Goal: Use online tool/utility: Utilize a website feature to perform a specific function

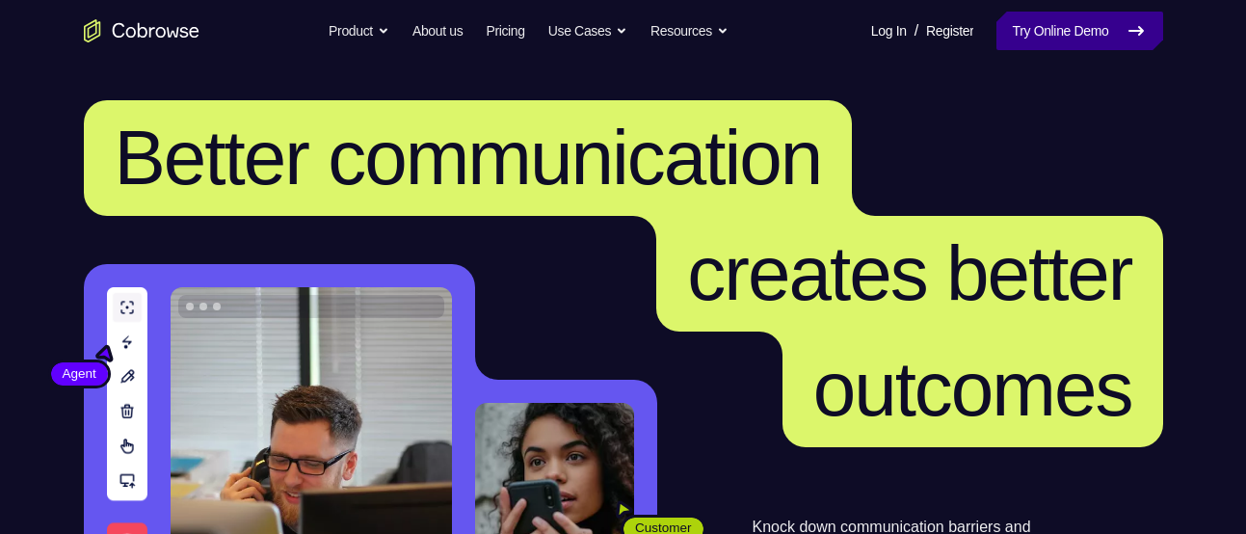
click at [1066, 42] on link "Try Online Demo" at bounding box center [1080, 31] width 166 height 39
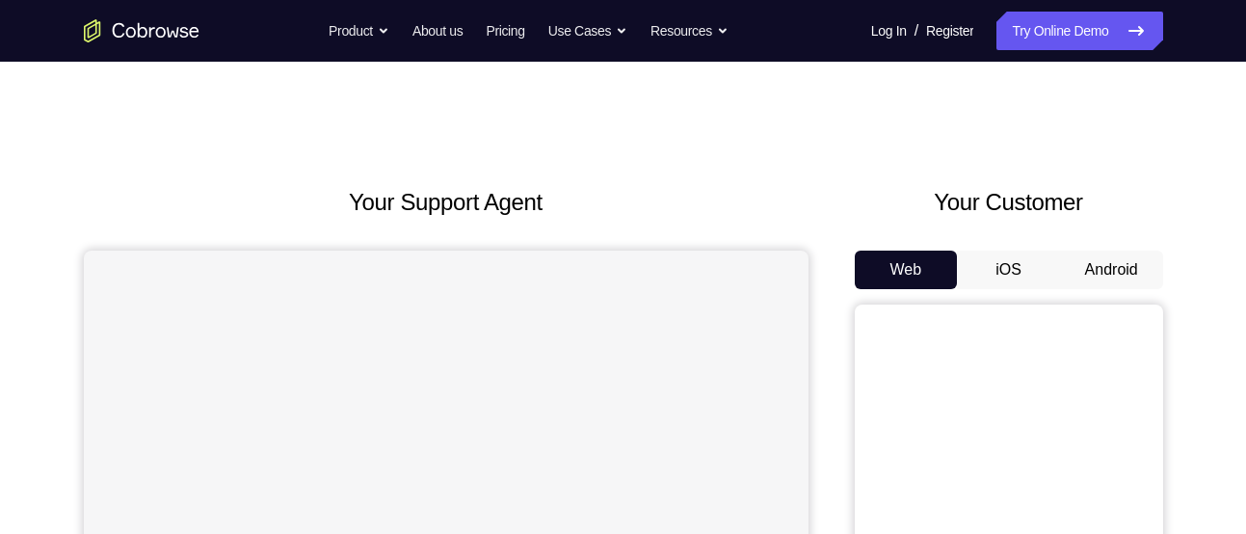
click at [1102, 272] on button "Android" at bounding box center [1111, 270] width 103 height 39
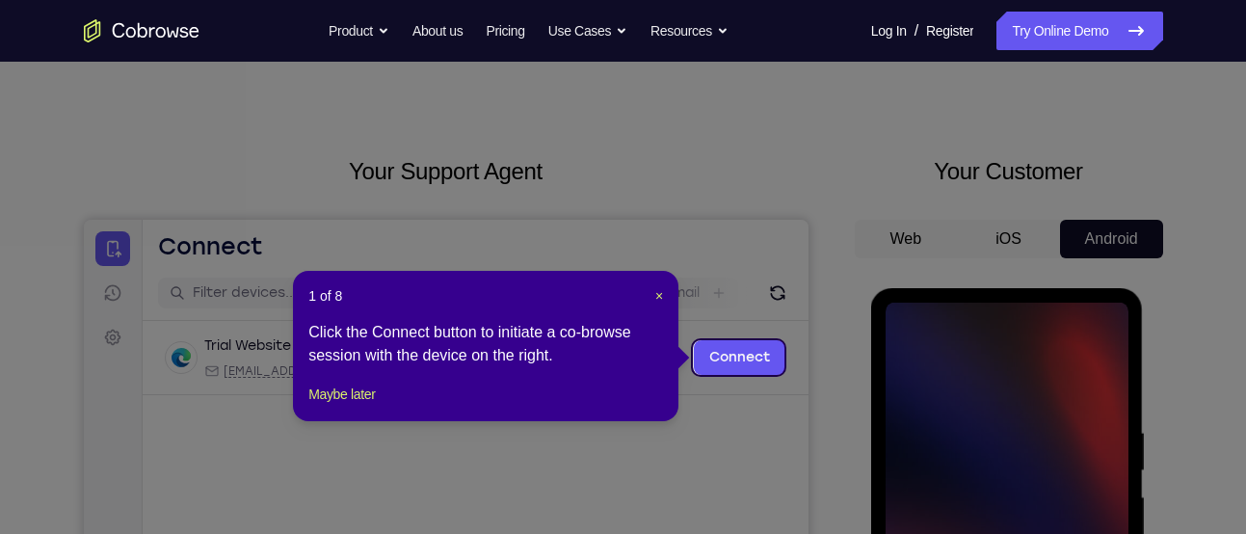
click at [385, 404] on div "1 of 8 × Click the Connect button to initiate a co-browse session with the devi…" at bounding box center [486, 346] width 386 height 150
click at [361, 406] on button "Maybe later" at bounding box center [341, 394] width 67 height 23
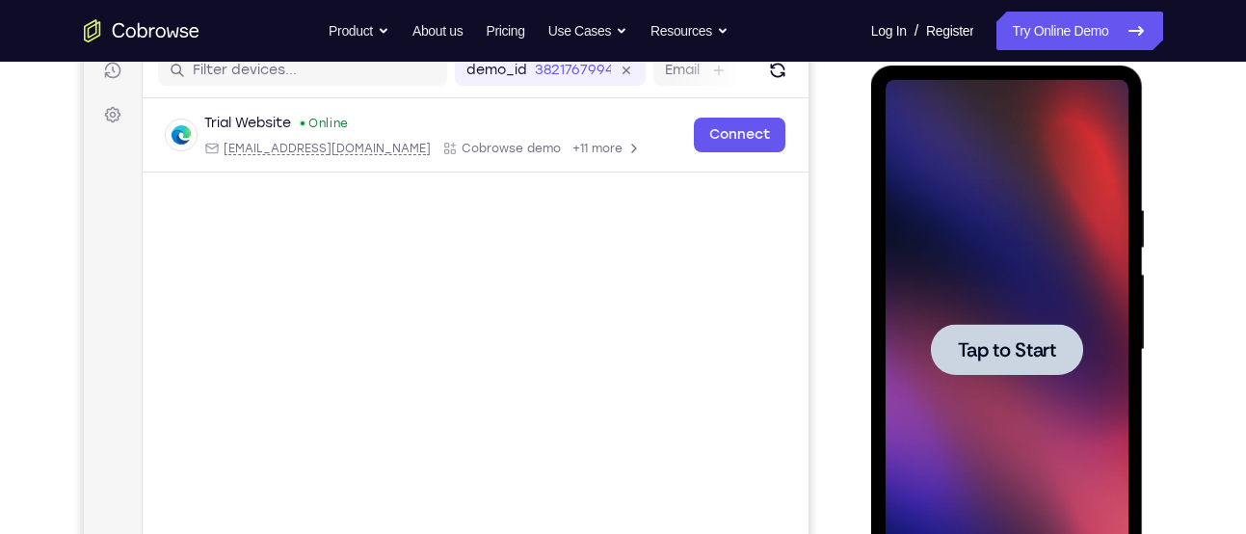
scroll to position [254, 0]
drag, startPoint x: 1020, startPoint y: 342, endPoint x: 1723, endPoint y: 276, distance: 705.9
click at [1020, 342] on span "Tap to Start" at bounding box center [1007, 348] width 98 height 19
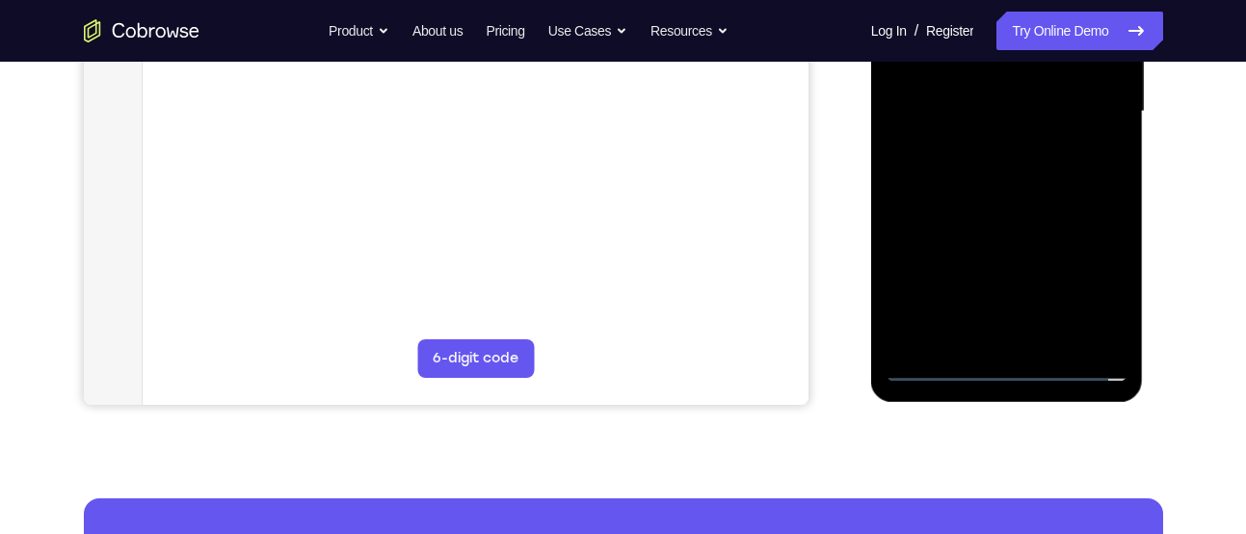
scroll to position [491, 0]
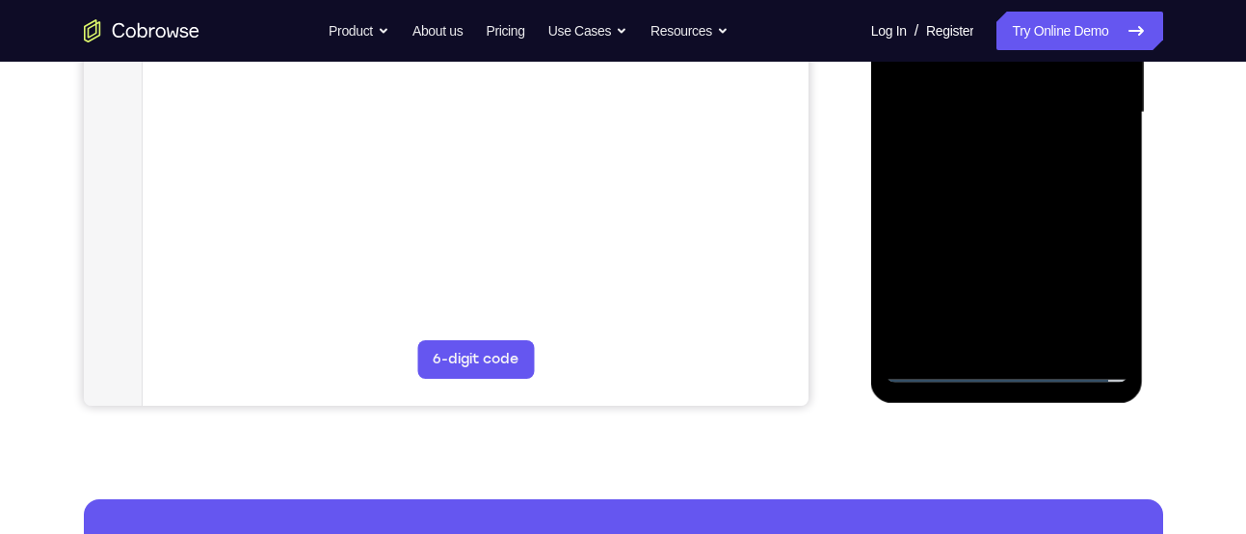
click at [1001, 364] on div at bounding box center [1007, 113] width 243 height 540
click at [1094, 305] on div at bounding box center [1007, 113] width 243 height 540
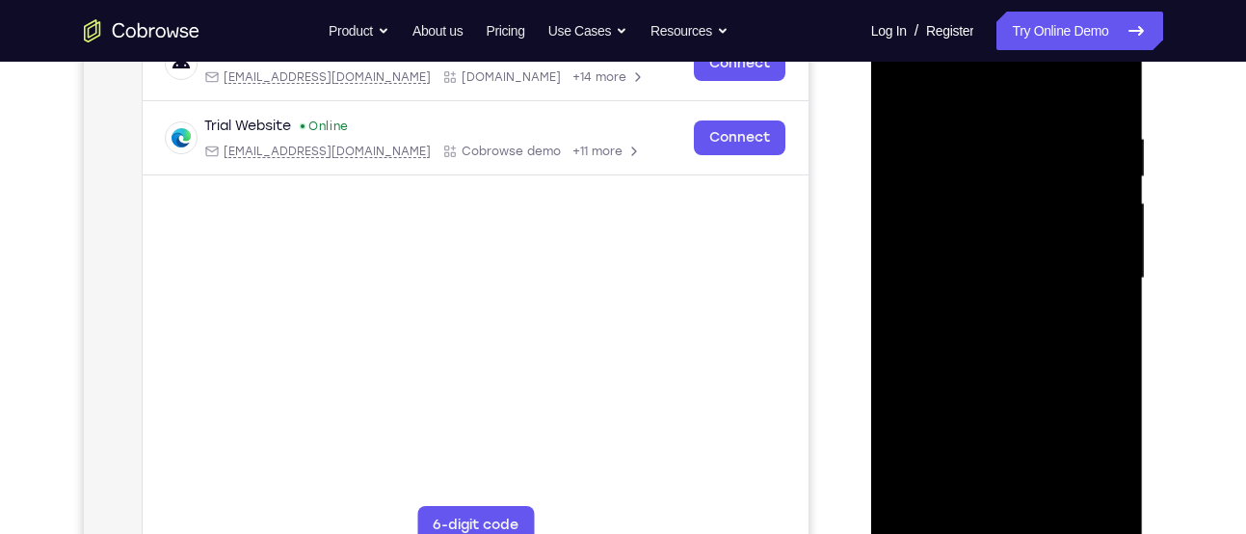
scroll to position [324, 0]
click at [991, 87] on div at bounding box center [1007, 280] width 243 height 540
drag, startPoint x: 1081, startPoint y: 279, endPoint x: 1752, endPoint y: 16, distance: 720.4
click at [1081, 279] on div at bounding box center [1007, 280] width 243 height 540
click at [991, 320] on div at bounding box center [1007, 280] width 243 height 540
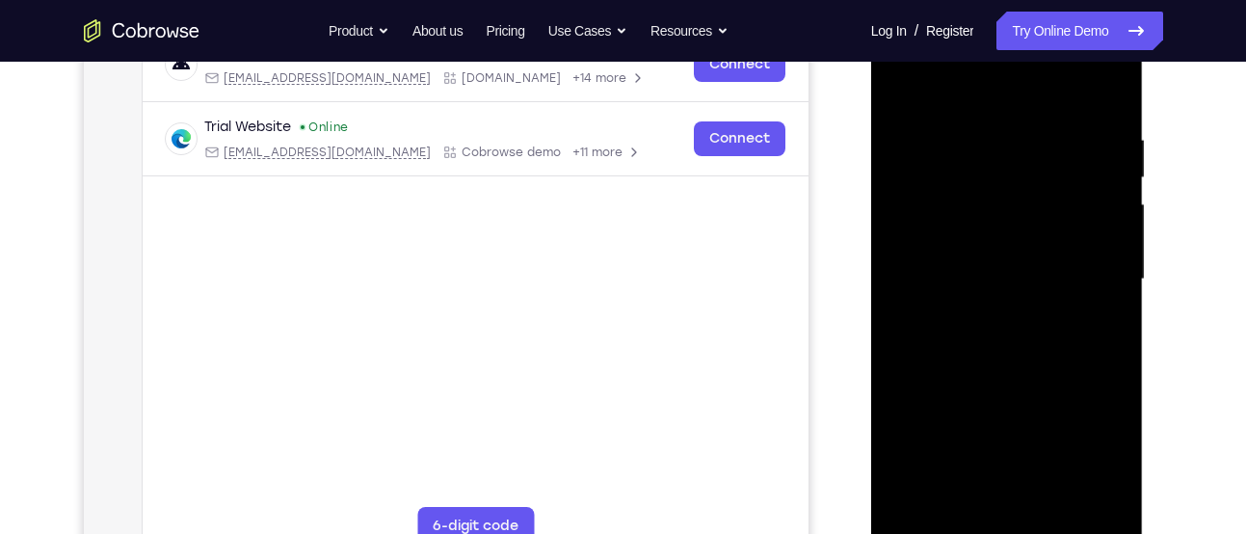
click at [1014, 257] on div at bounding box center [1007, 280] width 243 height 540
click at [990, 250] on div at bounding box center [1007, 280] width 243 height 540
click at [954, 238] on div at bounding box center [1007, 280] width 243 height 540
click at [930, 272] on div at bounding box center [1007, 280] width 243 height 540
drag, startPoint x: 963, startPoint y: 335, endPoint x: 1721, endPoint y: 314, distance: 758.0
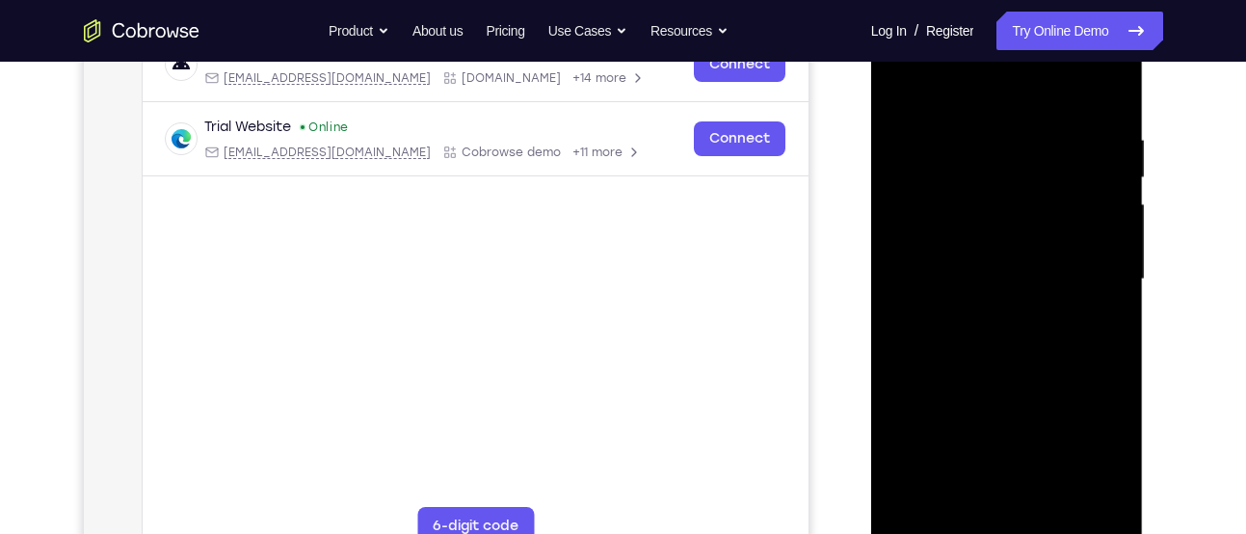
click at [963, 335] on div at bounding box center [1007, 280] width 243 height 540
click at [1041, 335] on div at bounding box center [1007, 280] width 243 height 540
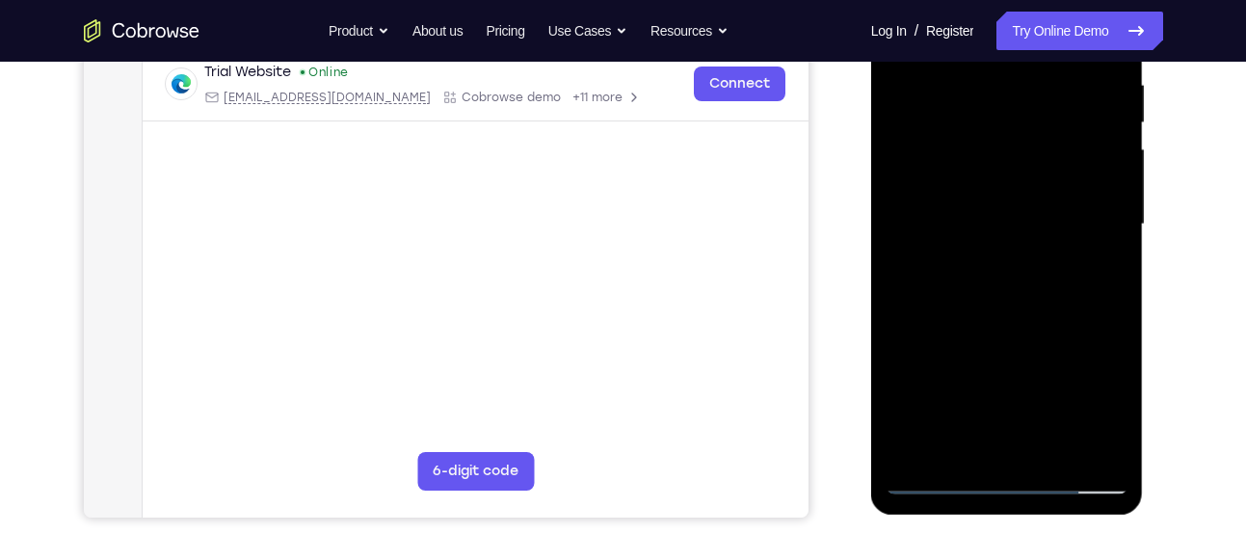
scroll to position [415, 0]
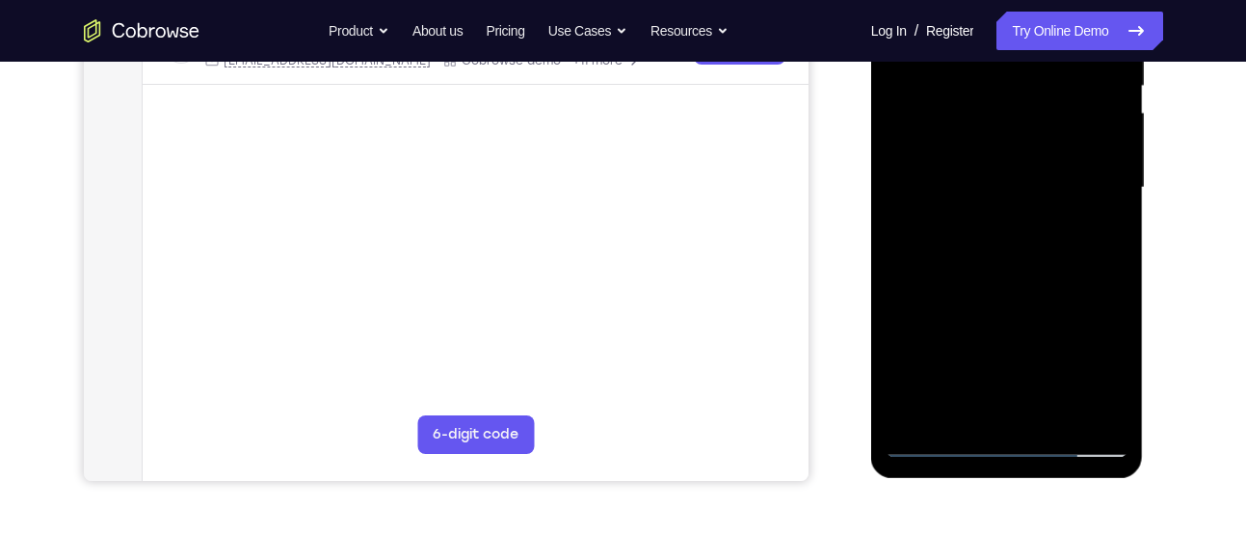
click at [1009, 283] on div at bounding box center [1007, 188] width 243 height 540
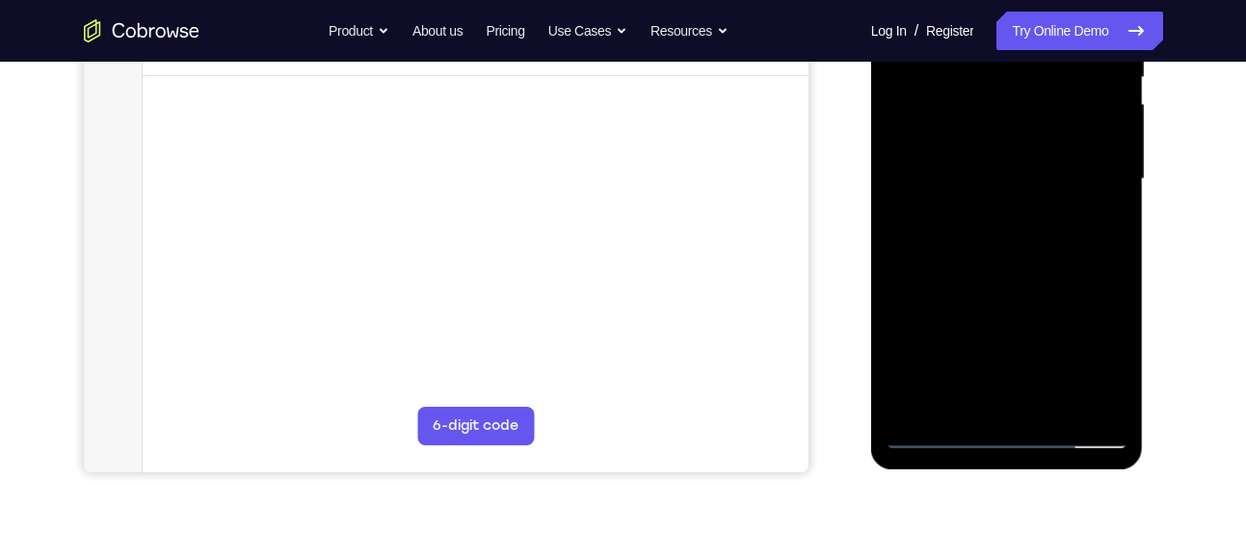
drag, startPoint x: 1011, startPoint y: 352, endPoint x: 1031, endPoint y: 320, distance: 37.7
click at [1031, 320] on div at bounding box center [1007, 179] width 243 height 540
click at [1051, 405] on div at bounding box center [1007, 179] width 243 height 540
click at [988, 286] on div at bounding box center [1007, 179] width 243 height 540
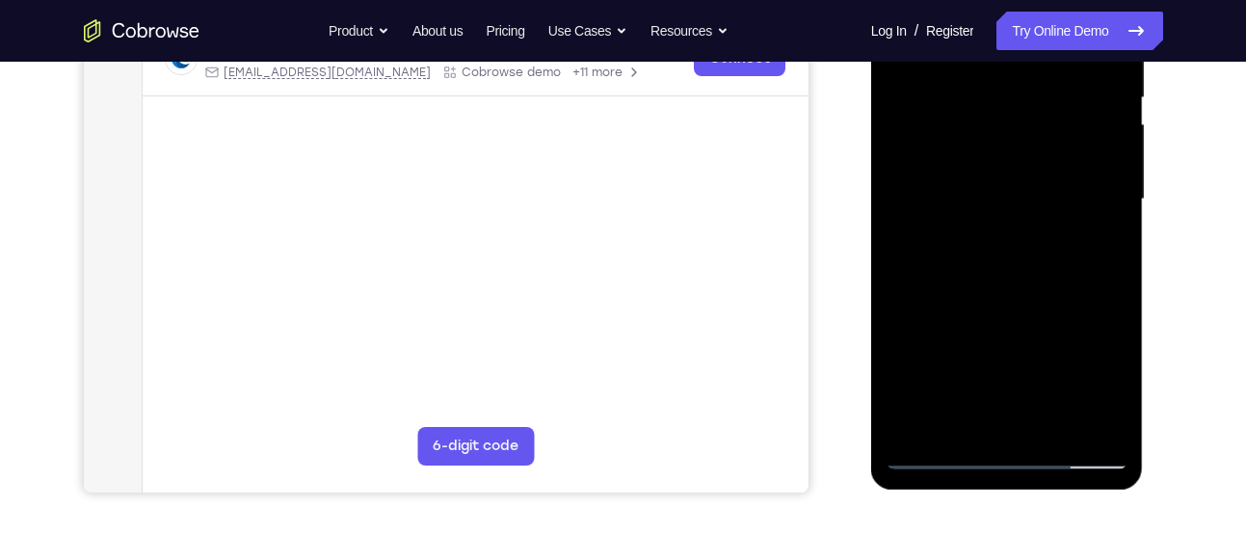
click at [1031, 182] on div at bounding box center [1007, 200] width 243 height 540
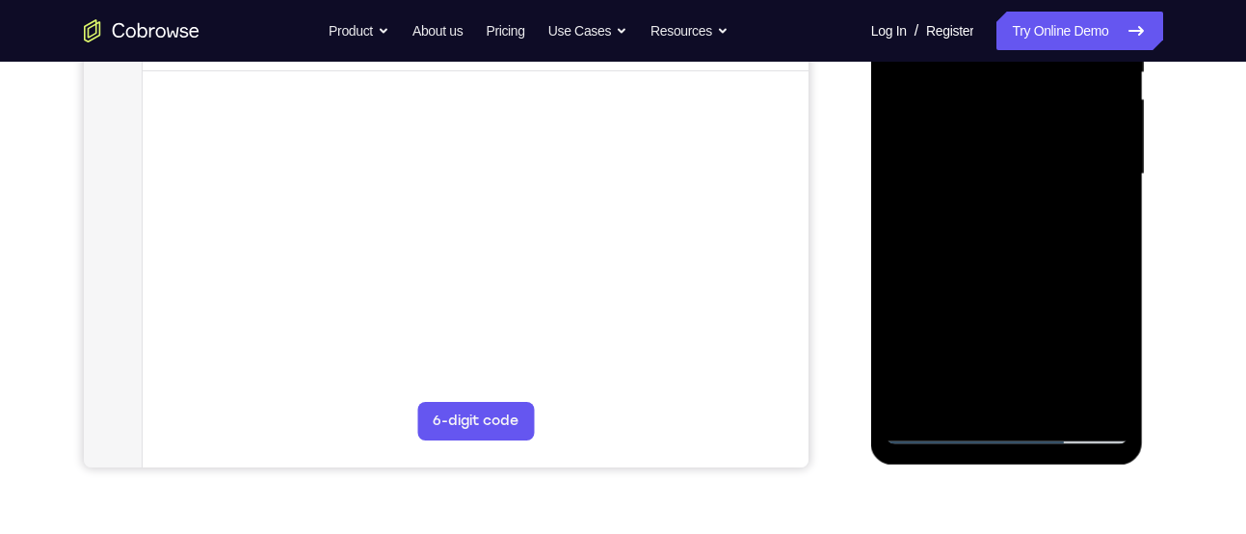
drag, startPoint x: 1020, startPoint y: 362, endPoint x: 1020, endPoint y: 254, distance: 108.0
click at [1020, 254] on div at bounding box center [1007, 175] width 243 height 540
click at [964, 388] on div at bounding box center [1007, 175] width 243 height 540
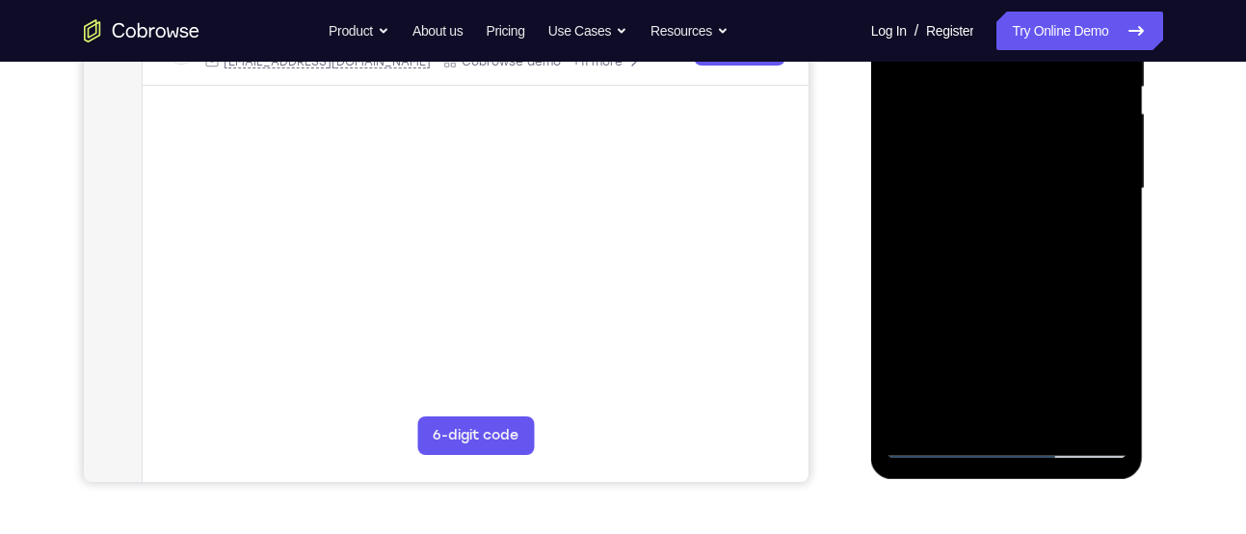
scroll to position [411, 0]
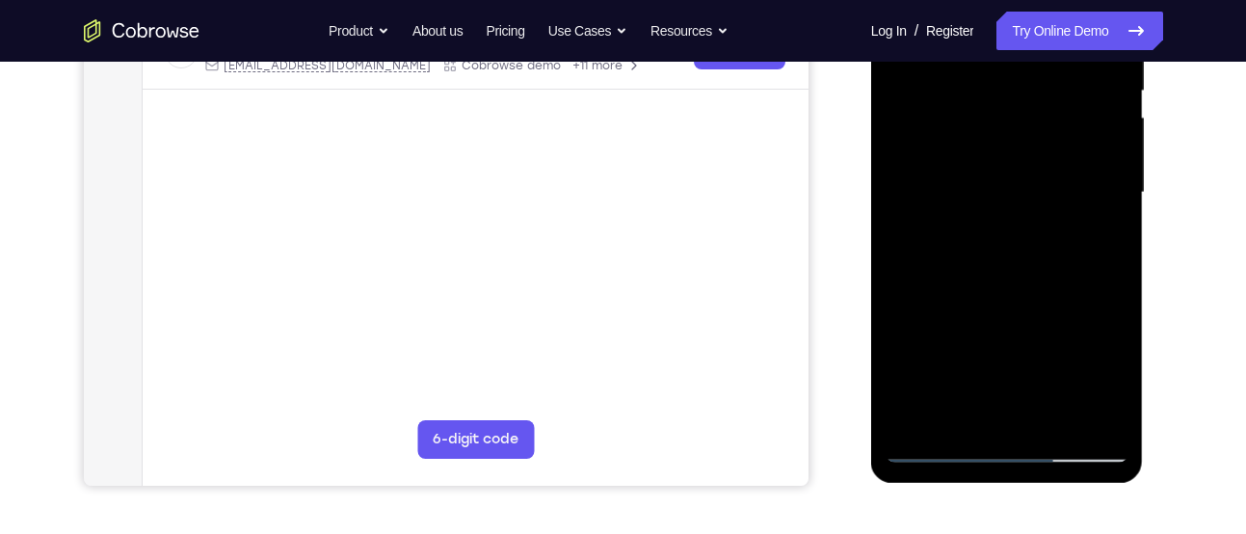
click at [972, 237] on div at bounding box center [1007, 193] width 243 height 540
click at [933, 242] on div at bounding box center [1007, 193] width 243 height 540
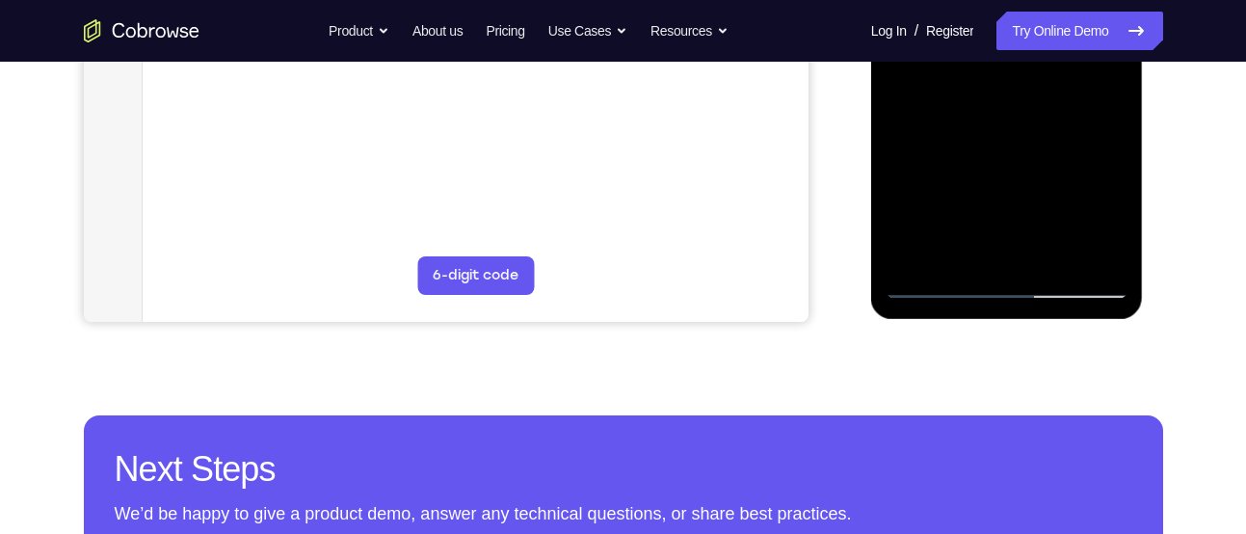
scroll to position [576, 0]
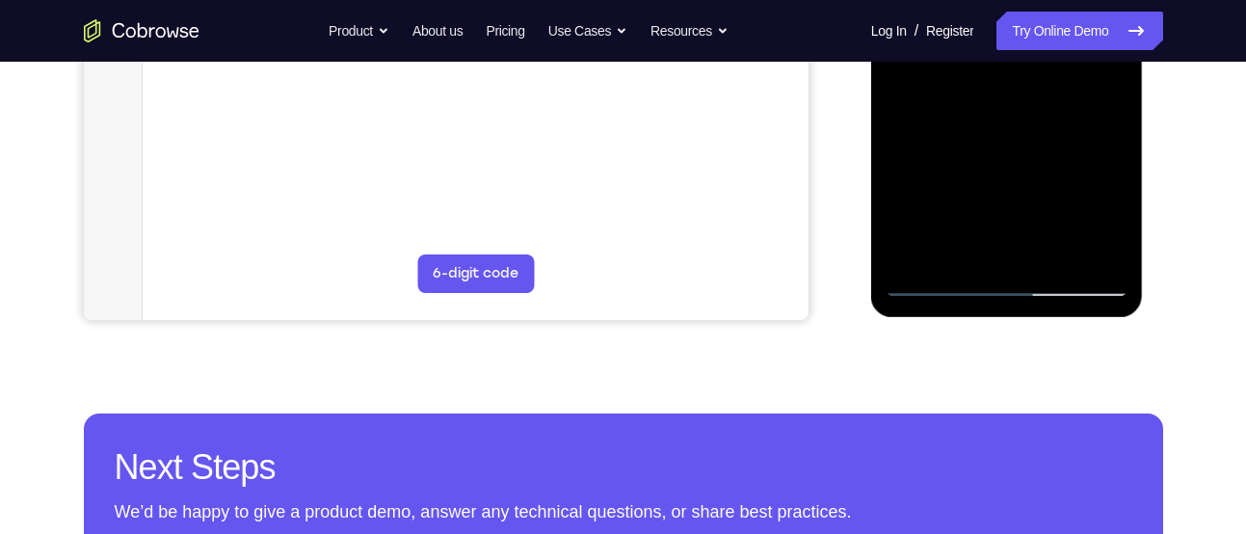
click at [964, 244] on div at bounding box center [1007, 27] width 243 height 540
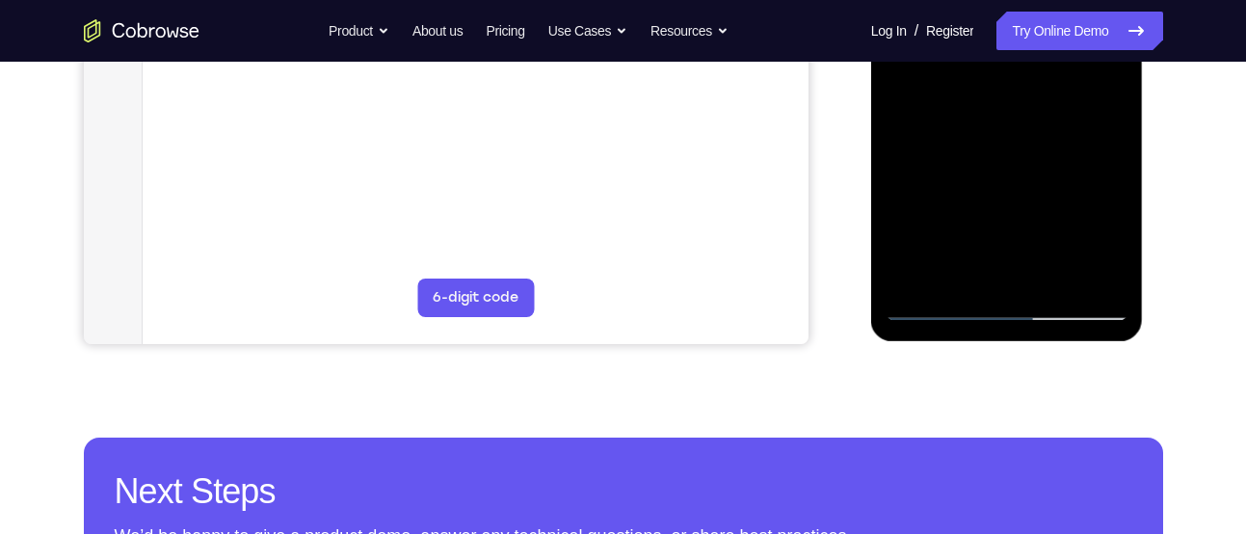
scroll to position [548, 0]
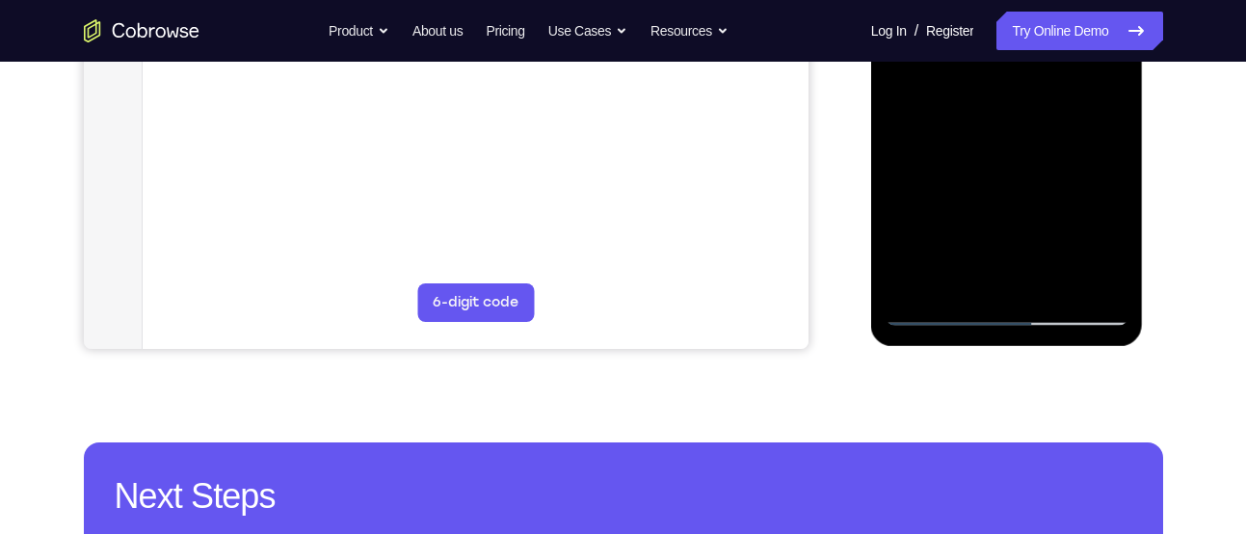
click at [1062, 166] on div at bounding box center [1007, 56] width 243 height 540
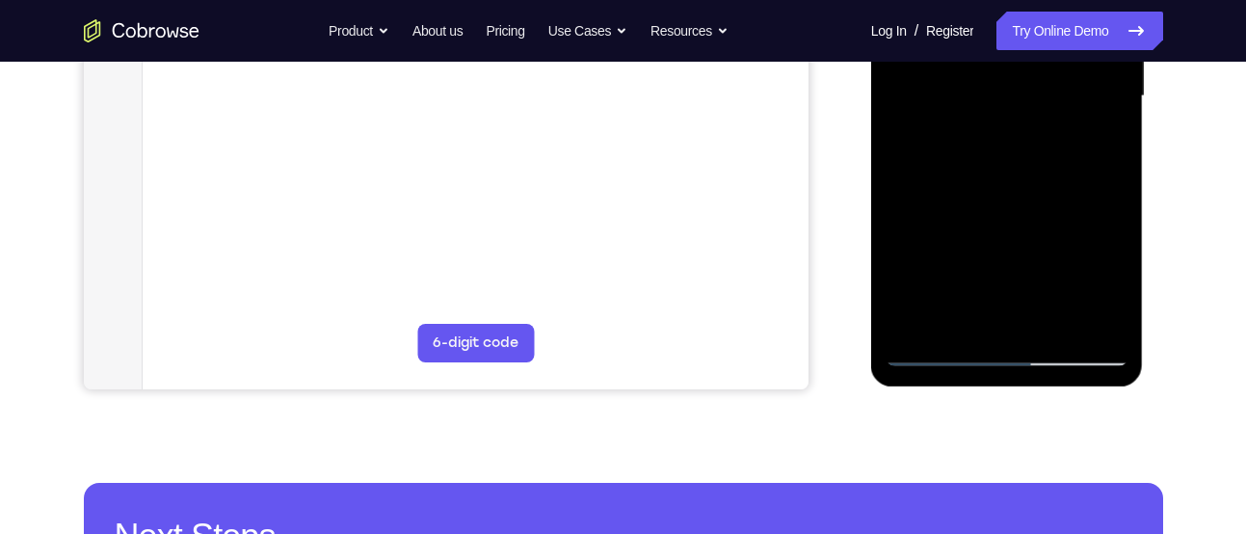
scroll to position [506, 0]
click at [1091, 132] on div at bounding box center [1007, 97] width 243 height 540
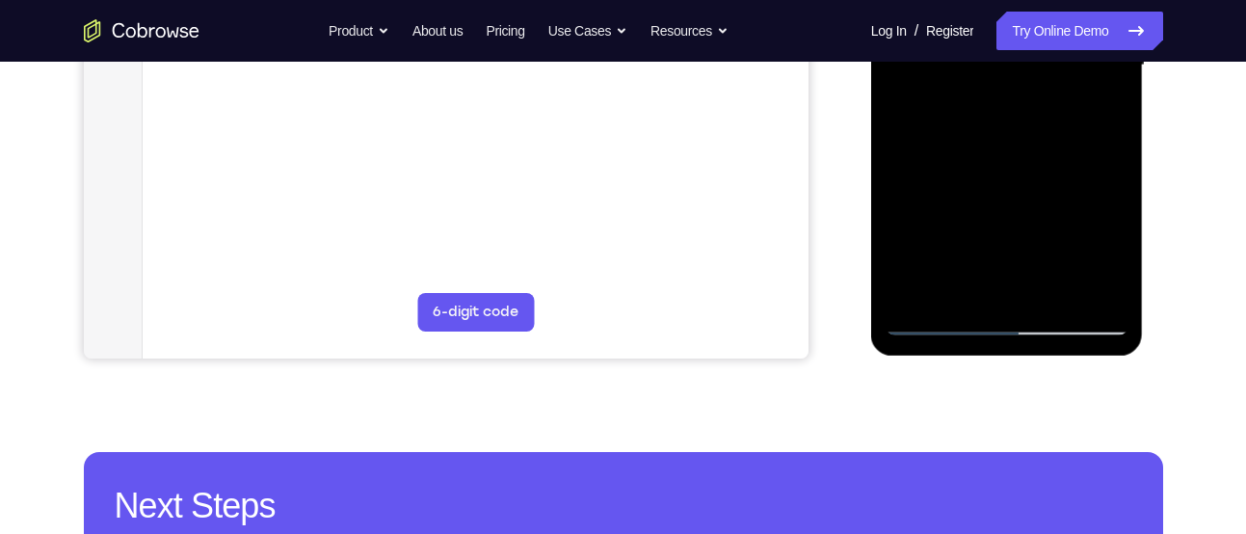
scroll to position [539, 0]
drag, startPoint x: 943, startPoint y: 298, endPoint x: 962, endPoint y: 296, distance: 19.4
click at [962, 296] on div at bounding box center [1007, 65] width 243 height 540
click at [949, 262] on div at bounding box center [1007, 65] width 243 height 540
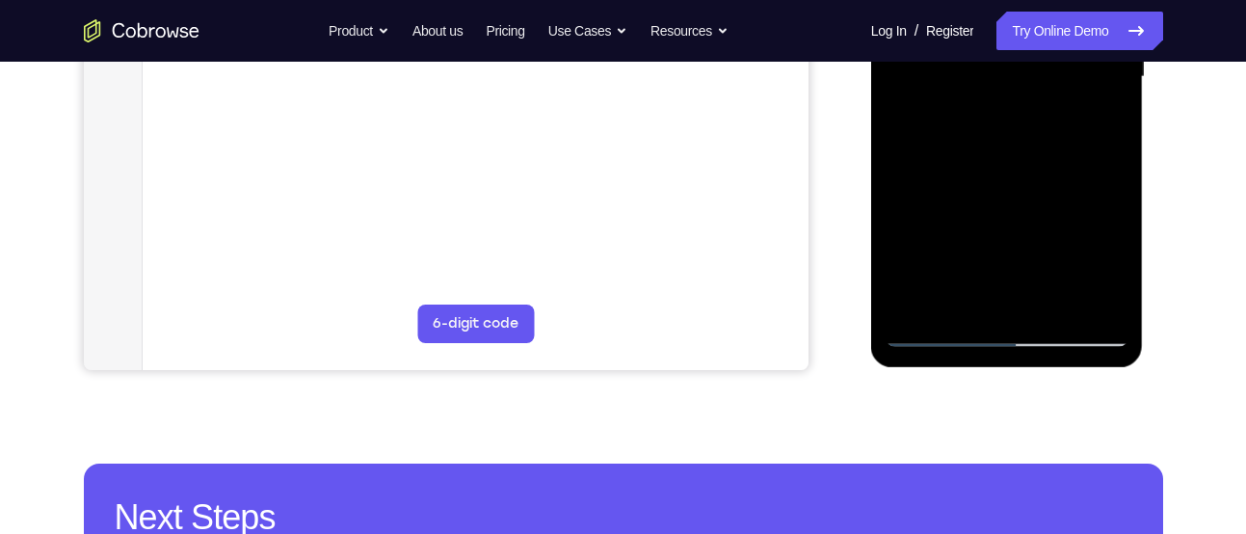
scroll to position [522, 0]
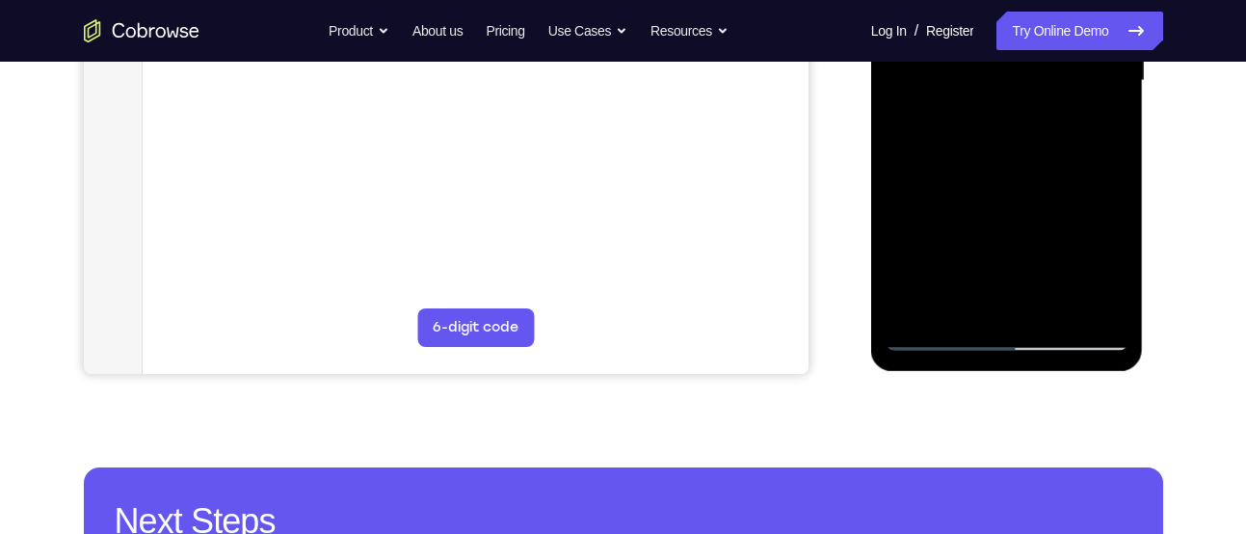
click at [898, 189] on div at bounding box center [1007, 81] width 243 height 540
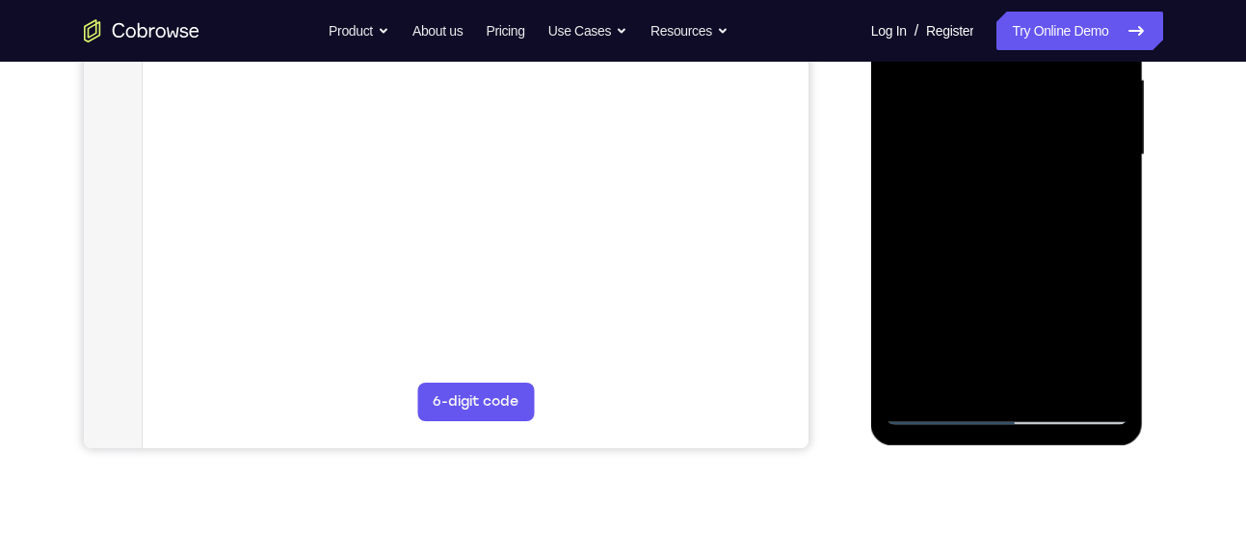
scroll to position [447, 0]
click at [1104, 196] on div at bounding box center [1007, 156] width 243 height 540
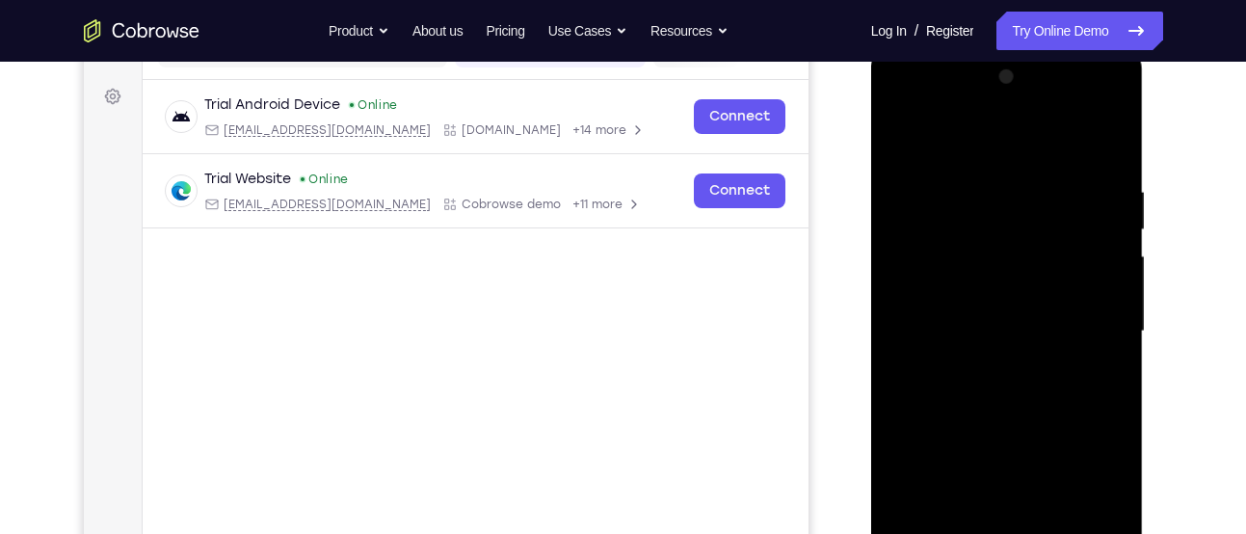
scroll to position [271, 0]
click at [896, 135] on div at bounding box center [1007, 333] width 243 height 540
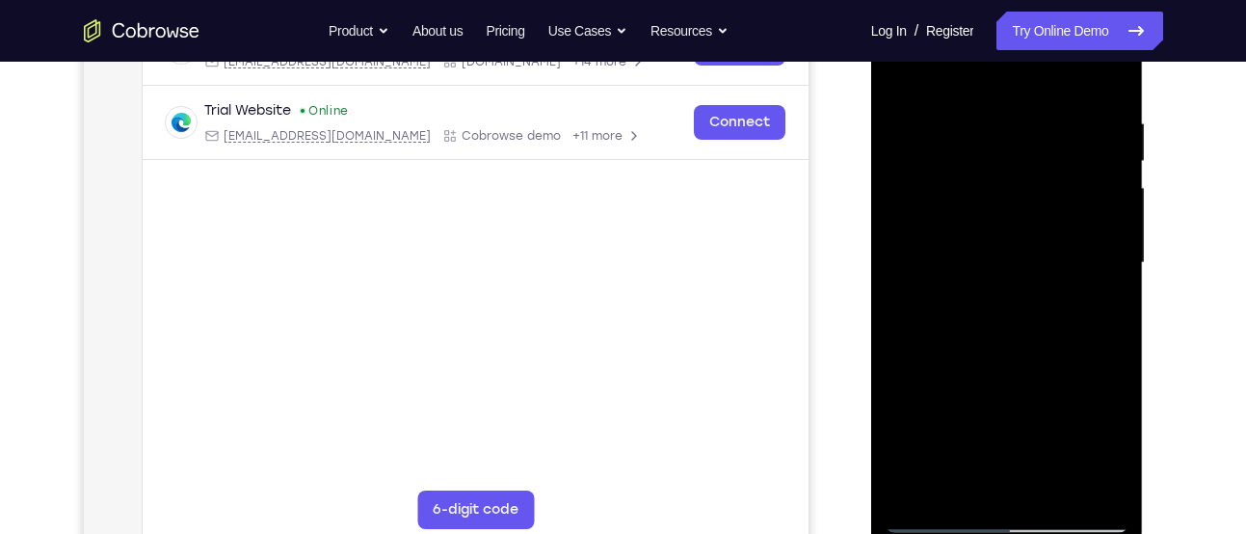
scroll to position [339, 0]
click at [905, 69] on div at bounding box center [1007, 264] width 243 height 540
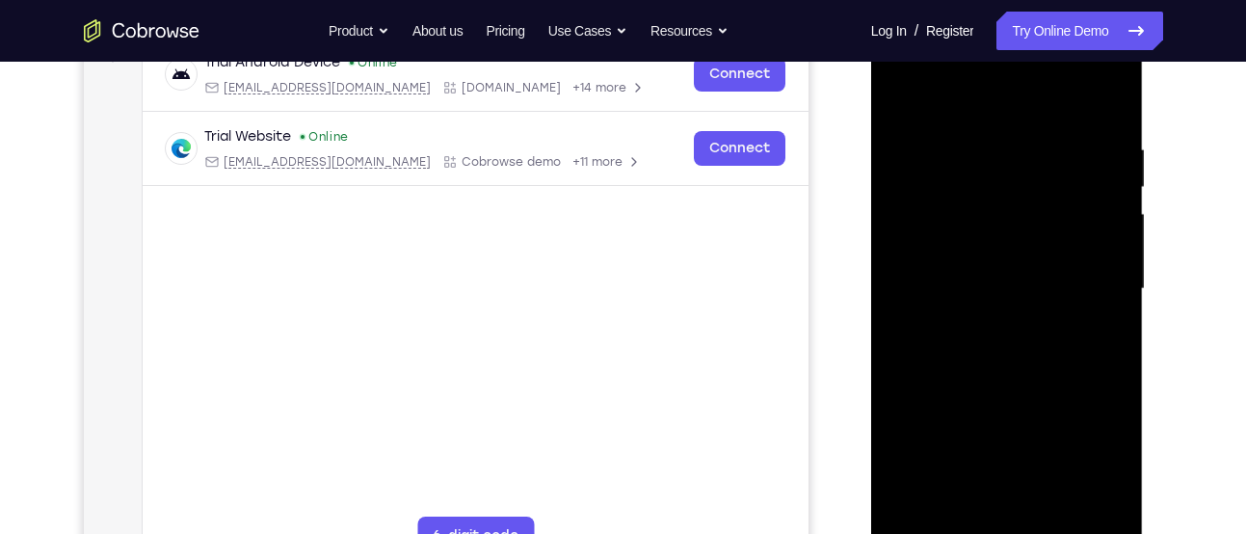
scroll to position [309, 0]
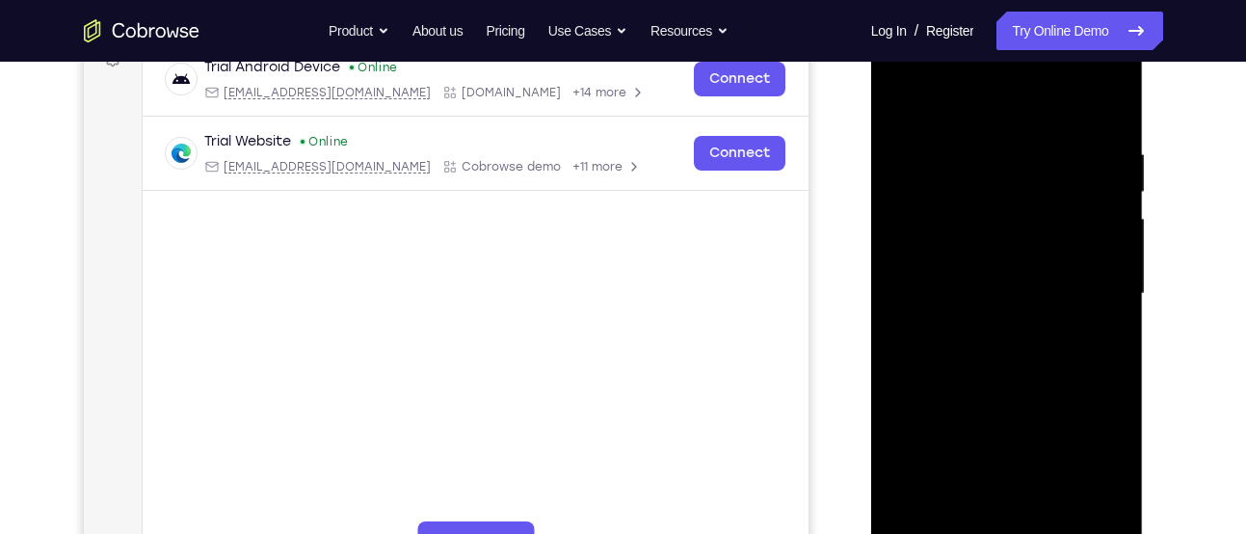
drag, startPoint x: 1022, startPoint y: 242, endPoint x: 1034, endPoint y: 383, distance: 141.3
click at [1034, 383] on div at bounding box center [1007, 294] width 243 height 540
drag, startPoint x: 1091, startPoint y: 146, endPoint x: 988, endPoint y: 147, distance: 103.2
click at [988, 147] on div at bounding box center [1007, 294] width 243 height 540
drag, startPoint x: 1076, startPoint y: 141, endPoint x: 928, endPoint y: 147, distance: 147.6
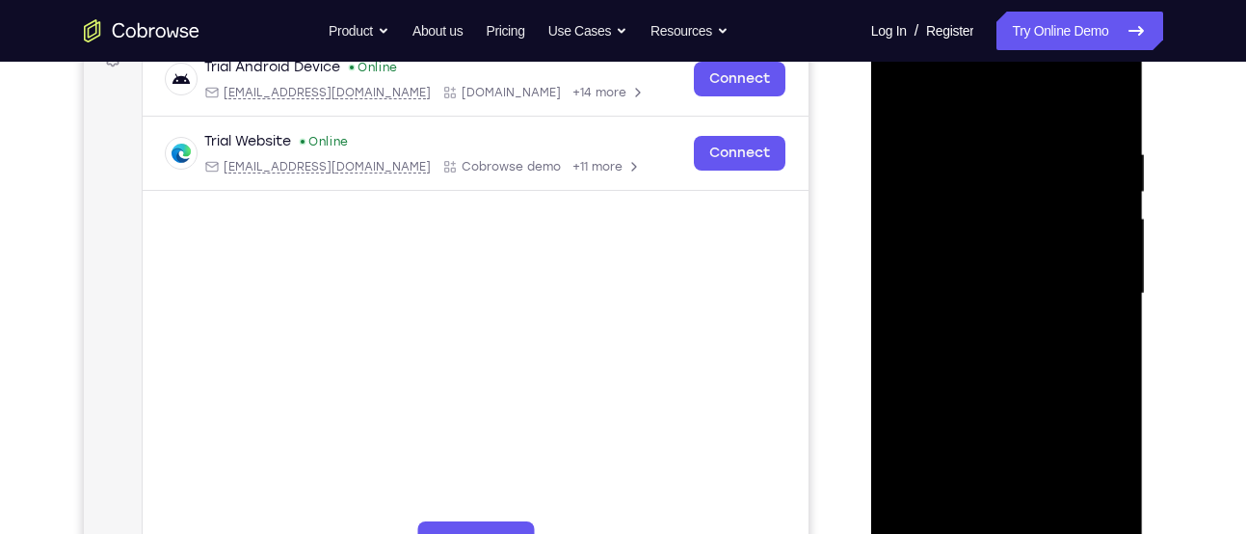
click at [928, 147] on div at bounding box center [1007, 294] width 243 height 540
drag, startPoint x: 1064, startPoint y: 144, endPoint x: 928, endPoint y: 137, distance: 136.1
click at [928, 137] on div at bounding box center [1007, 294] width 243 height 540
drag, startPoint x: 1089, startPoint y: 149, endPoint x: 983, endPoint y: 138, distance: 106.7
click at [983, 138] on div at bounding box center [1007, 294] width 243 height 540
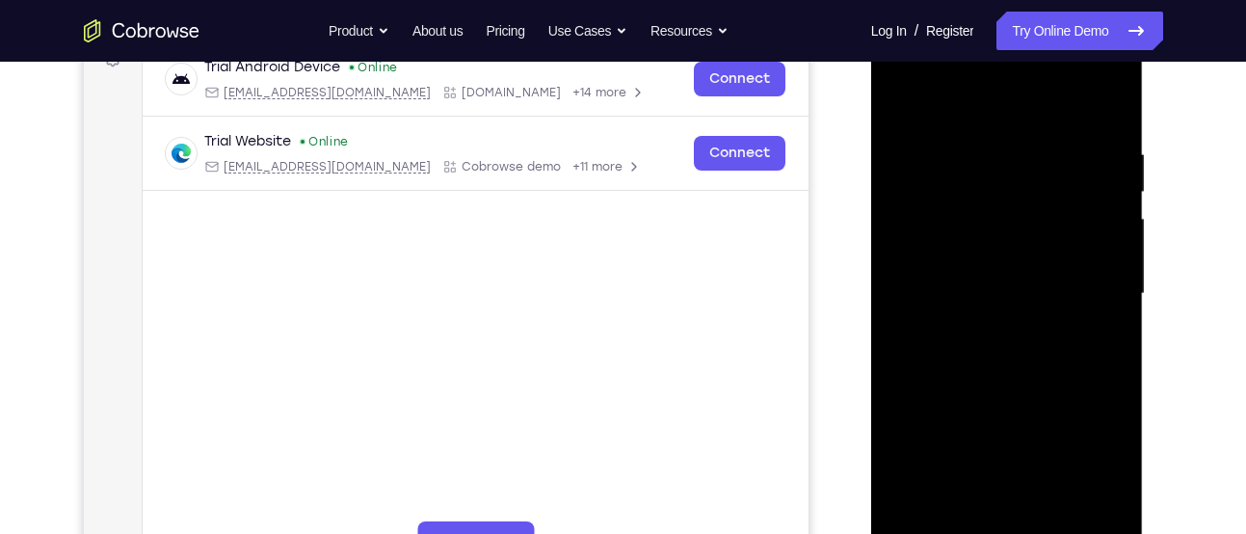
drag, startPoint x: 1085, startPoint y: 157, endPoint x: 915, endPoint y: 172, distance: 171.2
click at [915, 172] on div at bounding box center [1007, 294] width 243 height 540
drag, startPoint x: 1070, startPoint y: 160, endPoint x: 917, endPoint y: 136, distance: 155.2
click at [917, 136] on div at bounding box center [1007, 294] width 243 height 540
drag, startPoint x: 1108, startPoint y: 156, endPoint x: 924, endPoint y: 160, distance: 184.2
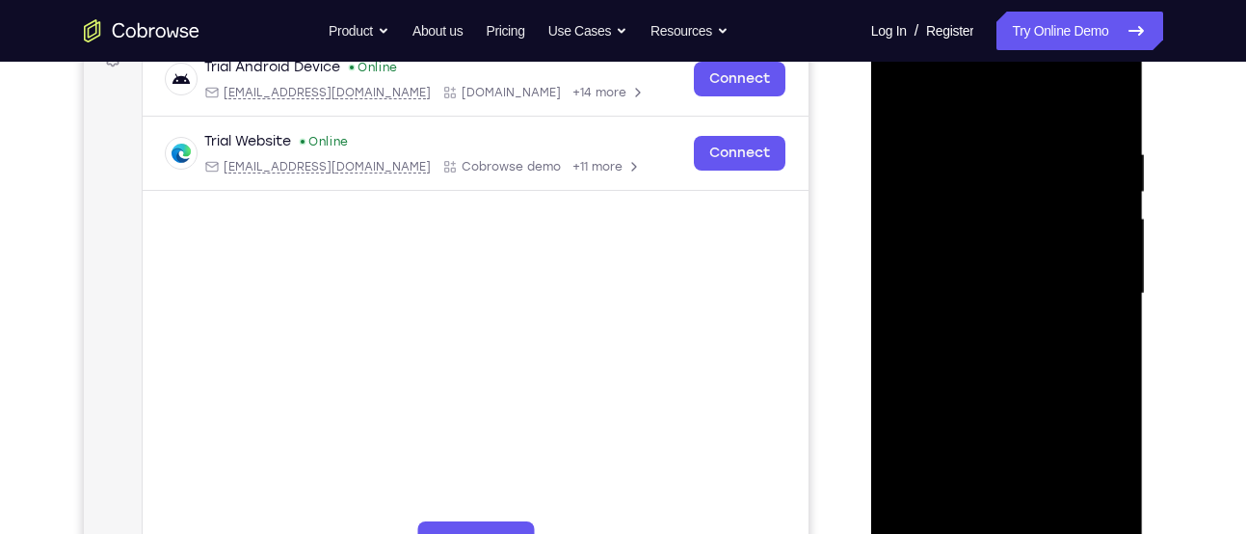
click at [924, 160] on div at bounding box center [1007, 294] width 243 height 540
drag, startPoint x: 1062, startPoint y: 160, endPoint x: 941, endPoint y: 154, distance: 121.6
click at [941, 154] on div at bounding box center [1007, 294] width 243 height 540
drag, startPoint x: 1037, startPoint y: 278, endPoint x: 1029, endPoint y: 92, distance: 186.3
click at [1029, 92] on div at bounding box center [1007, 294] width 243 height 540
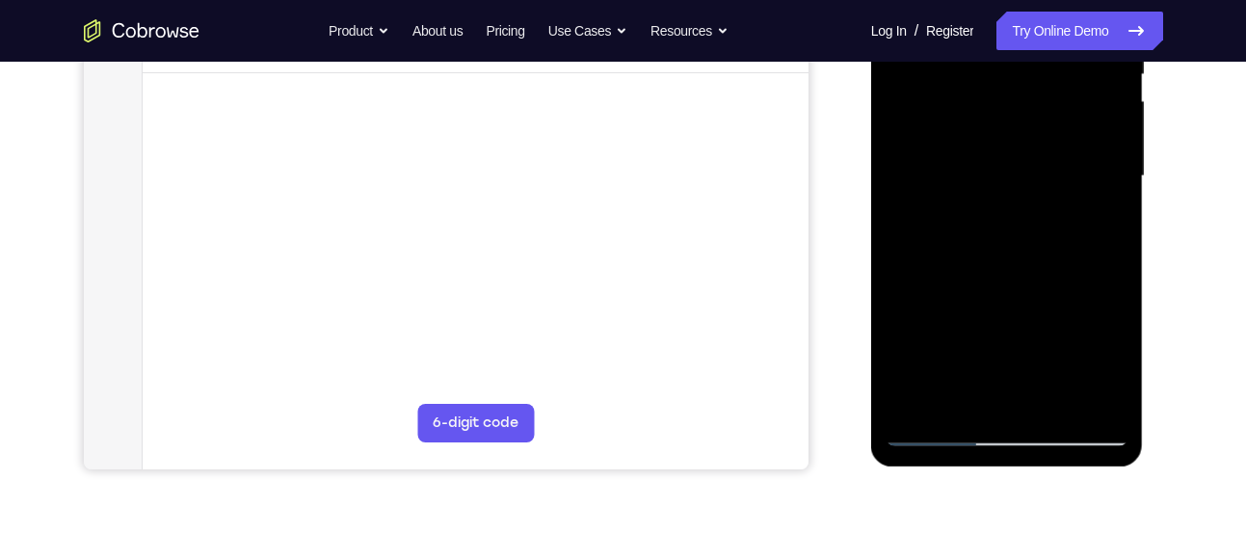
scroll to position [431, 0]
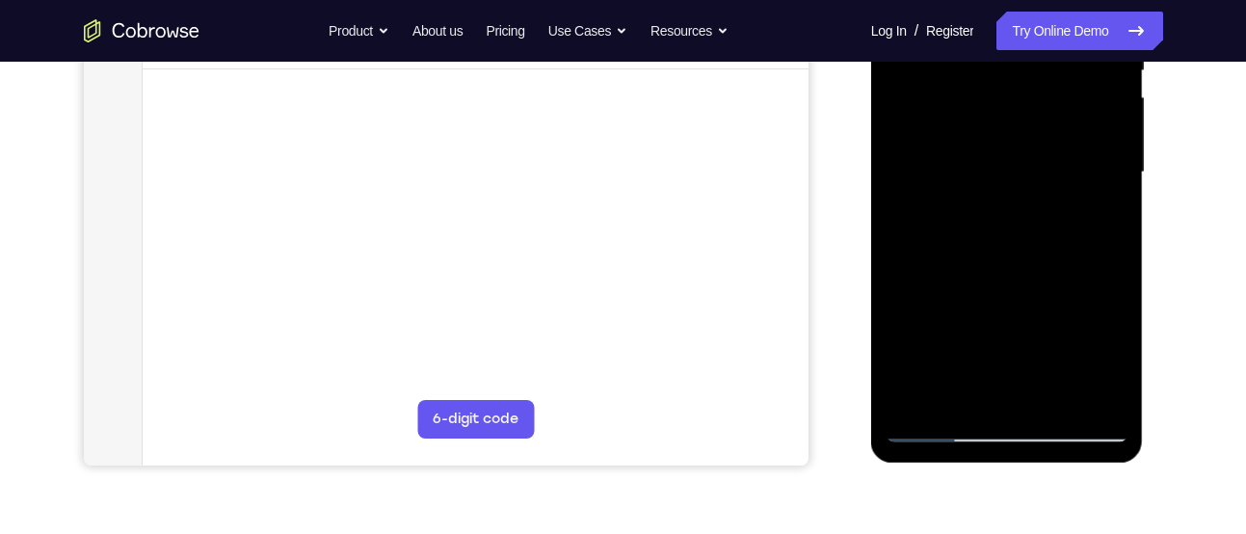
click at [1051, 395] on div at bounding box center [1007, 173] width 243 height 540
drag, startPoint x: 1015, startPoint y: 223, endPoint x: 1015, endPoint y: 326, distance: 103.1
click at [1015, 326] on div at bounding box center [1007, 173] width 243 height 540
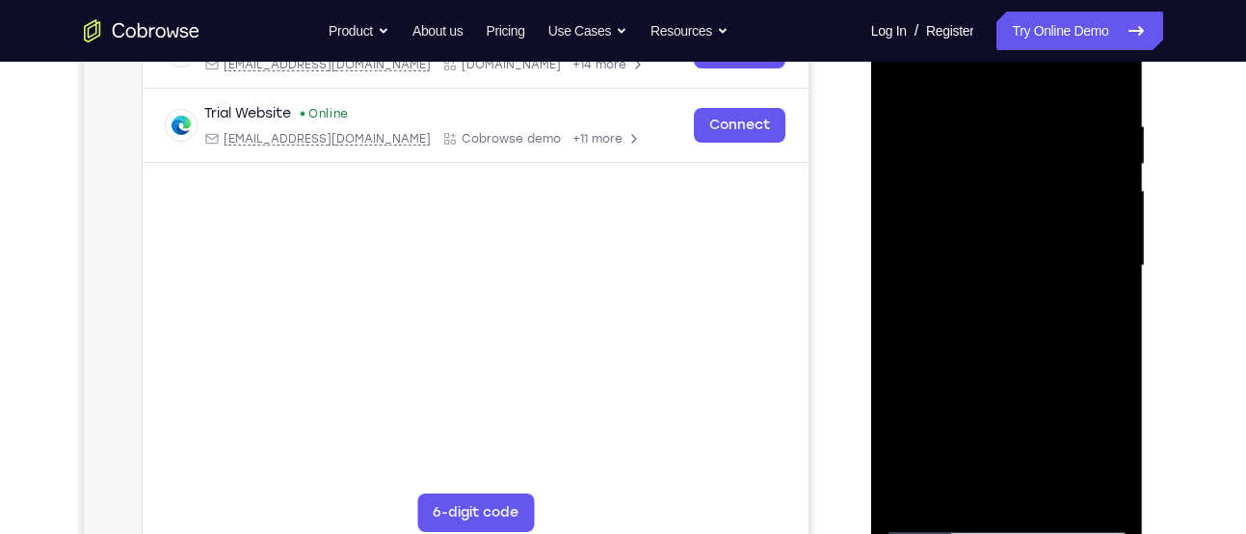
scroll to position [333, 0]
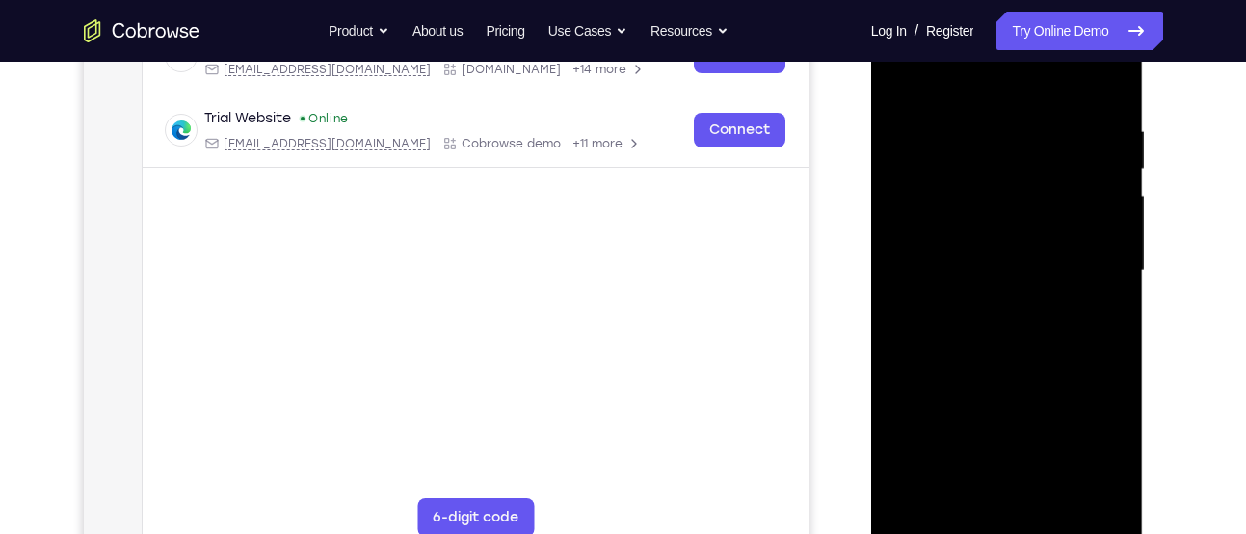
click at [914, 86] on div at bounding box center [1007, 271] width 243 height 540
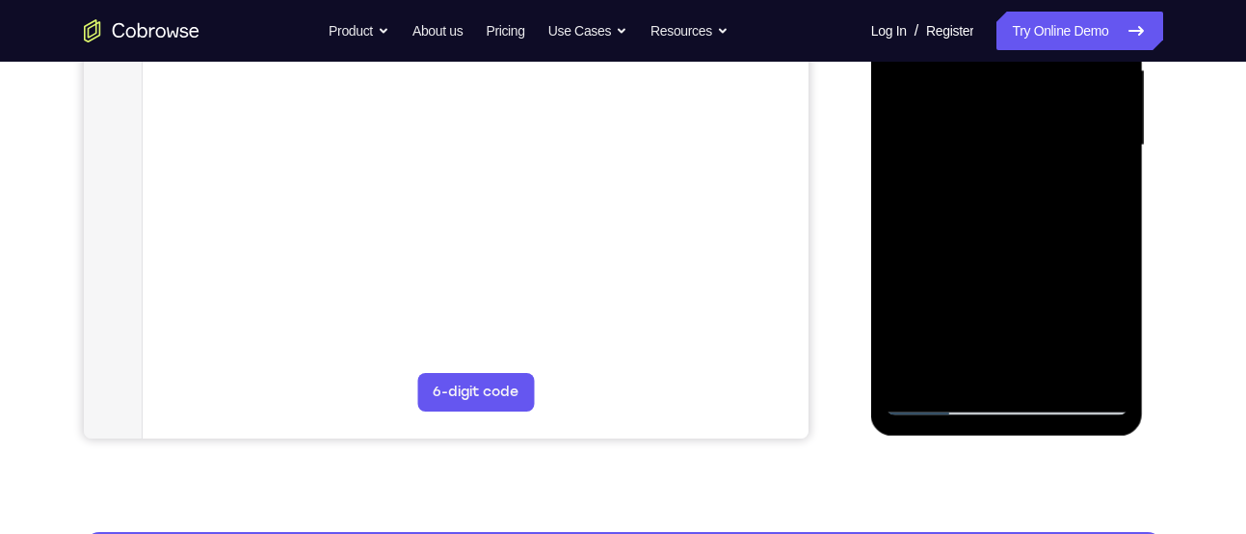
scroll to position [463, 0]
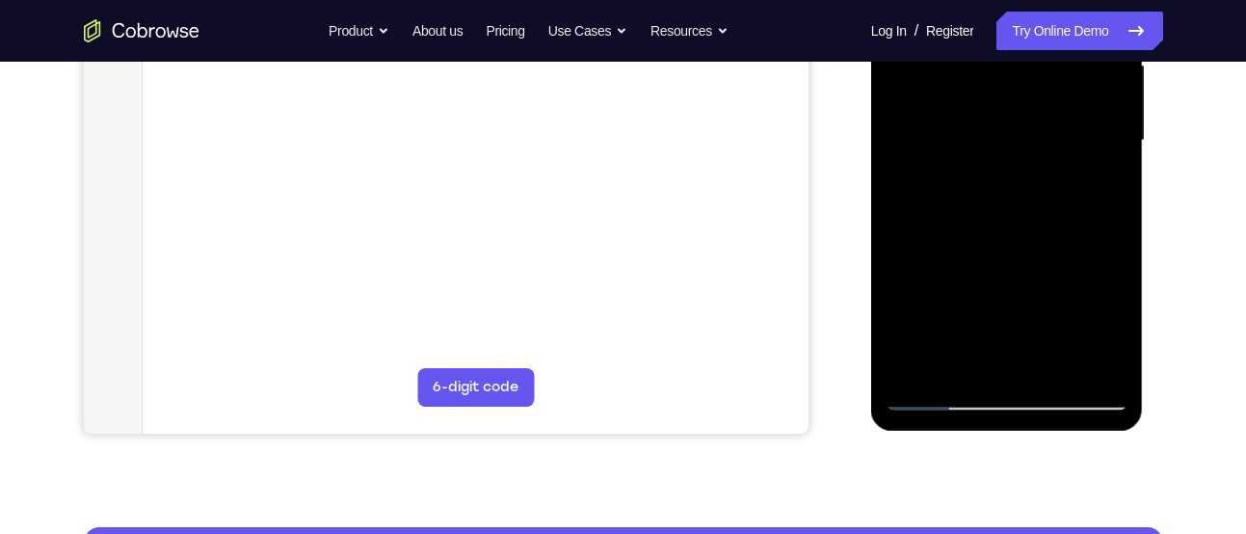
drag, startPoint x: 1021, startPoint y: 334, endPoint x: 1003, endPoint y: 122, distance: 211.9
click at [1003, 122] on div at bounding box center [1007, 141] width 243 height 540
drag, startPoint x: 1019, startPoint y: 241, endPoint x: 993, endPoint y: 11, distance: 231.9
click at [993, 11] on div at bounding box center [1007, 141] width 243 height 540
drag, startPoint x: 1000, startPoint y: 196, endPoint x: 975, endPoint y: -23, distance: 220.3
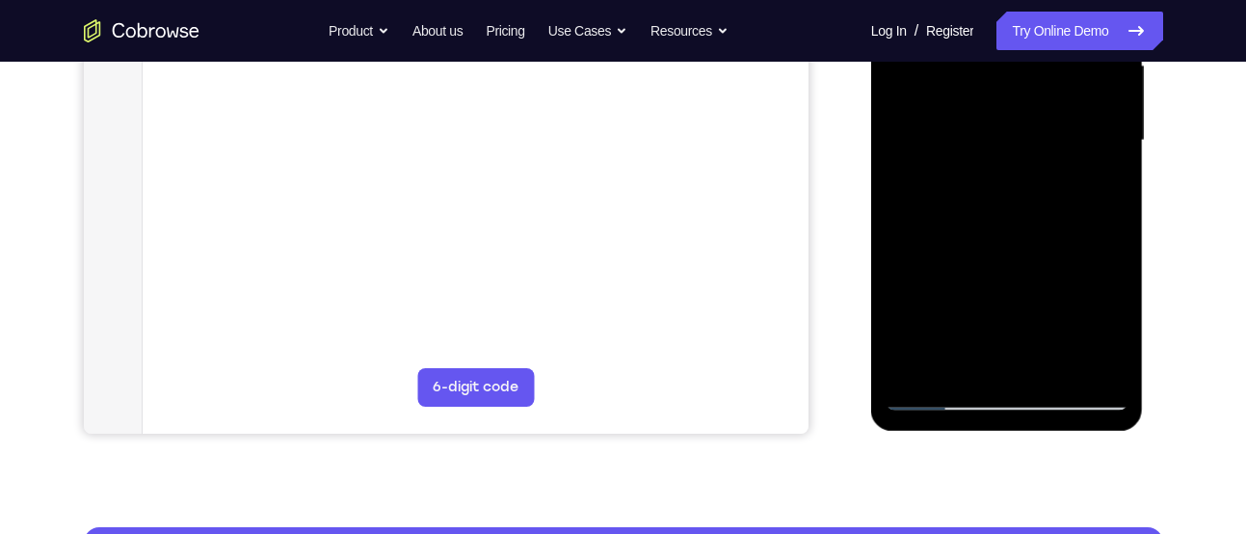
click at [975, 0] on div at bounding box center [1007, 141] width 243 height 540
click at [960, 368] on div at bounding box center [1007, 141] width 243 height 540
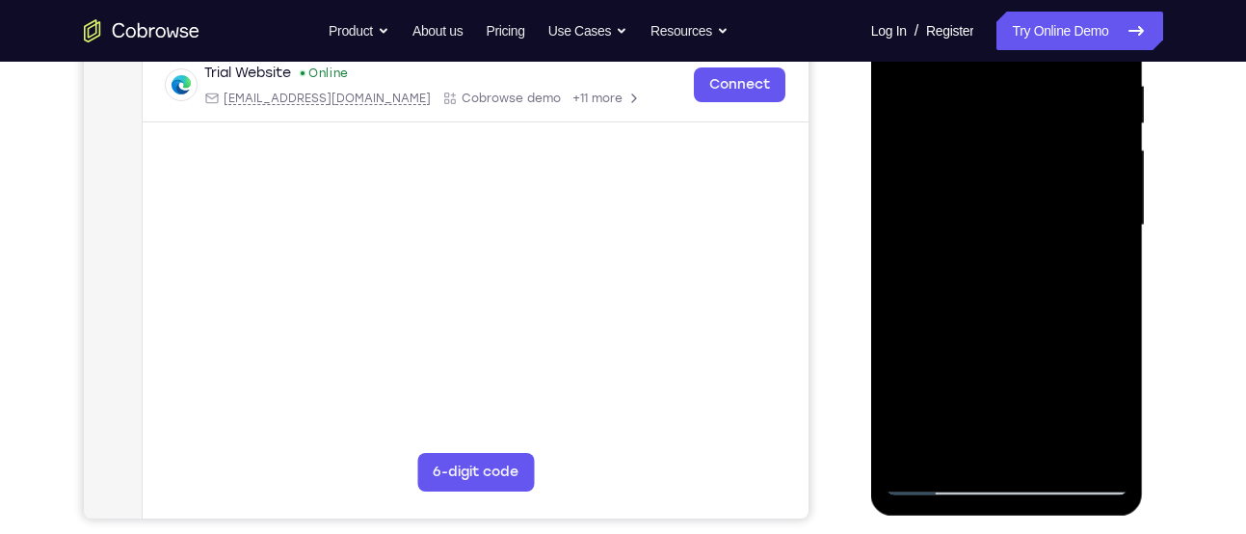
scroll to position [366, 0]
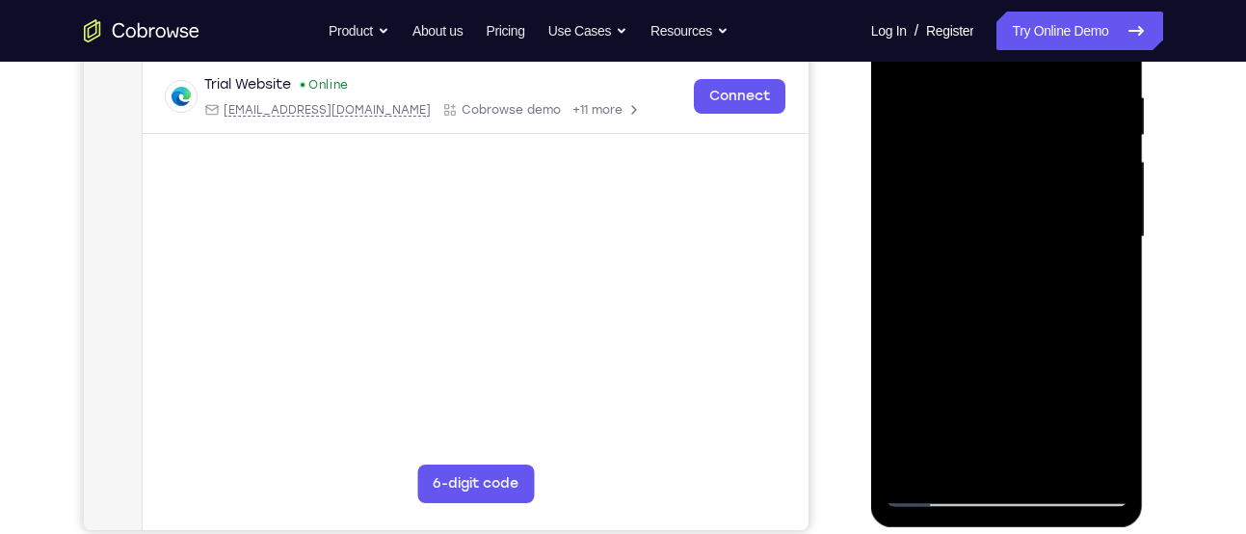
drag, startPoint x: 1027, startPoint y: 199, endPoint x: 1030, endPoint y: 398, distance: 199.6
click at [1030, 398] on div at bounding box center [1007, 237] width 243 height 540
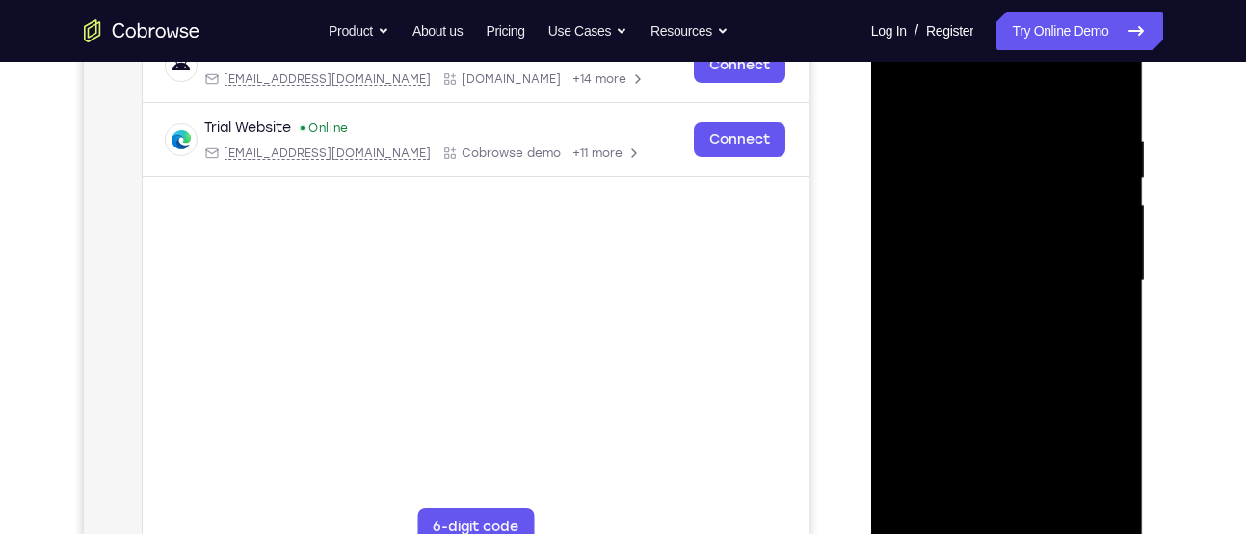
scroll to position [319, 0]
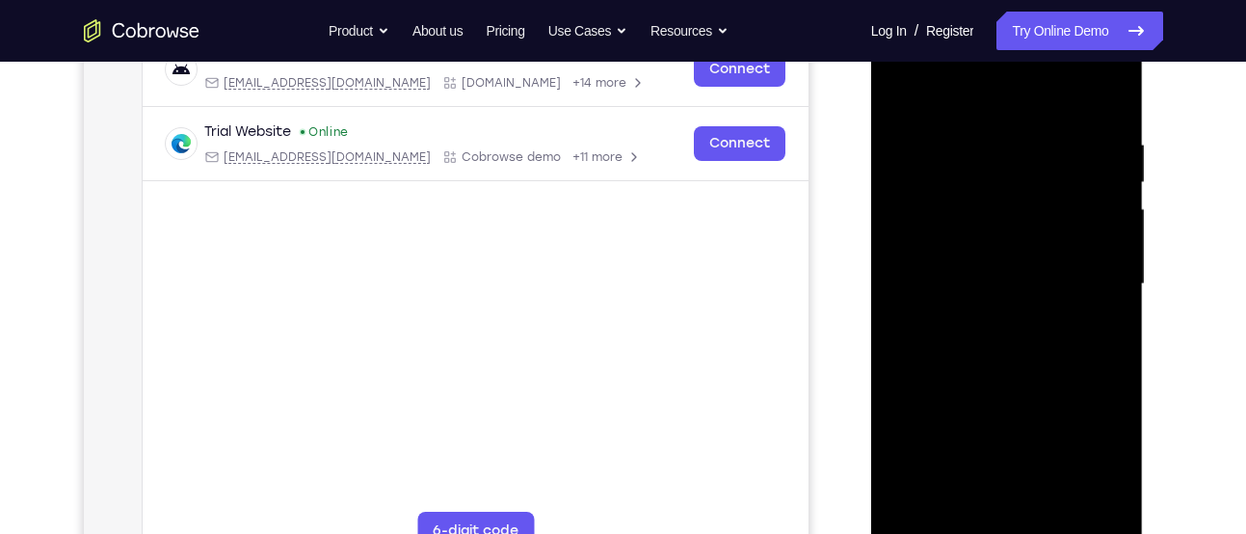
drag, startPoint x: 1029, startPoint y: 305, endPoint x: 988, endPoint y: 76, distance: 232.0
click at [988, 76] on div at bounding box center [1007, 284] width 243 height 540
drag, startPoint x: 1024, startPoint y: 374, endPoint x: 1027, endPoint y: 209, distance: 164.9
click at [1027, 209] on div at bounding box center [1007, 284] width 243 height 540
drag, startPoint x: 1024, startPoint y: 310, endPoint x: 1031, endPoint y: 104, distance: 206.4
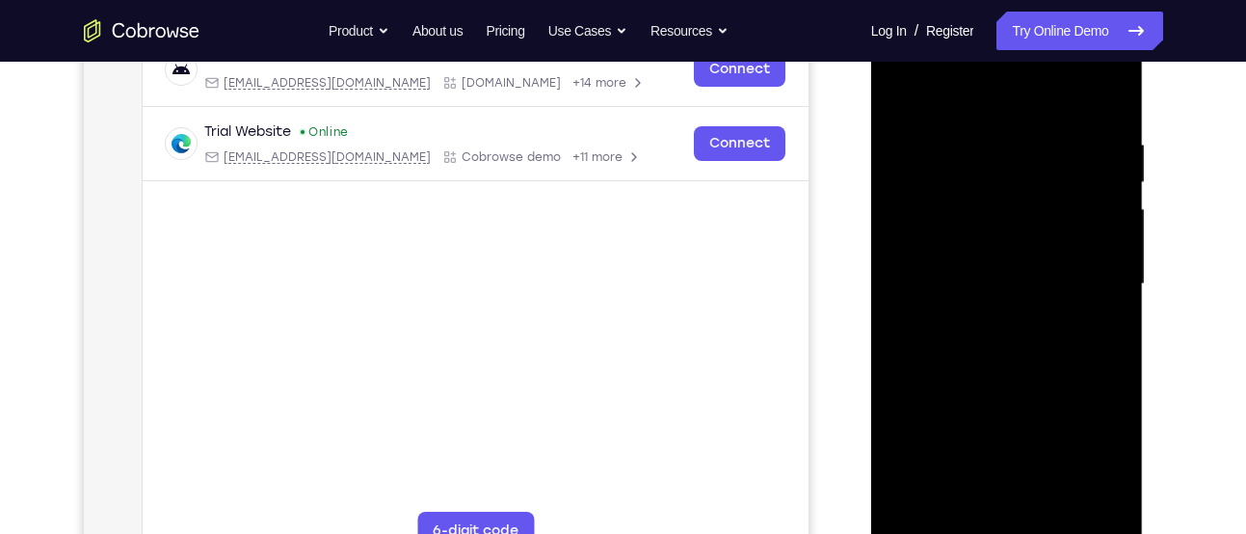
click at [1031, 104] on div at bounding box center [1007, 284] width 243 height 540
drag, startPoint x: 1050, startPoint y: 263, endPoint x: 1043, endPoint y: 135, distance: 128.4
click at [1043, 135] on div at bounding box center [1007, 284] width 243 height 540
drag, startPoint x: 1038, startPoint y: 246, endPoint x: 1030, endPoint y: 124, distance: 121.8
click at [1030, 124] on div at bounding box center [1007, 284] width 243 height 540
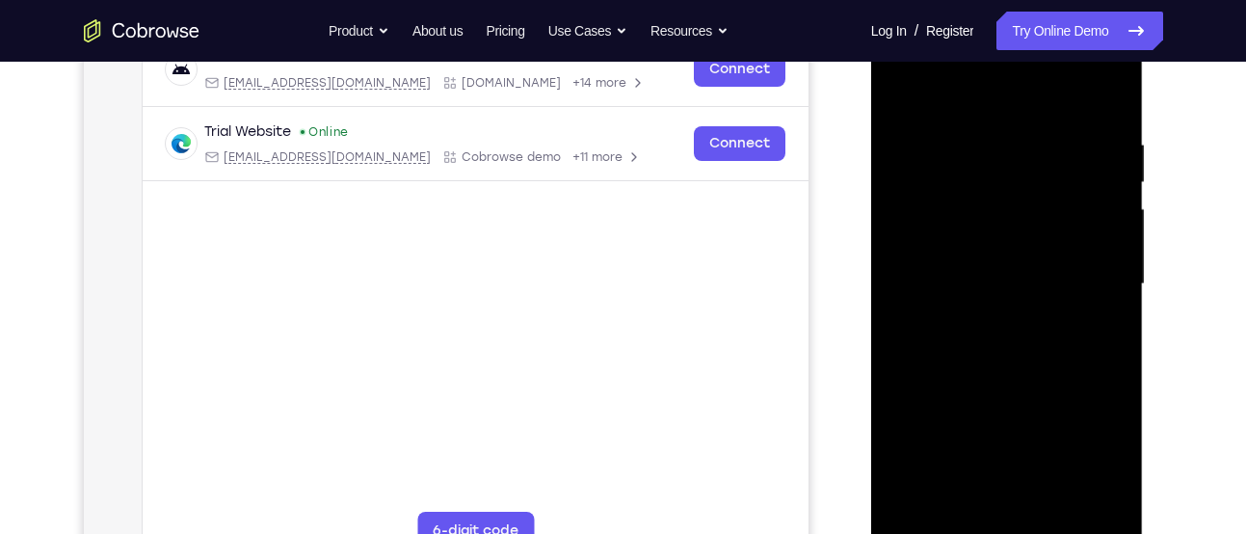
click at [1003, 166] on div at bounding box center [1007, 284] width 243 height 540
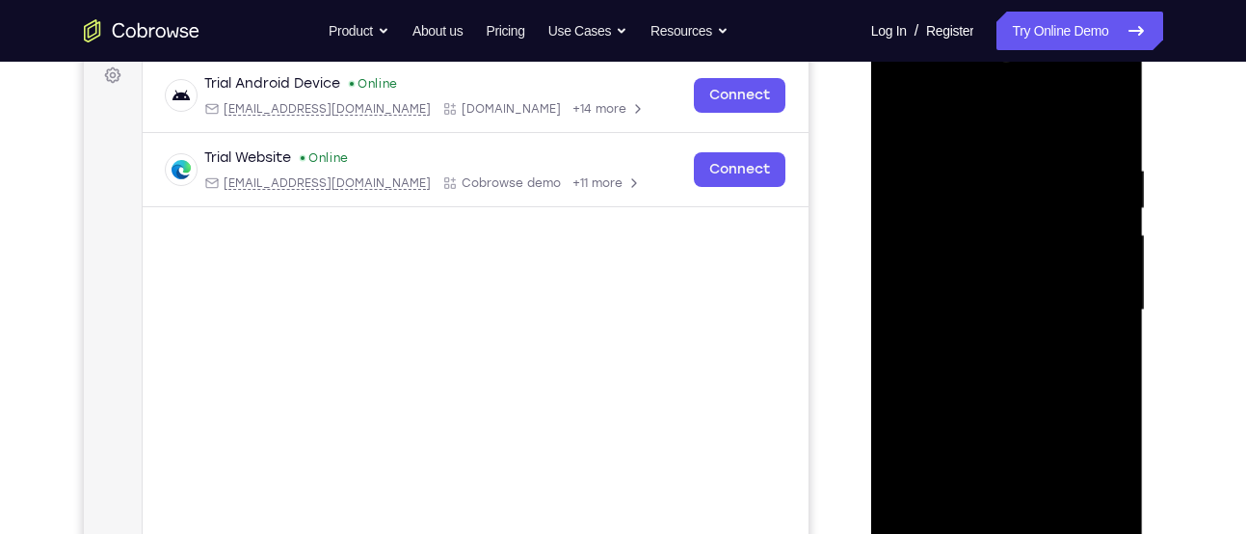
scroll to position [483, 0]
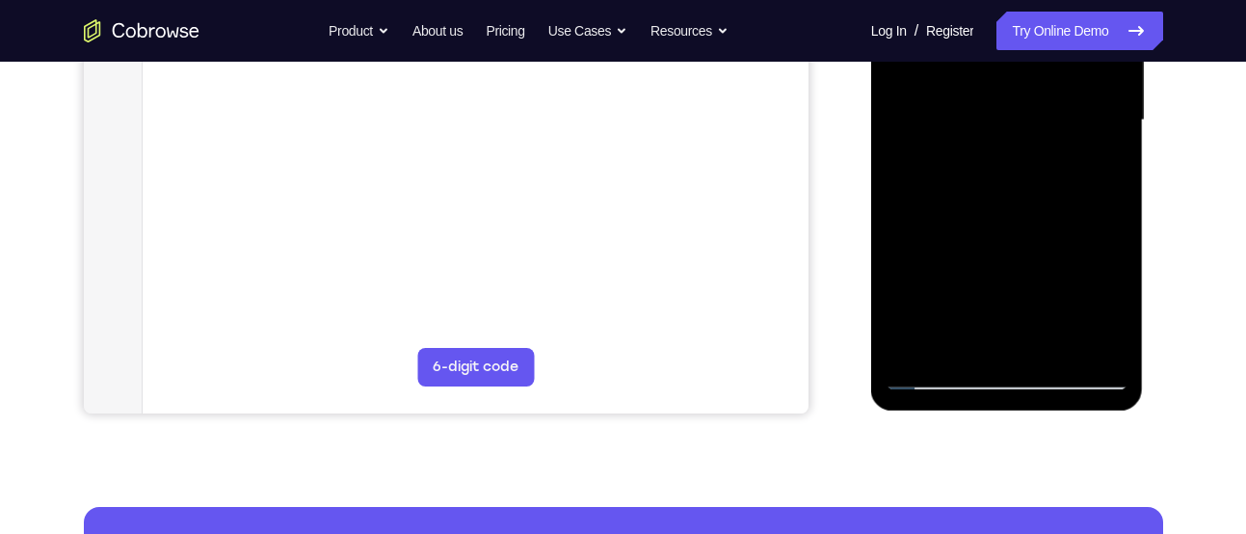
click at [1053, 352] on div at bounding box center [1007, 121] width 243 height 540
click at [1017, 95] on div at bounding box center [1007, 121] width 243 height 540
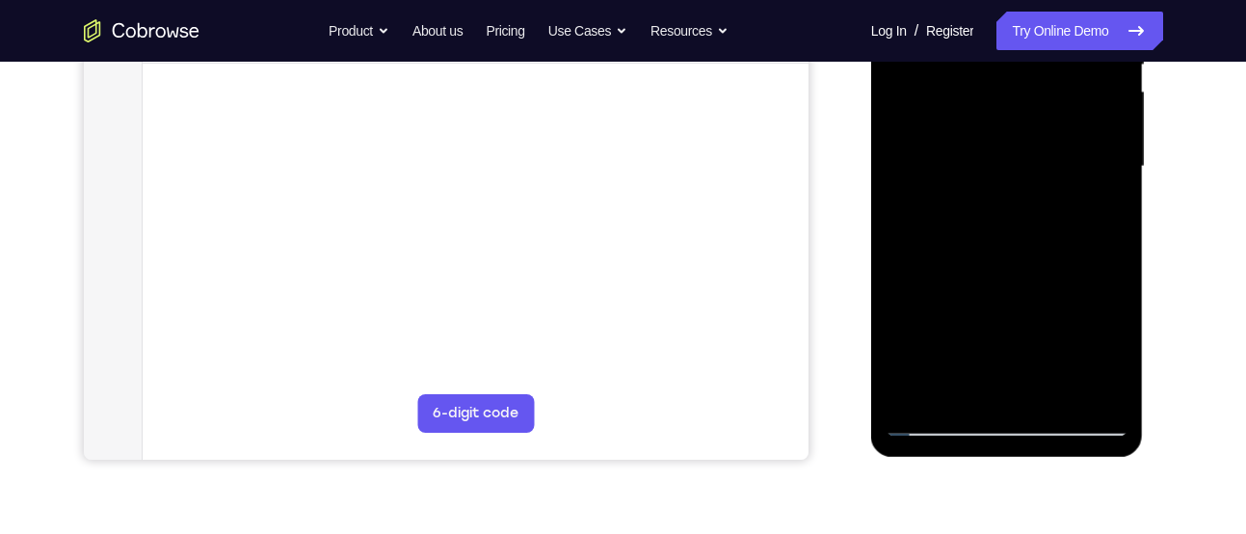
scroll to position [434, 0]
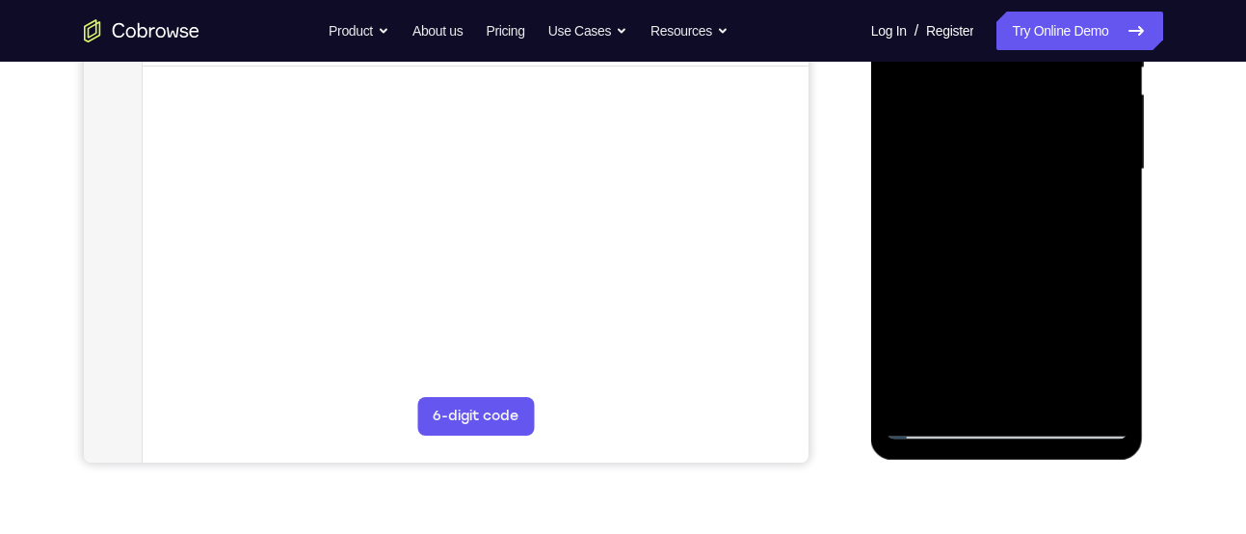
drag, startPoint x: 1055, startPoint y: 162, endPoint x: 1057, endPoint y: 176, distance: 14.6
click at [1057, 176] on div at bounding box center [1007, 170] width 243 height 540
drag, startPoint x: 1007, startPoint y: 169, endPoint x: 998, endPoint y: 351, distance: 182.5
click at [998, 351] on div at bounding box center [1007, 170] width 243 height 540
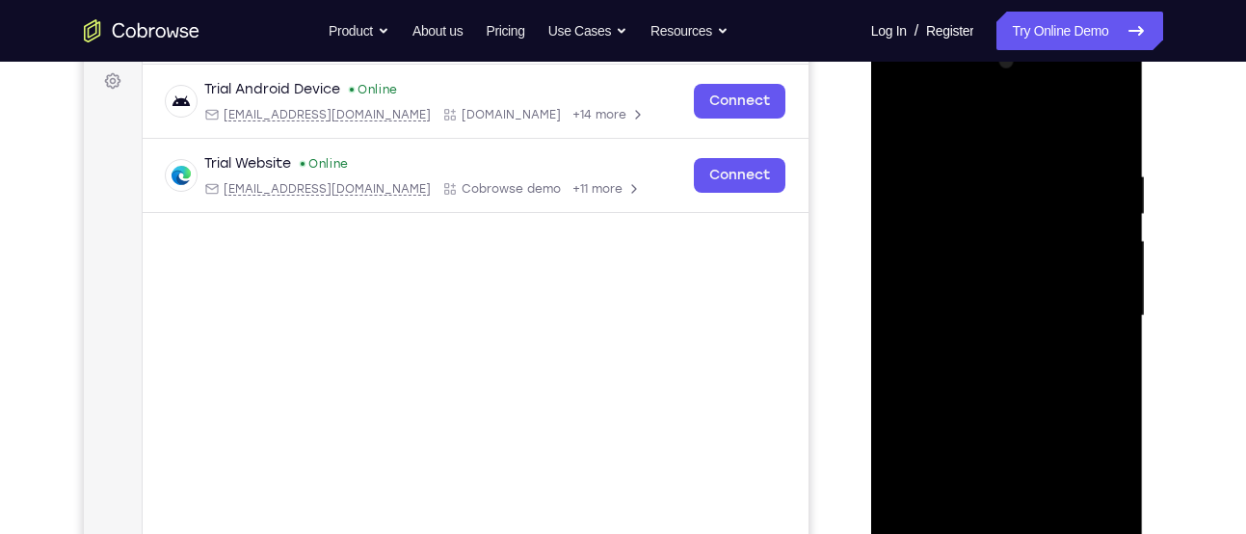
scroll to position [282, 0]
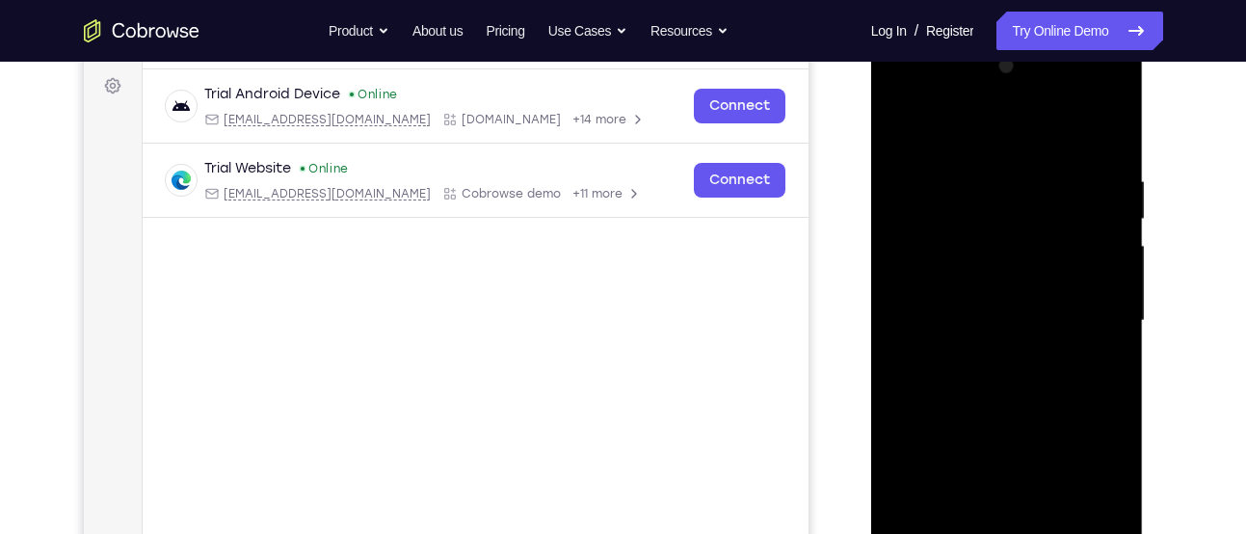
click at [901, 124] on div at bounding box center [1007, 321] width 243 height 540
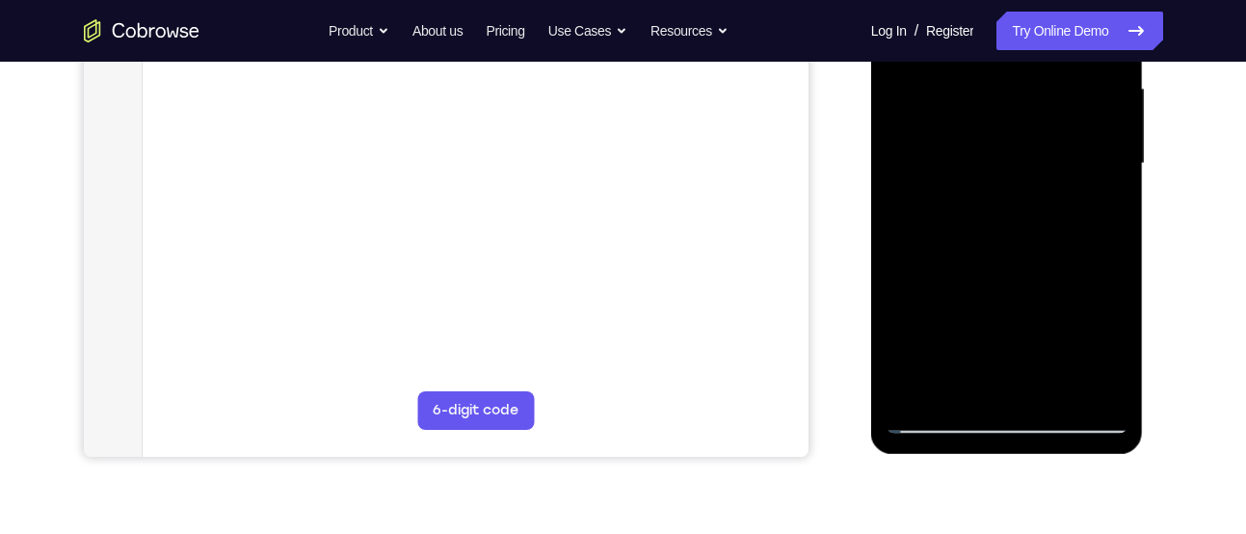
scroll to position [442, 0]
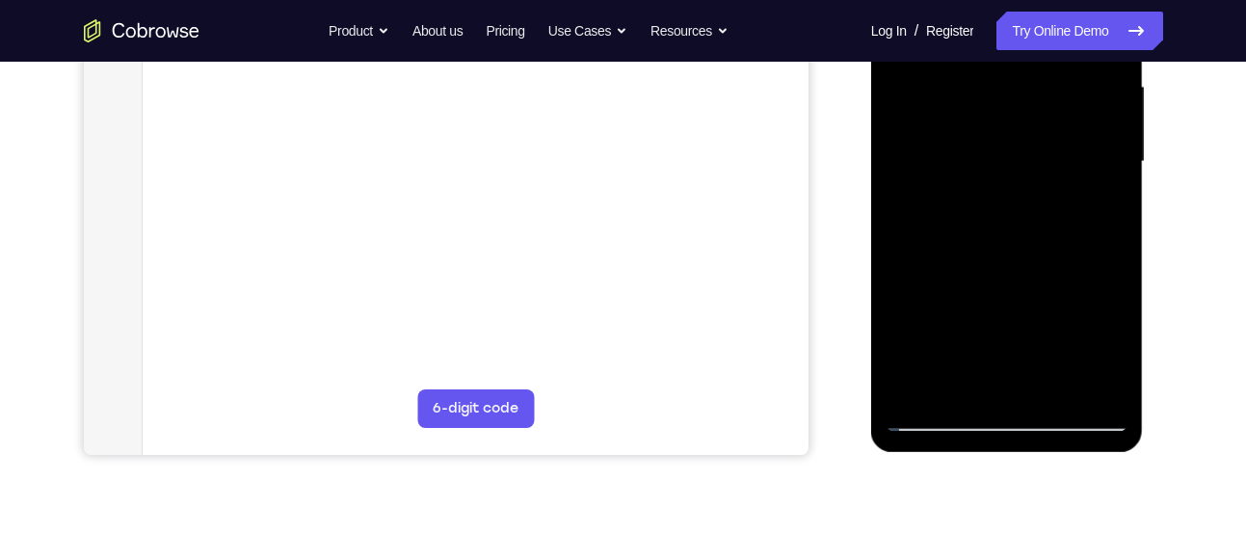
click at [939, 418] on div at bounding box center [1007, 162] width 243 height 540
click at [1100, 386] on div at bounding box center [1007, 162] width 243 height 540
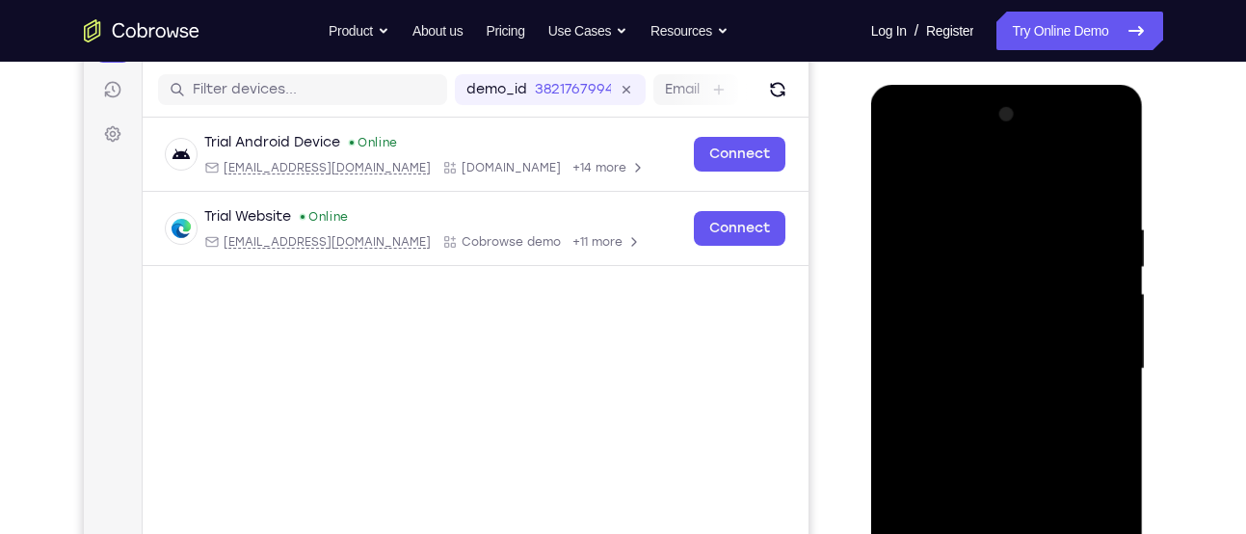
scroll to position [233, 0]
click at [903, 171] on div at bounding box center [1007, 370] width 243 height 540
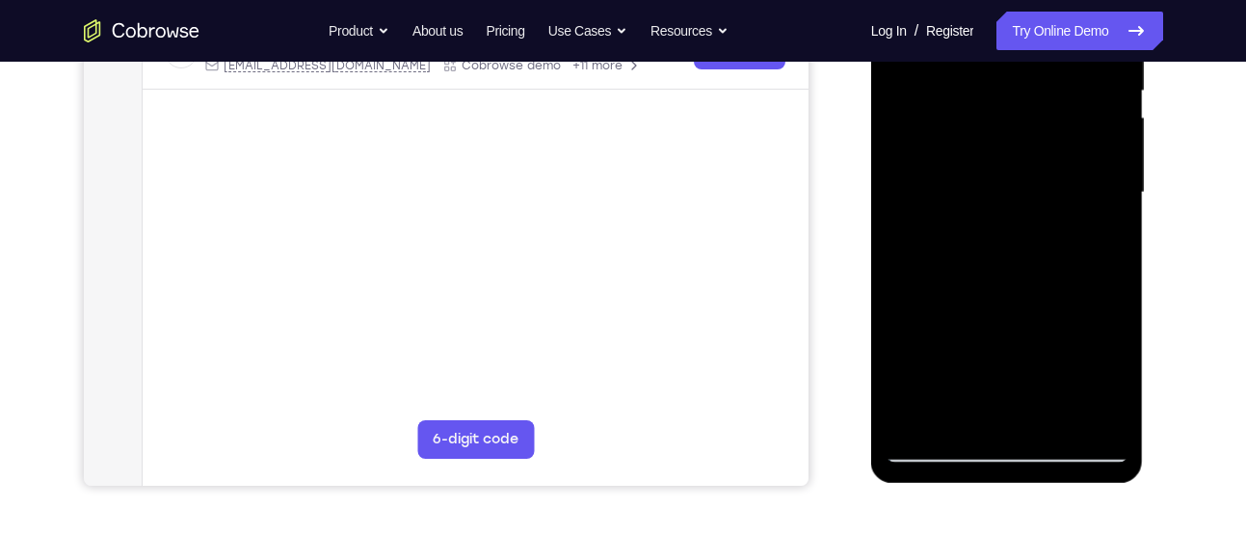
scroll to position [393, 0]
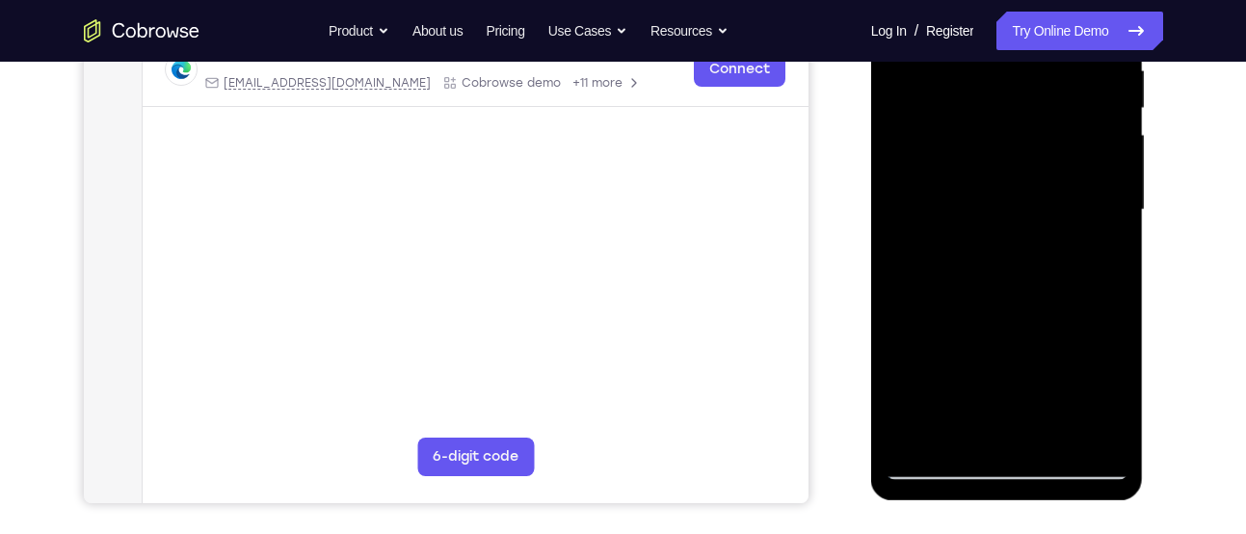
drag, startPoint x: 940, startPoint y: 253, endPoint x: 900, endPoint y: 16, distance: 239.5
click at [900, 16] on div at bounding box center [1007, 210] width 243 height 540
drag, startPoint x: 918, startPoint y: 406, endPoint x: 897, endPoint y: 226, distance: 181.5
click at [897, 226] on div at bounding box center [1007, 210] width 243 height 540
drag, startPoint x: 928, startPoint y: 405, endPoint x: 910, endPoint y: 309, distance: 97.2
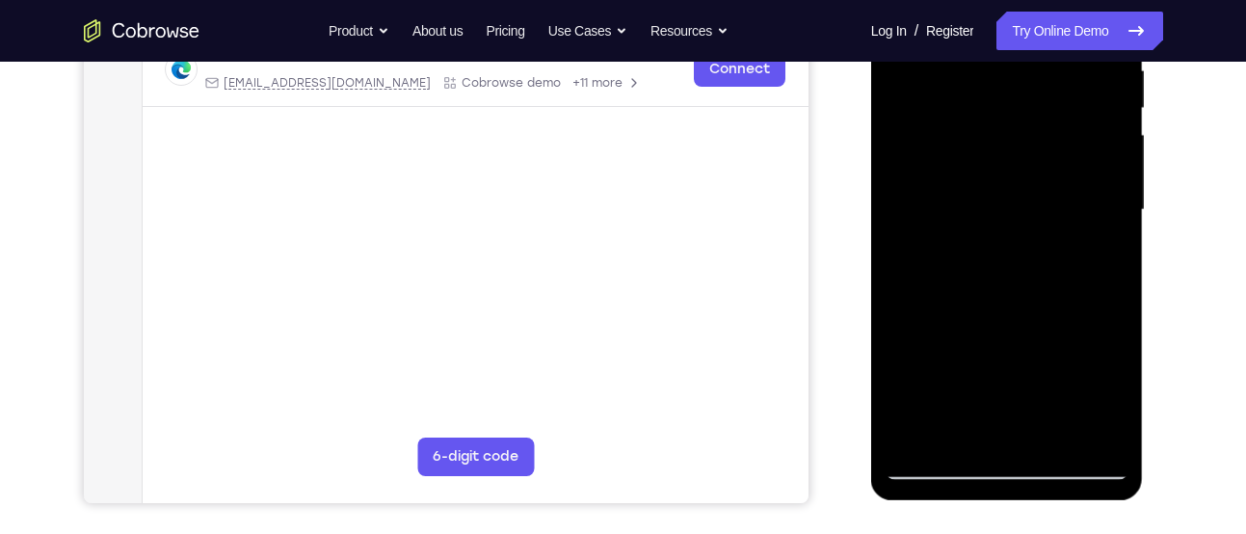
click at [910, 309] on div at bounding box center [1007, 210] width 243 height 540
drag, startPoint x: 927, startPoint y: 390, endPoint x: 895, endPoint y: 98, distance: 293.9
click at [895, 98] on div at bounding box center [1007, 210] width 243 height 540
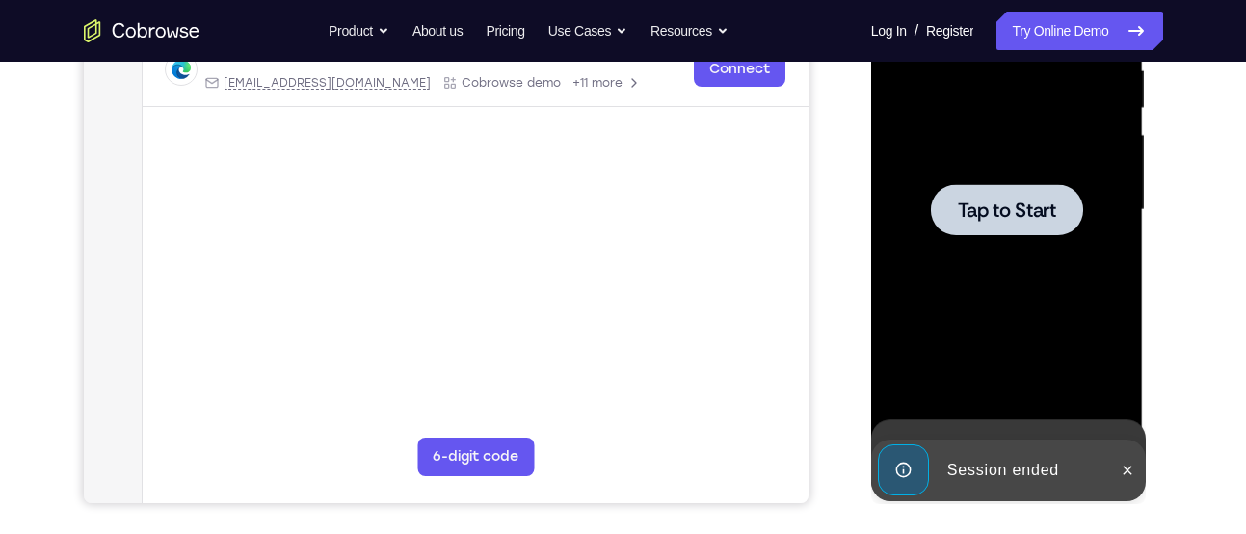
click at [919, 386] on div at bounding box center [1007, 210] width 243 height 540
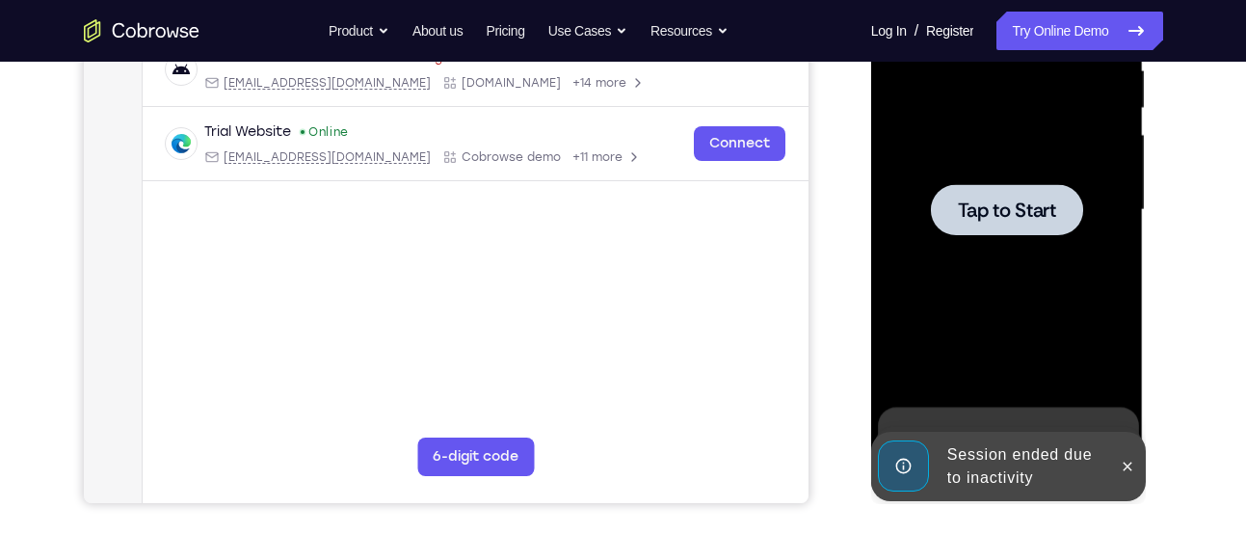
click at [998, 287] on div at bounding box center [1007, 210] width 243 height 540
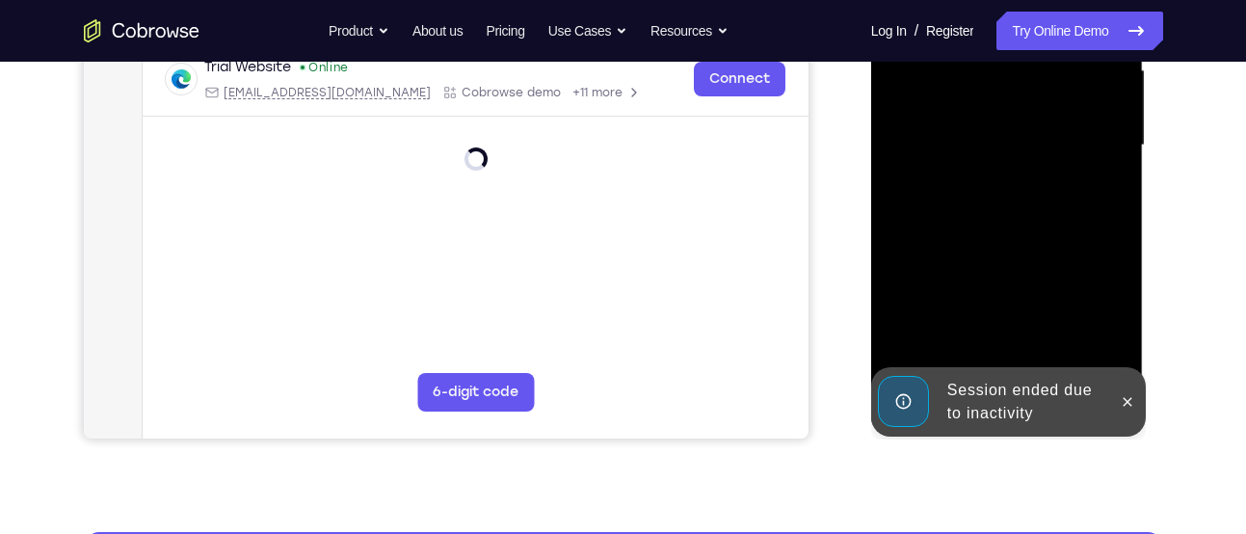
scroll to position [459, 0]
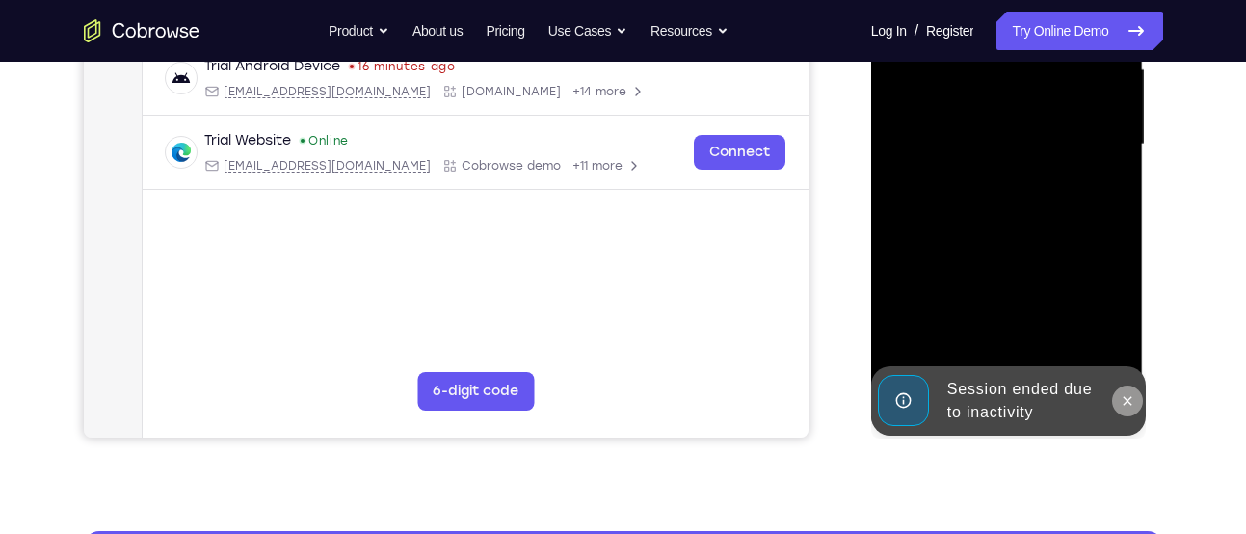
click at [1121, 404] on icon at bounding box center [1127, 400] width 15 height 15
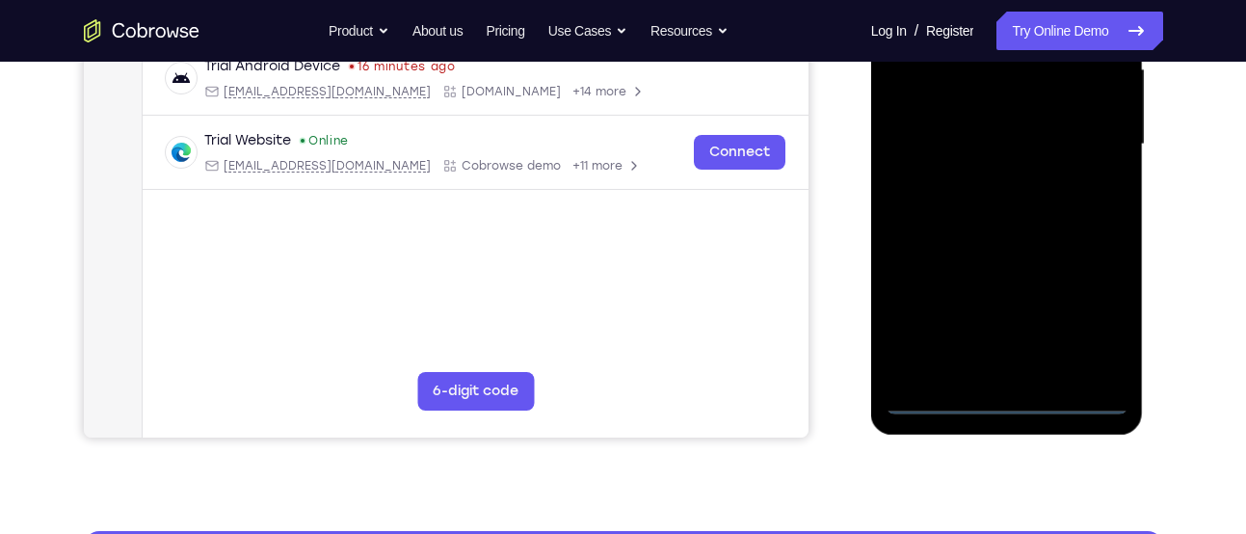
click at [1004, 402] on div at bounding box center [1007, 145] width 243 height 540
click at [1085, 323] on div at bounding box center [1007, 145] width 243 height 540
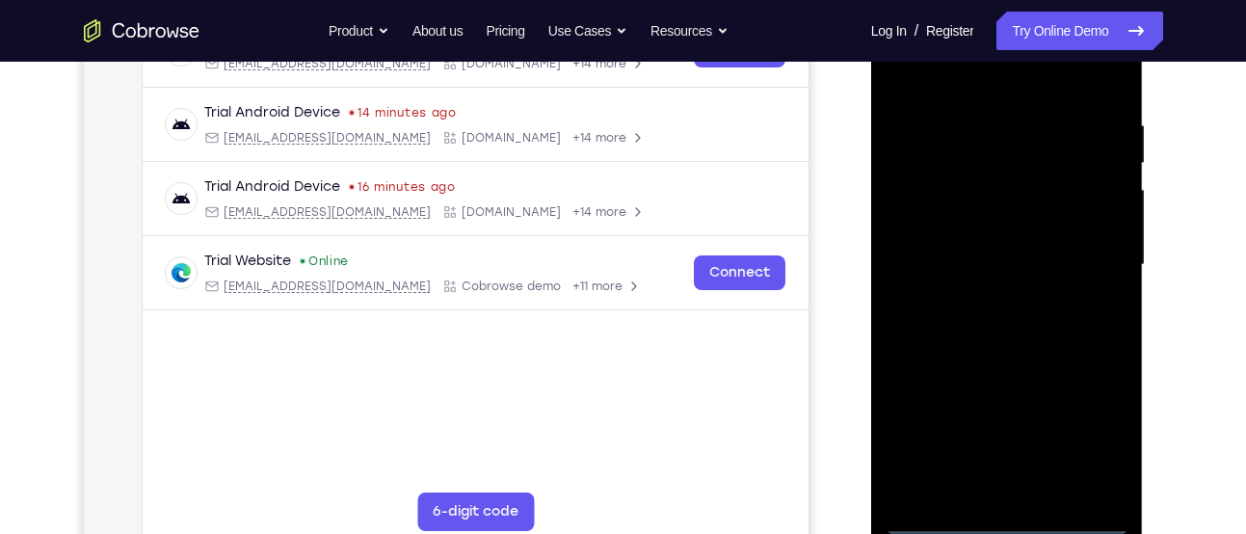
scroll to position [337, 0]
click at [936, 90] on div at bounding box center [1007, 266] width 243 height 540
click at [1080, 258] on div at bounding box center [1007, 266] width 243 height 540
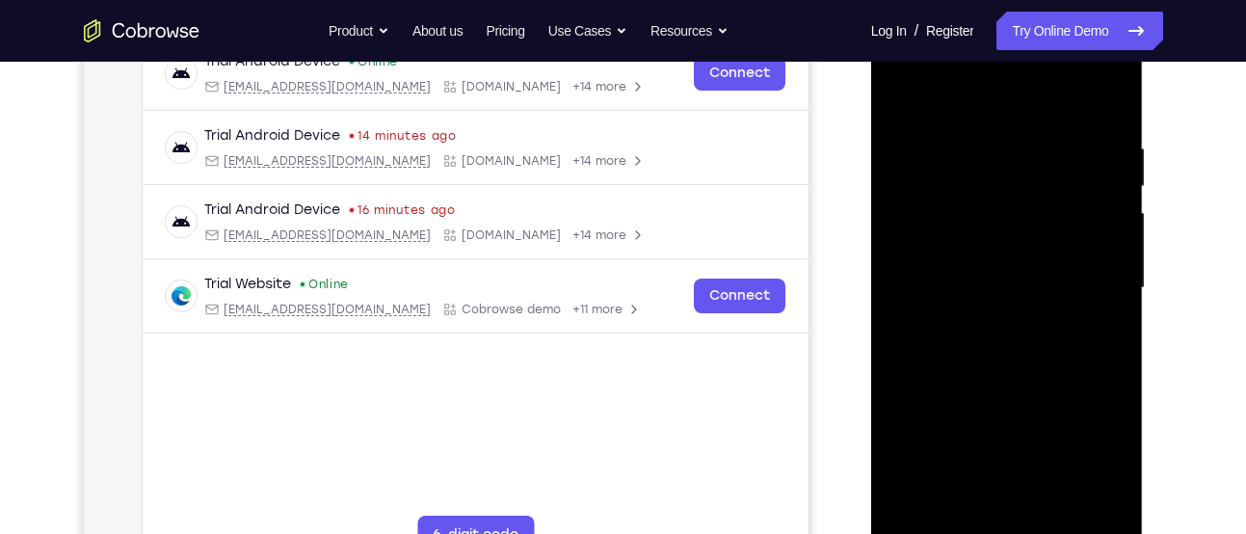
scroll to position [312, 0]
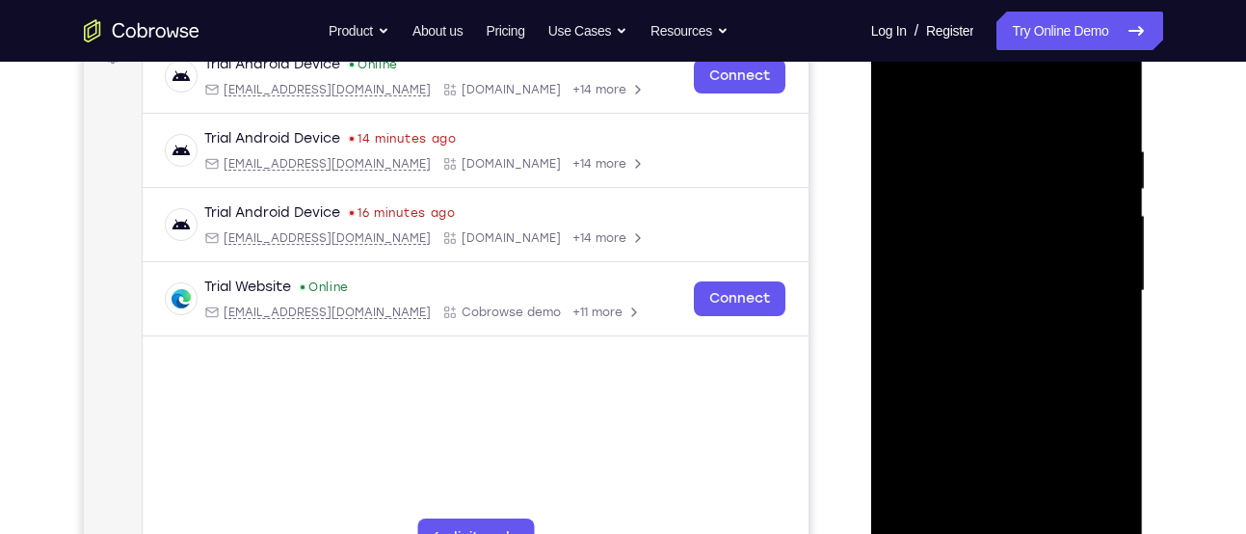
click at [989, 330] on div at bounding box center [1007, 291] width 243 height 540
click at [1004, 264] on div at bounding box center [1007, 291] width 243 height 540
click at [1001, 253] on div at bounding box center [1007, 291] width 243 height 540
click at [952, 303] on div at bounding box center [1007, 291] width 243 height 540
click at [944, 340] on div at bounding box center [1007, 291] width 243 height 540
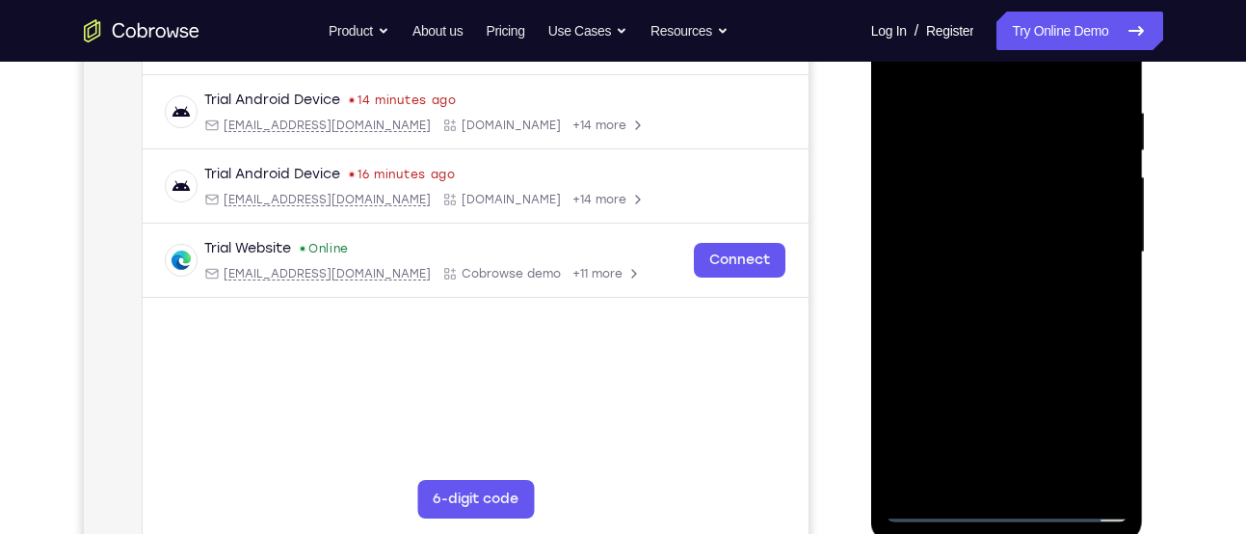
scroll to position [352, 0]
drag, startPoint x: 1002, startPoint y: 321, endPoint x: 1692, endPoint y: 295, distance: 690.7
click at [1002, 321] on div at bounding box center [1007, 252] width 243 height 540
click at [953, 303] on div at bounding box center [1007, 252] width 243 height 540
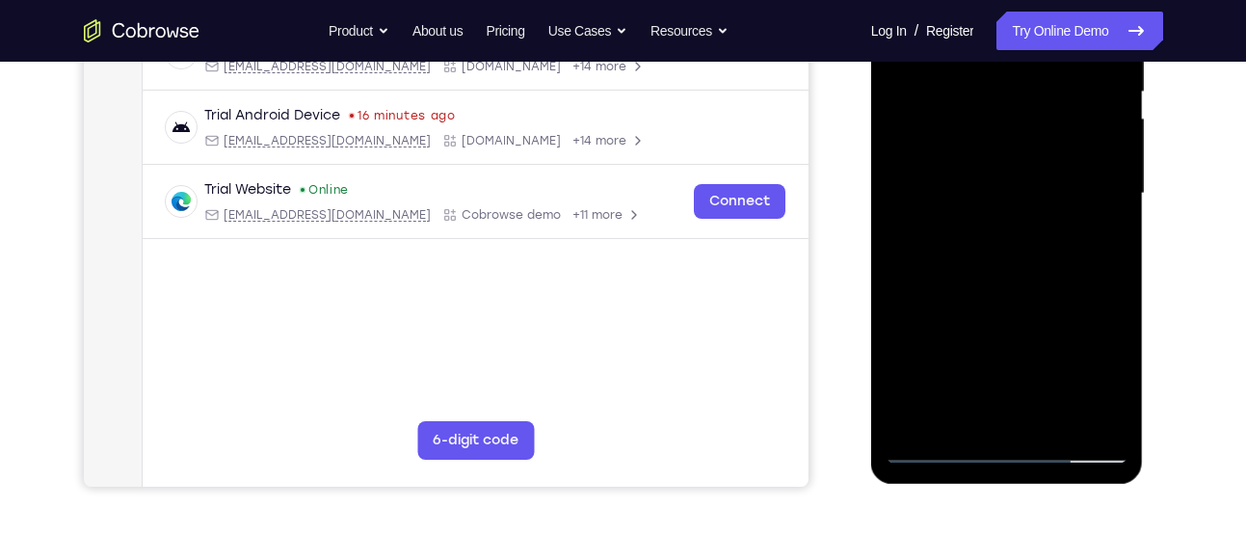
click at [1102, 224] on div at bounding box center [1007, 194] width 243 height 540
click at [1104, 152] on div at bounding box center [1007, 194] width 243 height 540
click at [1047, 198] on div at bounding box center [1007, 194] width 243 height 540
click at [1009, 251] on div at bounding box center [1007, 194] width 243 height 540
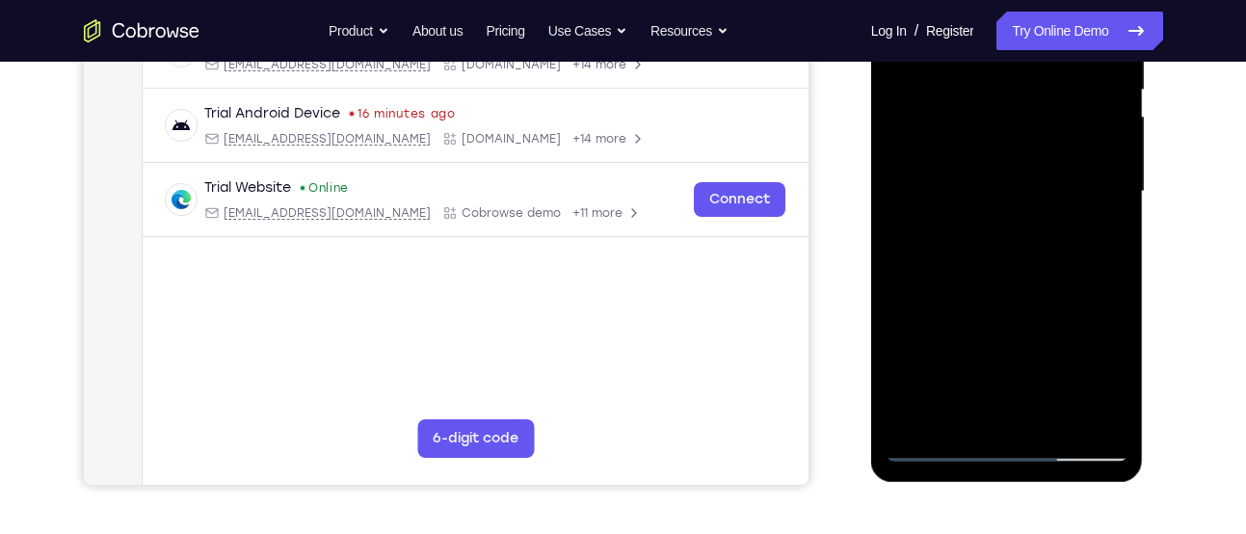
click at [1006, 278] on div at bounding box center [1007, 192] width 243 height 540
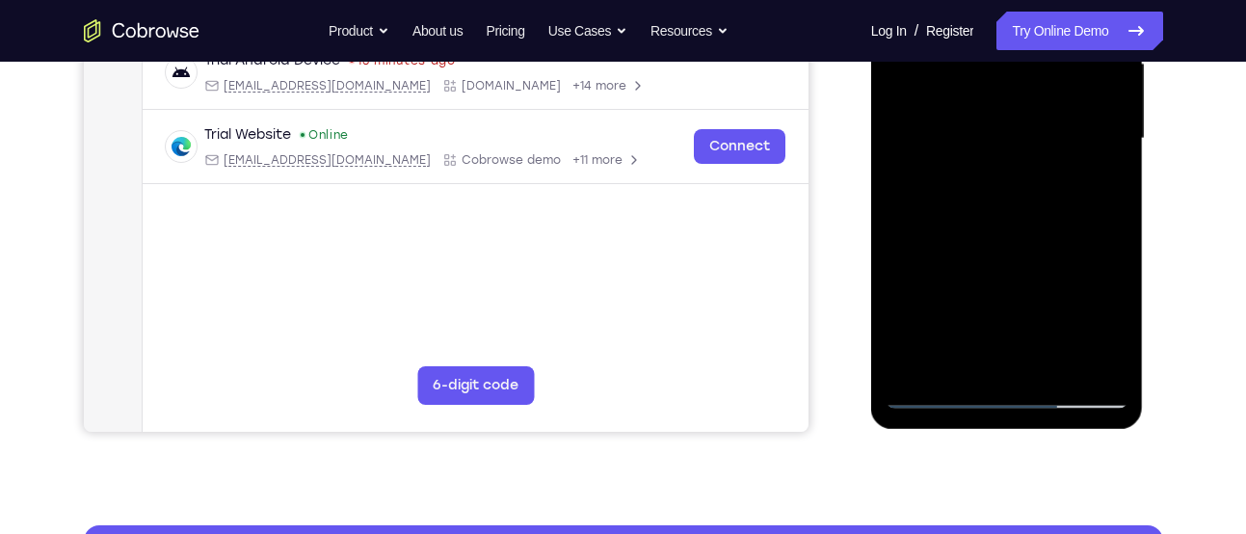
scroll to position [466, 0]
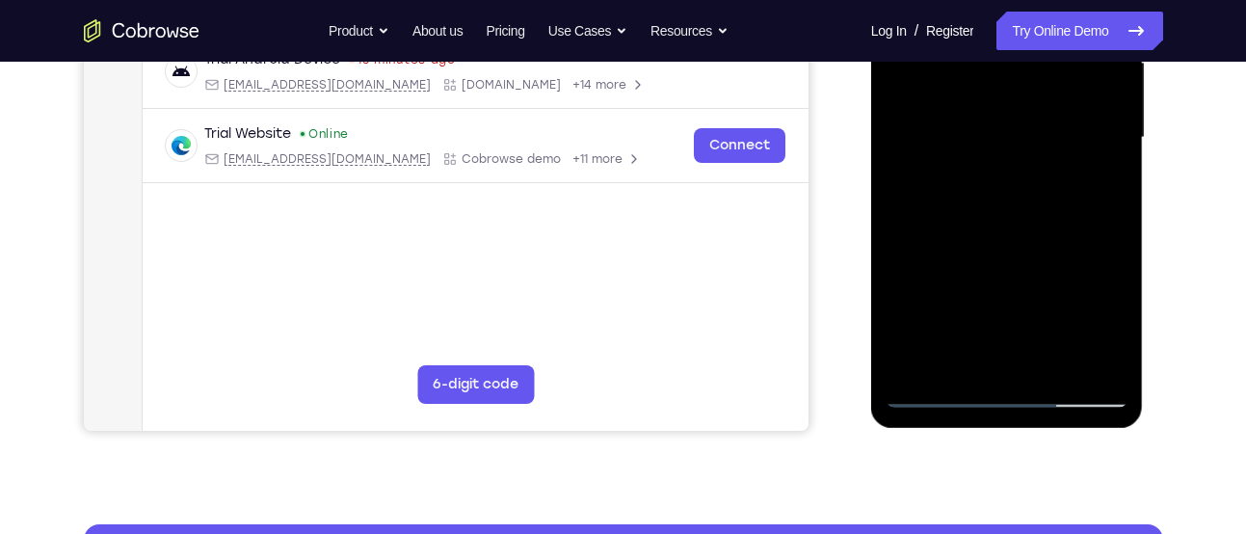
click at [1056, 362] on div at bounding box center [1007, 138] width 243 height 540
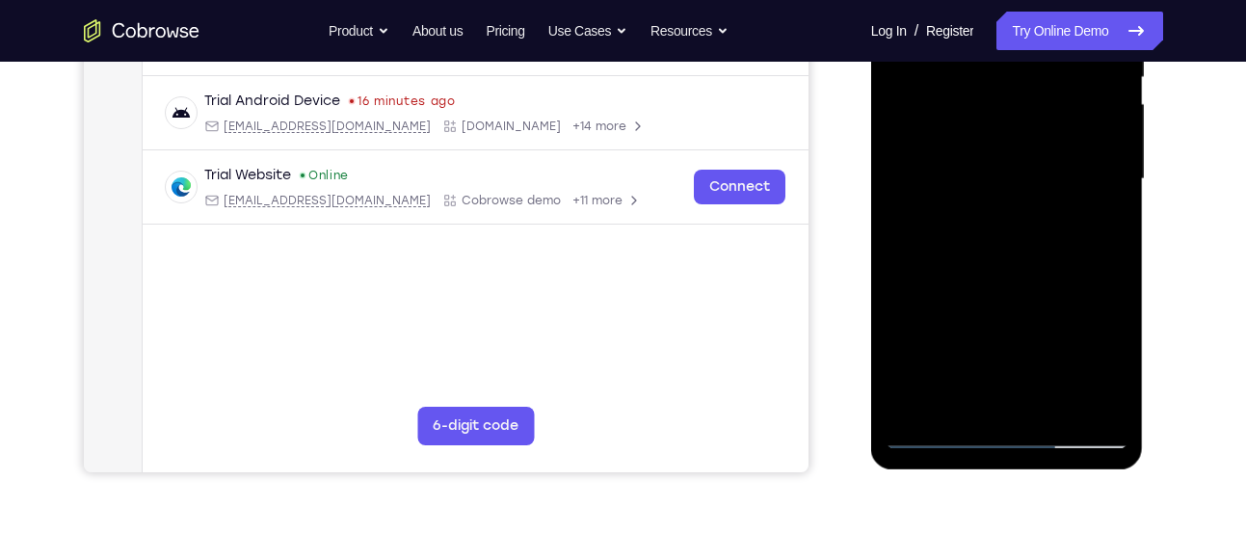
scroll to position [403, 0]
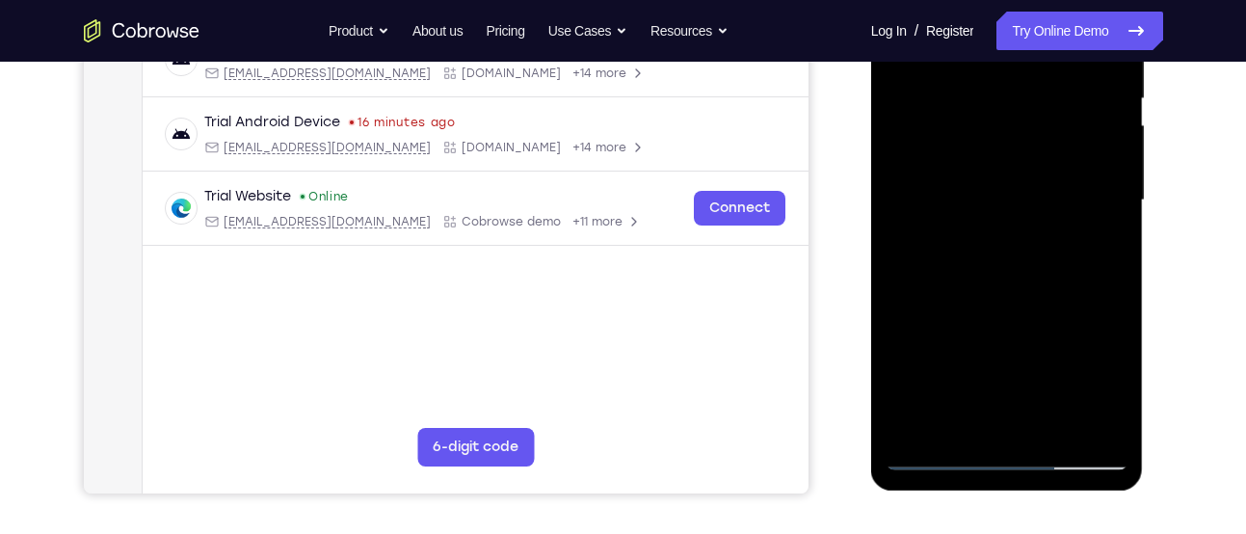
click at [1038, 298] on div at bounding box center [1007, 201] width 243 height 540
click at [1001, 161] on div at bounding box center [1007, 201] width 243 height 540
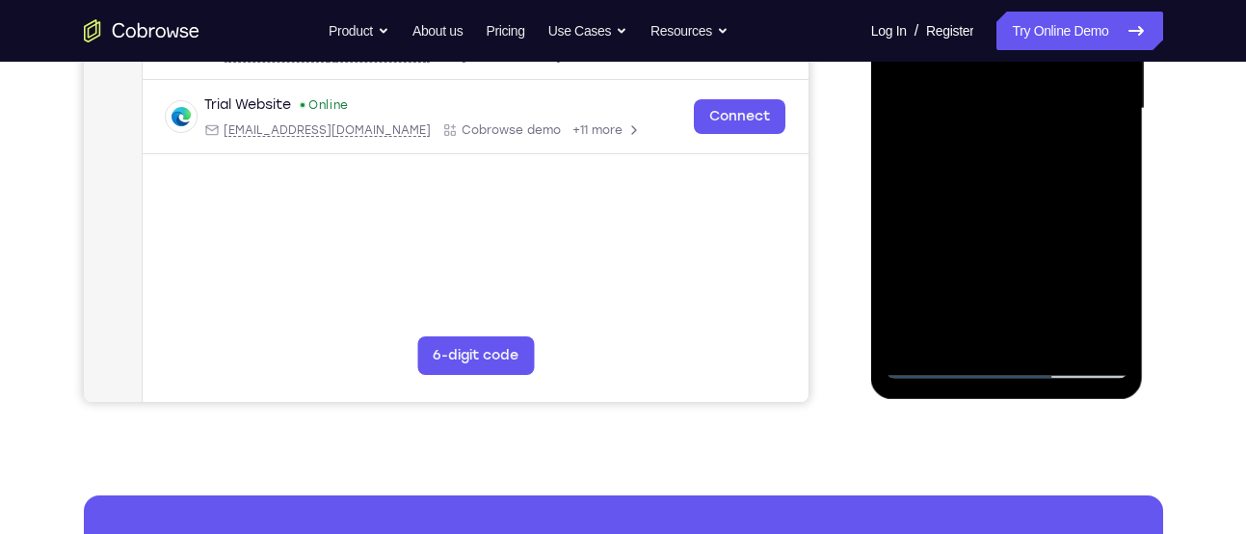
scroll to position [513, 0]
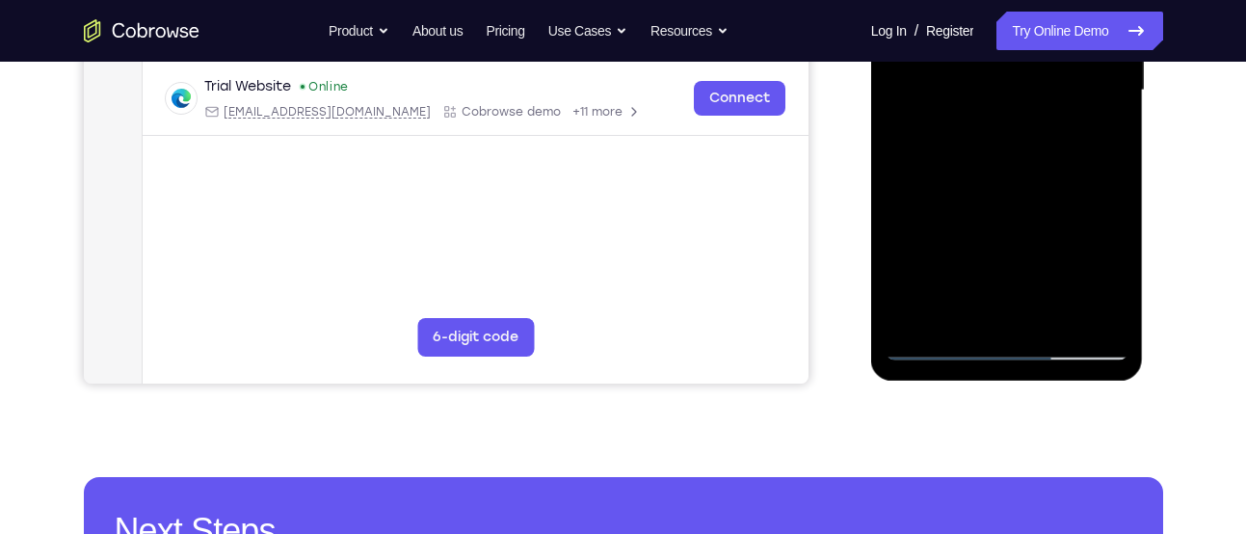
click at [968, 291] on div at bounding box center [1007, 91] width 243 height 540
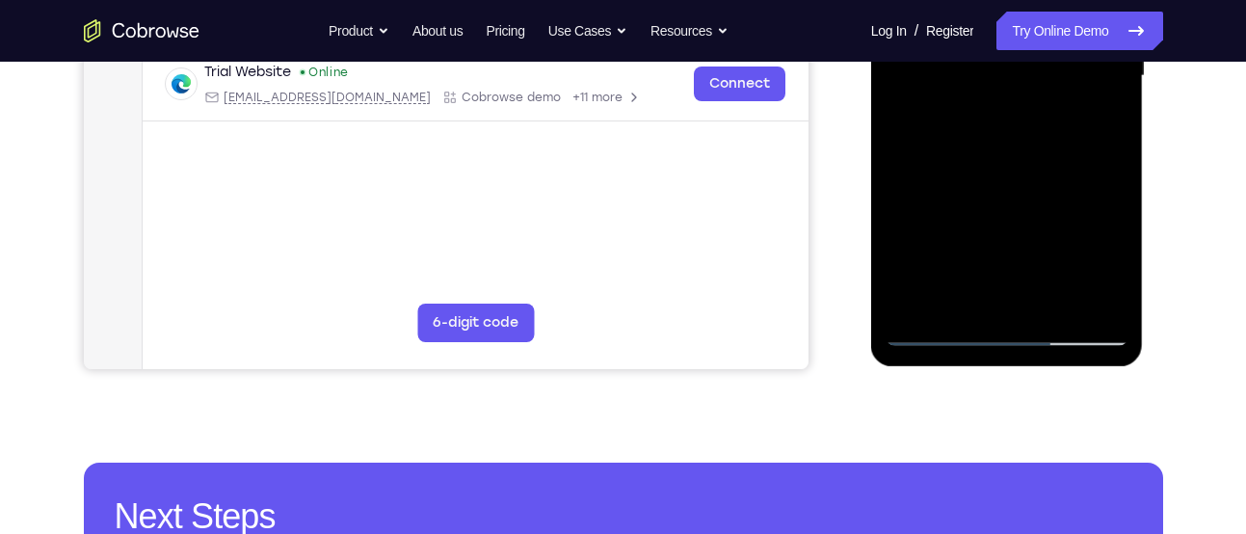
scroll to position [528, 0]
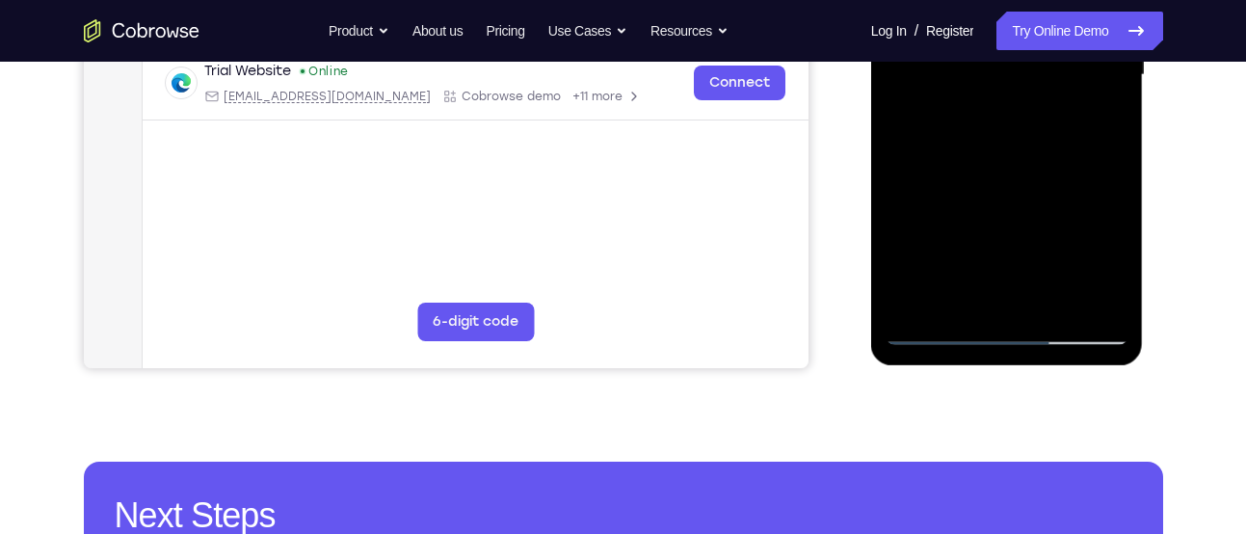
click at [996, 281] on div at bounding box center [1007, 75] width 243 height 540
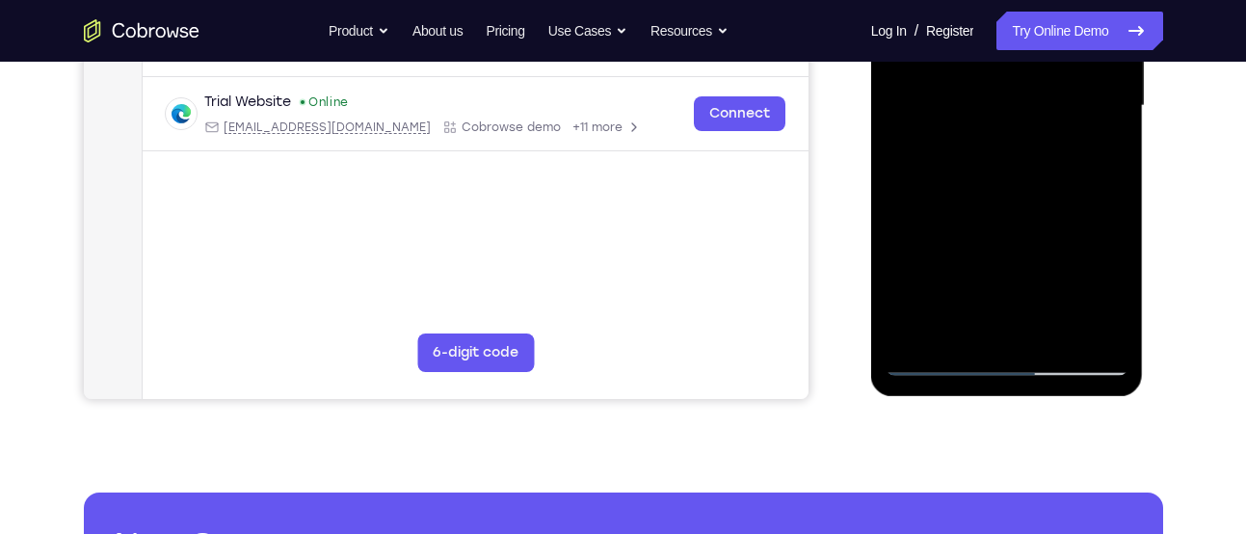
scroll to position [499, 0]
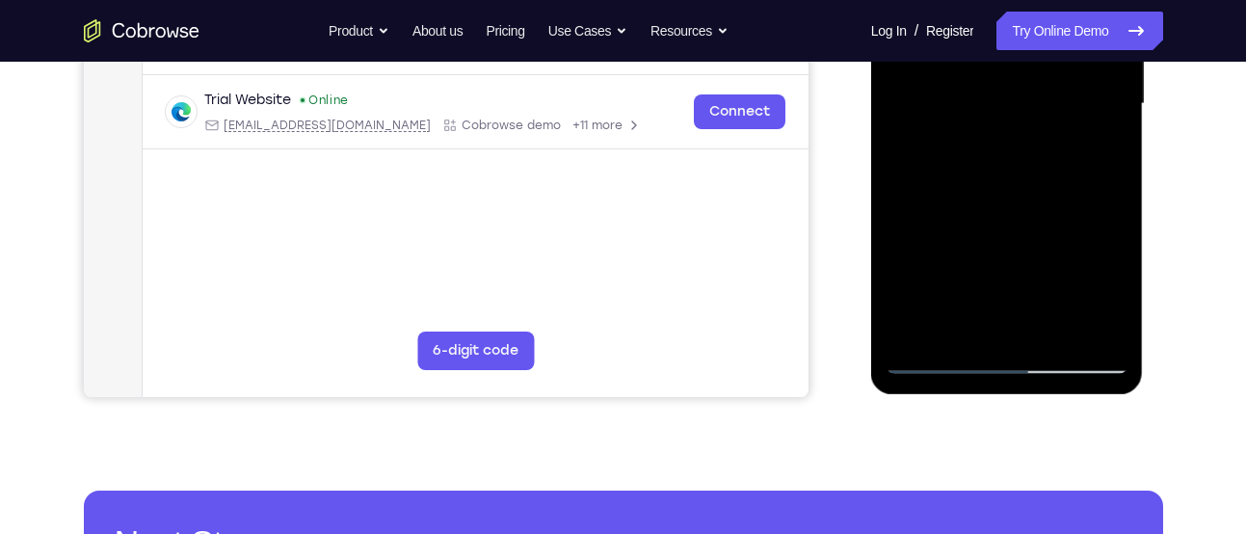
click at [954, 326] on div at bounding box center [1007, 104] width 243 height 540
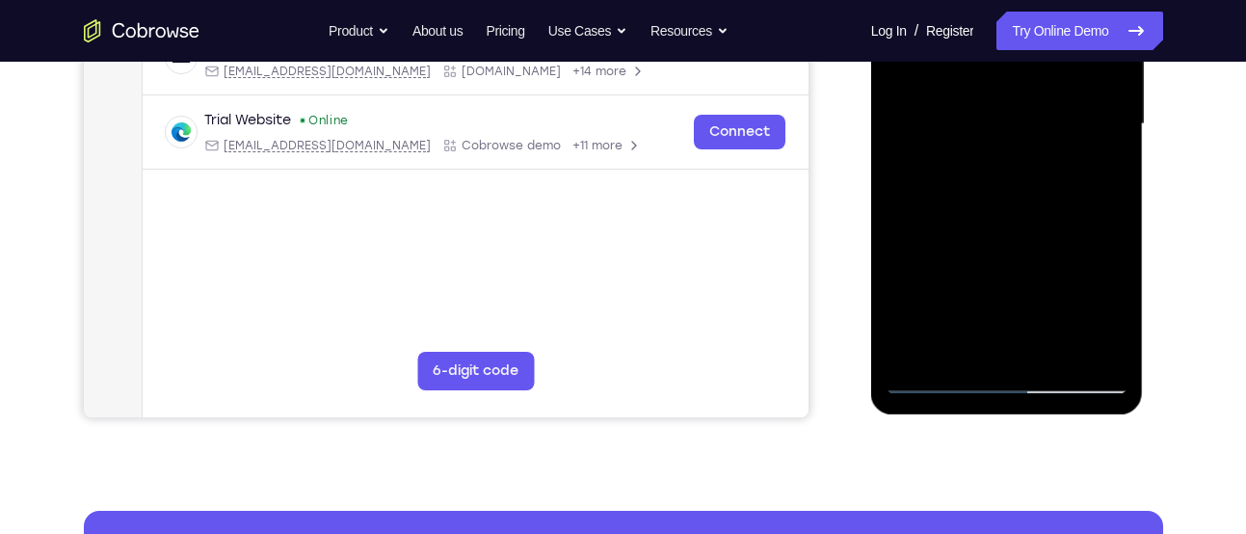
scroll to position [477, 0]
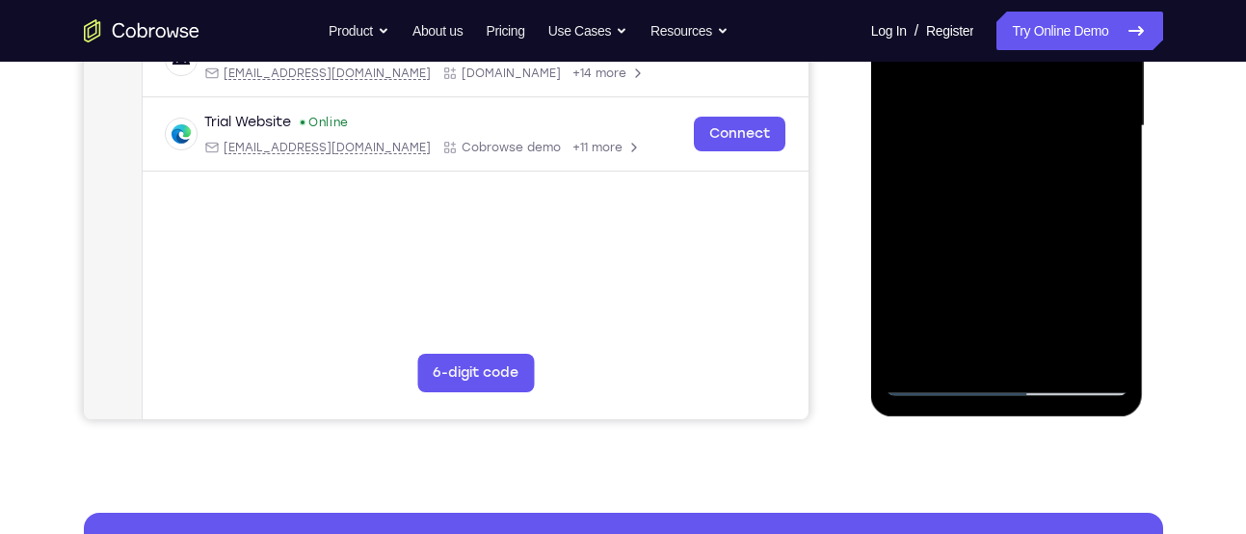
click at [1057, 233] on div at bounding box center [1007, 126] width 243 height 540
click at [1097, 164] on div at bounding box center [1007, 126] width 243 height 540
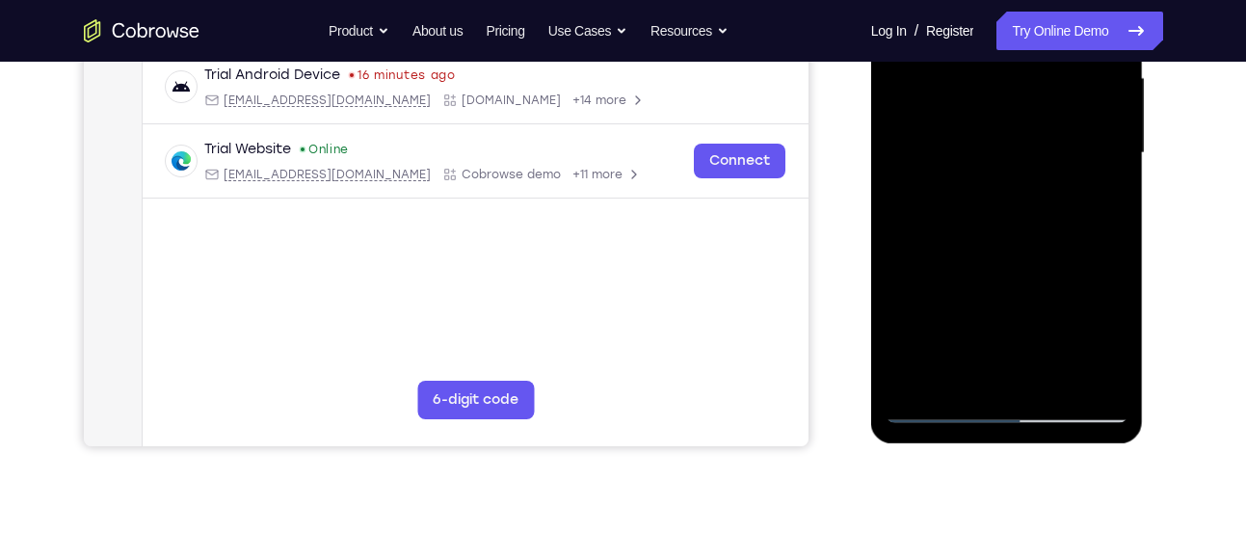
scroll to position [453, 0]
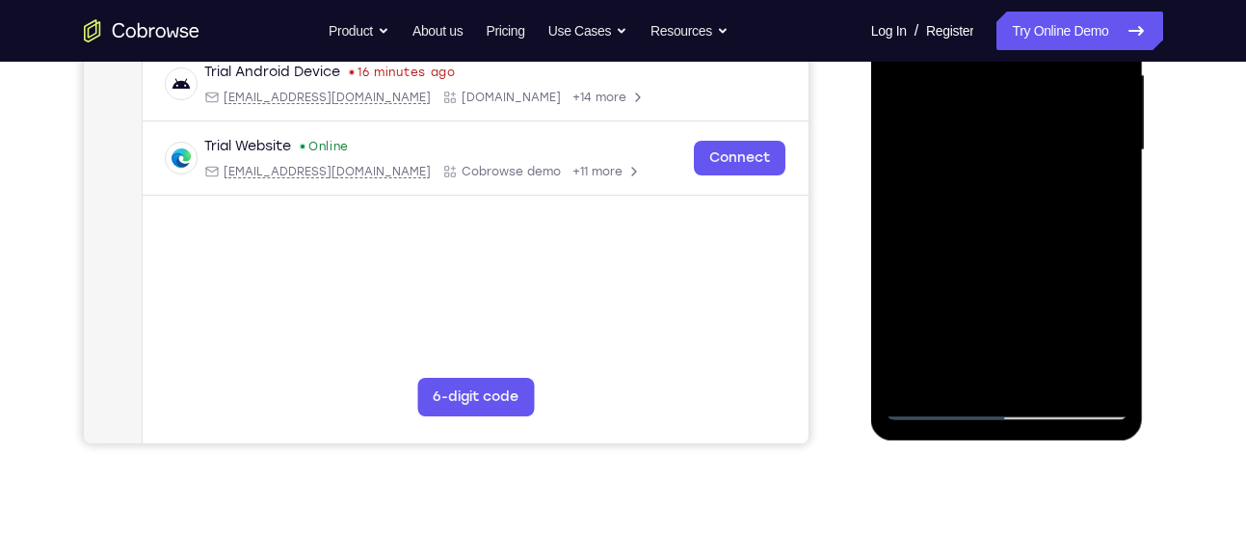
click at [956, 371] on div at bounding box center [1007, 150] width 243 height 540
click at [905, 257] on div at bounding box center [1007, 150] width 243 height 540
click at [1100, 187] on div at bounding box center [1007, 150] width 243 height 540
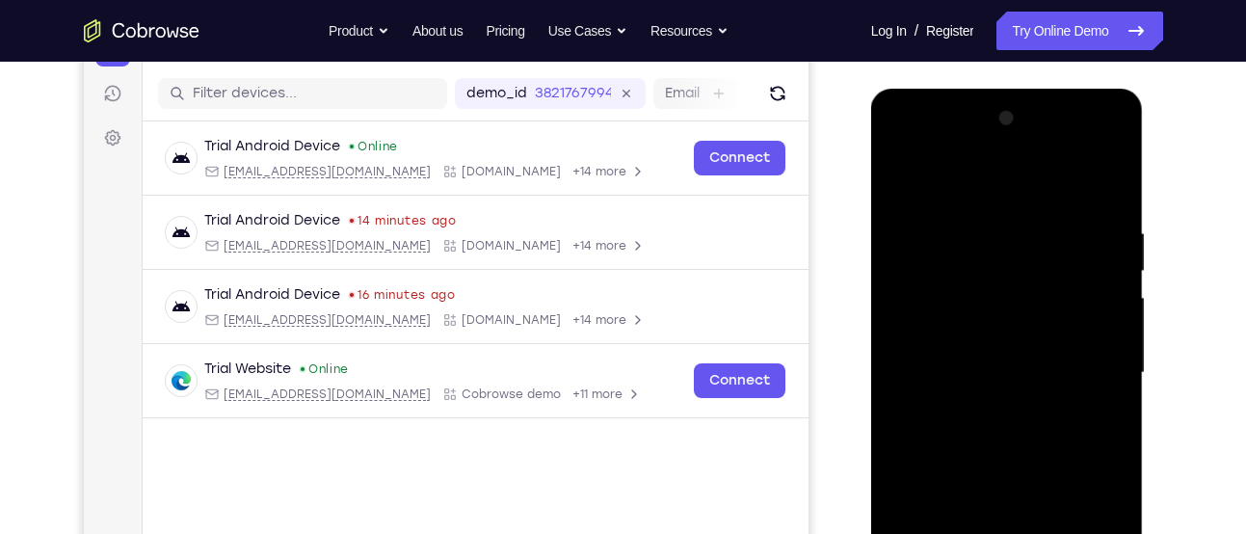
scroll to position [228, 0]
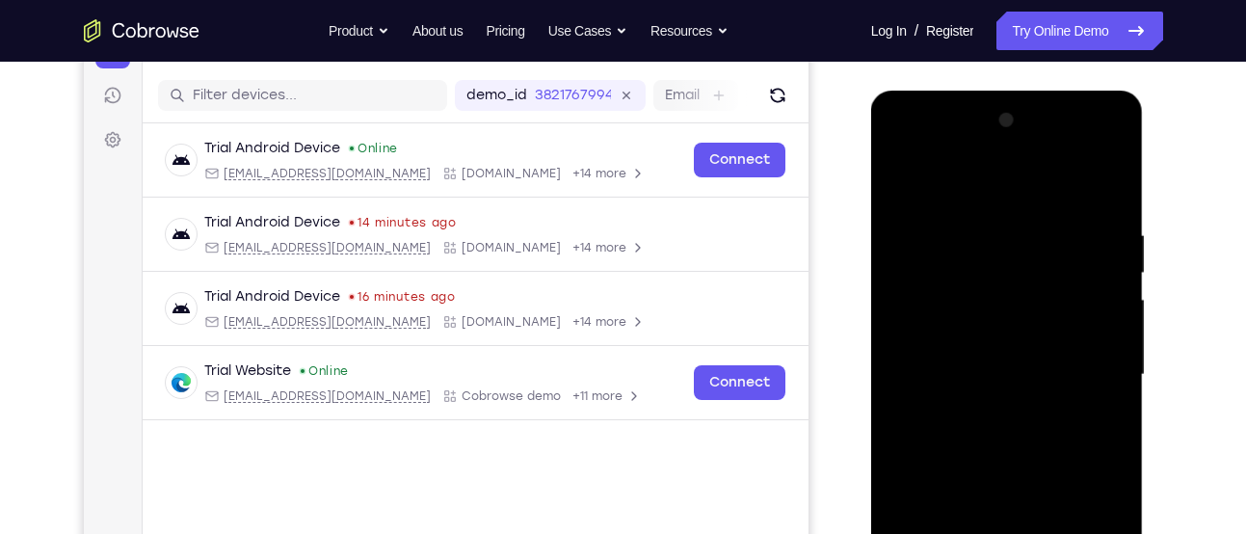
click at [905, 183] on div at bounding box center [1007, 375] width 243 height 540
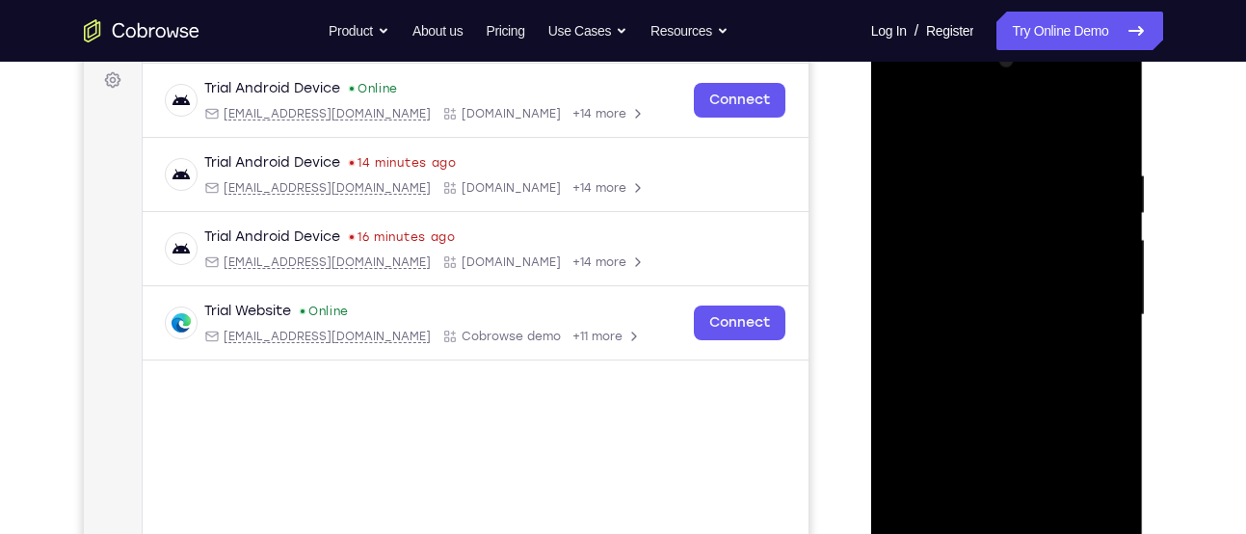
scroll to position [280, 0]
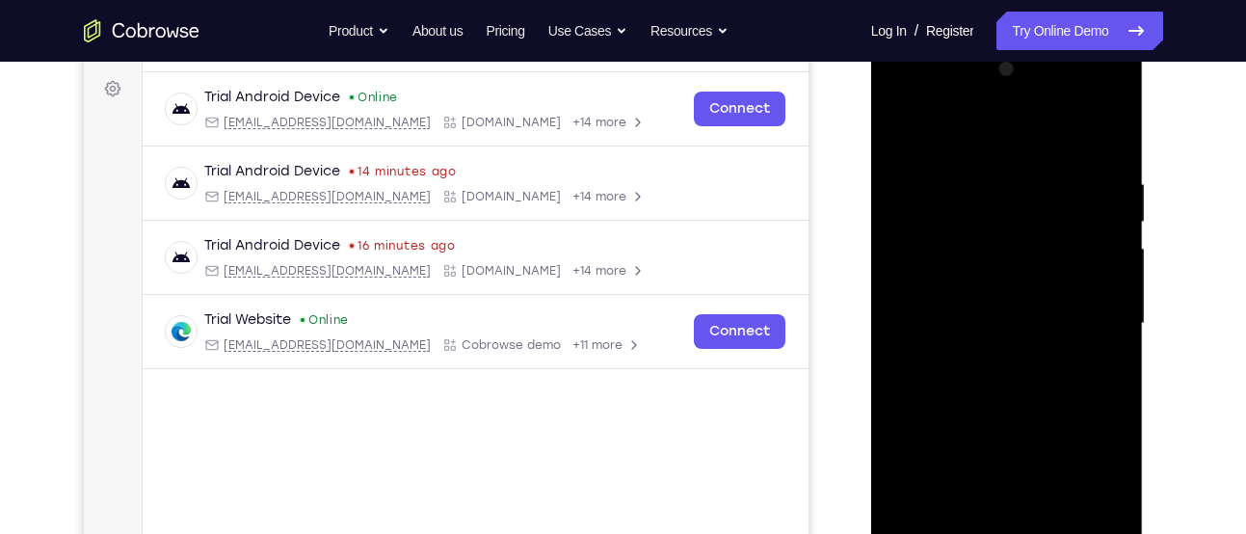
click at [898, 130] on div at bounding box center [1007, 324] width 243 height 540
drag, startPoint x: 1111, startPoint y: 147, endPoint x: 953, endPoint y: 173, distance: 160.2
click at [953, 173] on div at bounding box center [1007, 324] width 243 height 540
drag, startPoint x: 1108, startPoint y: 157, endPoint x: 942, endPoint y: 147, distance: 166.1
click at [942, 147] on div at bounding box center [1007, 324] width 243 height 540
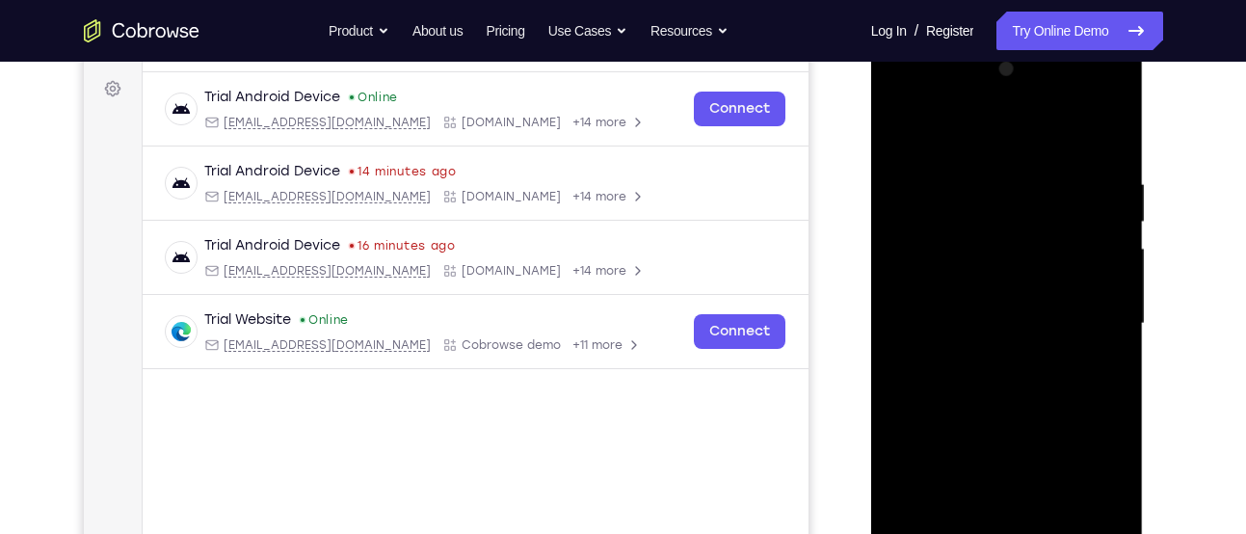
drag, startPoint x: 1077, startPoint y: 173, endPoint x: 906, endPoint y: 171, distance: 170.6
click at [906, 171] on div at bounding box center [1007, 324] width 243 height 540
drag, startPoint x: 1023, startPoint y: 308, endPoint x: 1030, endPoint y: 187, distance: 120.7
click at [1030, 187] on div at bounding box center [1007, 324] width 243 height 540
drag, startPoint x: 1081, startPoint y: 325, endPoint x: 1066, endPoint y: 179, distance: 146.3
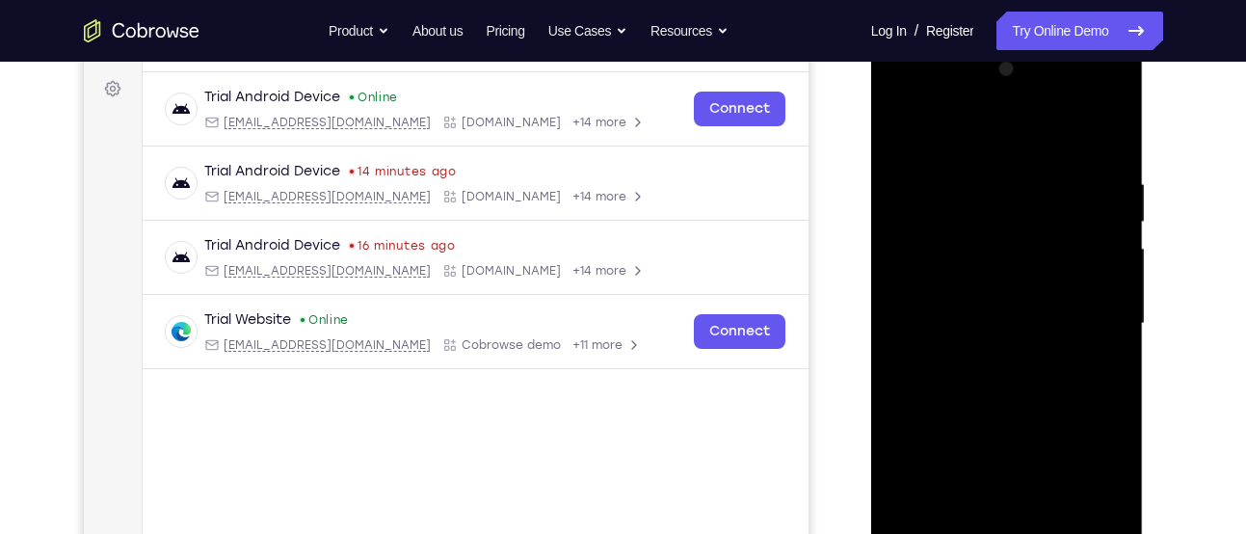
click at [1066, 179] on div at bounding box center [1007, 324] width 243 height 540
drag, startPoint x: 996, startPoint y: 367, endPoint x: 1012, endPoint y: 270, distance: 98.7
click at [1012, 270] on div at bounding box center [1007, 324] width 243 height 540
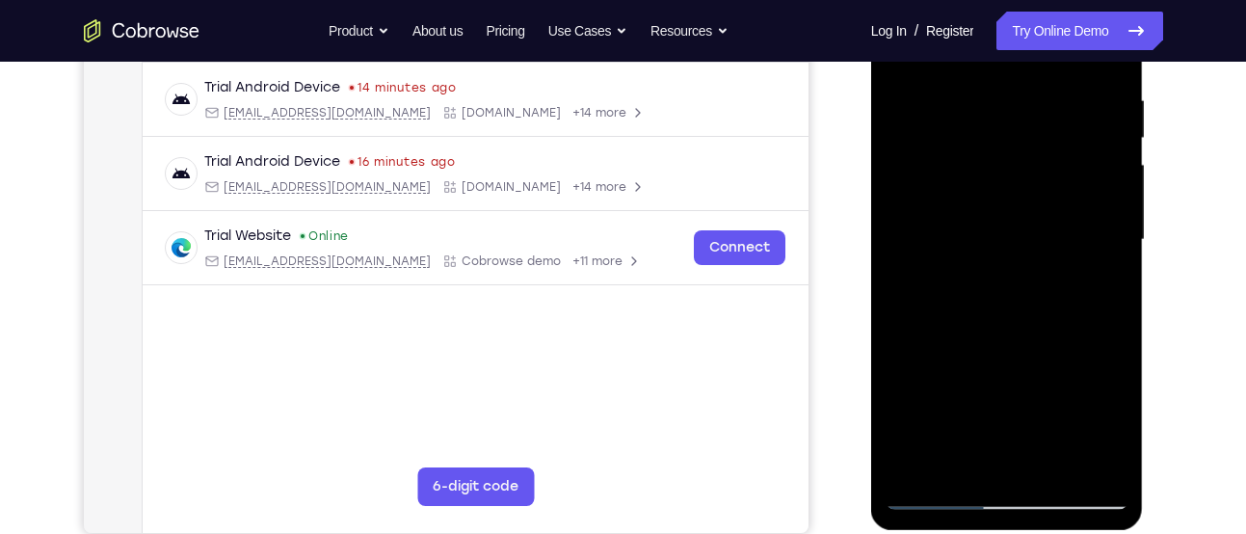
scroll to position [422, 0]
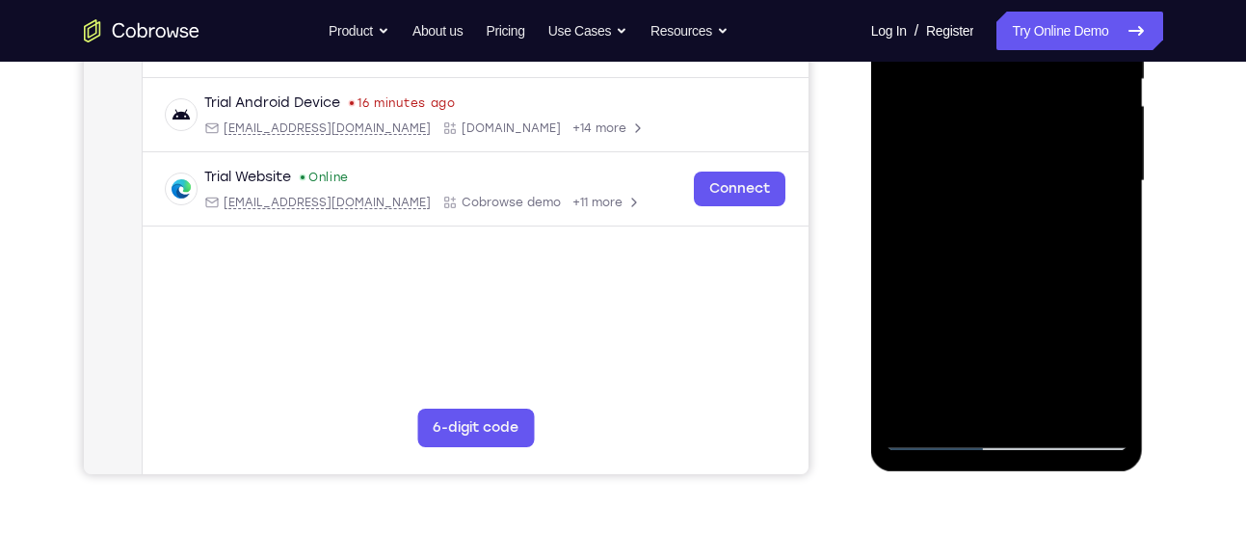
drag, startPoint x: 1023, startPoint y: 347, endPoint x: 1029, endPoint y: 143, distance: 204.5
click at [1029, 143] on div at bounding box center [1007, 181] width 243 height 540
drag, startPoint x: 1004, startPoint y: 269, endPoint x: 1026, endPoint y: 167, distance: 104.4
click at [1026, 167] on div at bounding box center [1007, 181] width 243 height 540
drag, startPoint x: 1030, startPoint y: 260, endPoint x: 1030, endPoint y: 120, distance: 140.7
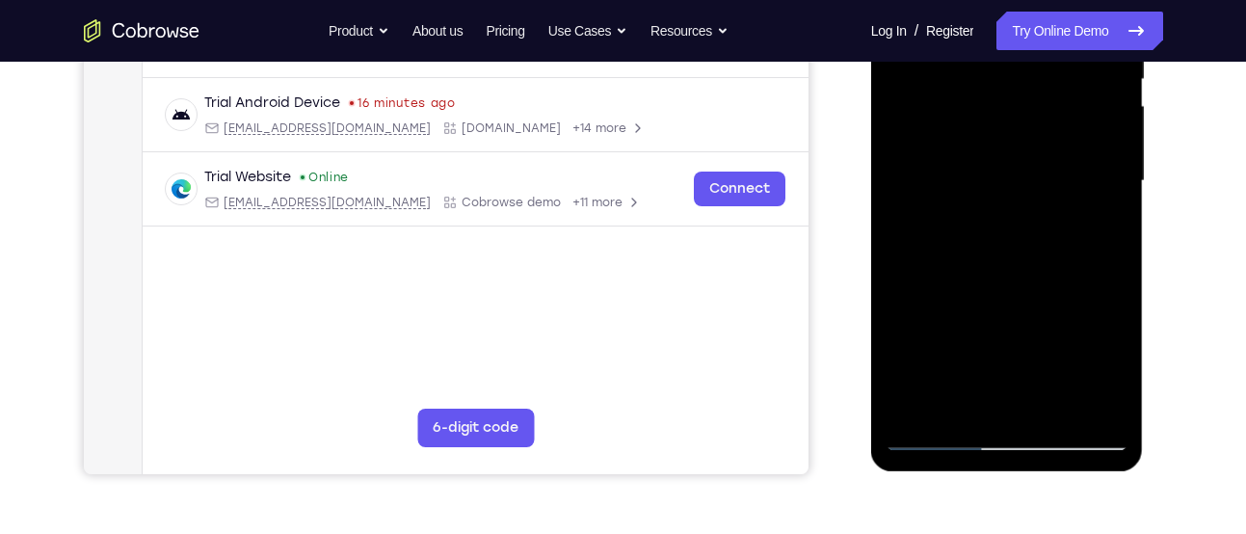
click at [1030, 120] on div at bounding box center [1007, 181] width 243 height 540
drag, startPoint x: 1043, startPoint y: 341, endPoint x: 1043, endPoint y: 190, distance: 151.3
click at [1043, 190] on div at bounding box center [1007, 181] width 243 height 540
drag, startPoint x: 1044, startPoint y: 272, endPoint x: 1032, endPoint y: 22, distance: 249.9
click at [1032, 22] on div at bounding box center [1007, 181] width 243 height 540
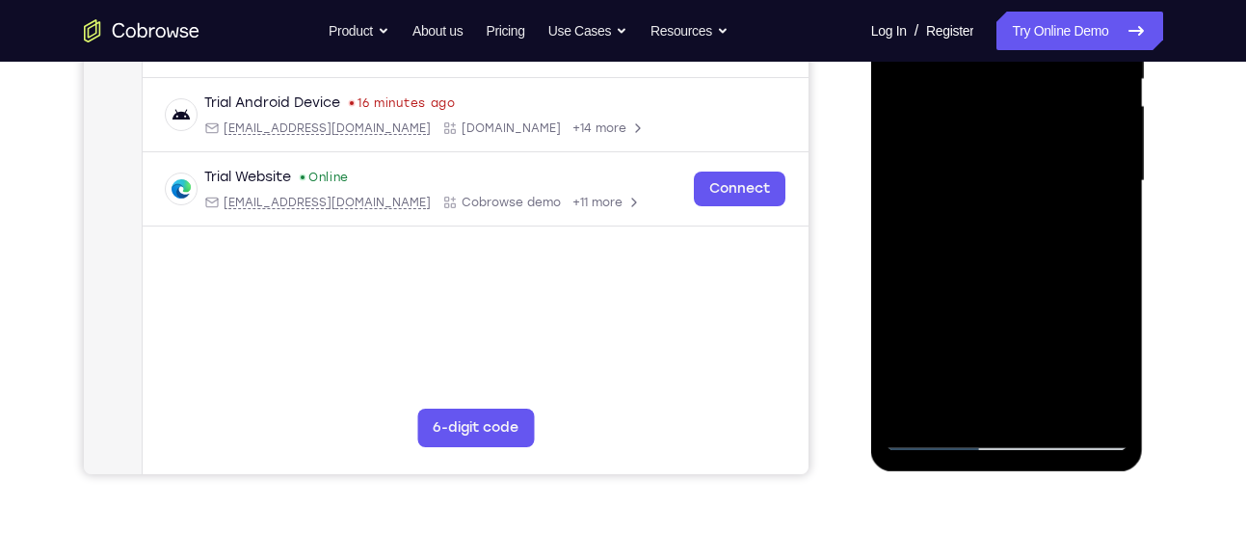
drag, startPoint x: 1034, startPoint y: 356, endPoint x: 1024, endPoint y: 181, distance: 174.8
click at [1024, 181] on div at bounding box center [1007, 181] width 243 height 540
drag, startPoint x: 1024, startPoint y: 254, endPoint x: 1030, endPoint y: 100, distance: 153.4
click at [1030, 100] on div at bounding box center [1007, 181] width 243 height 540
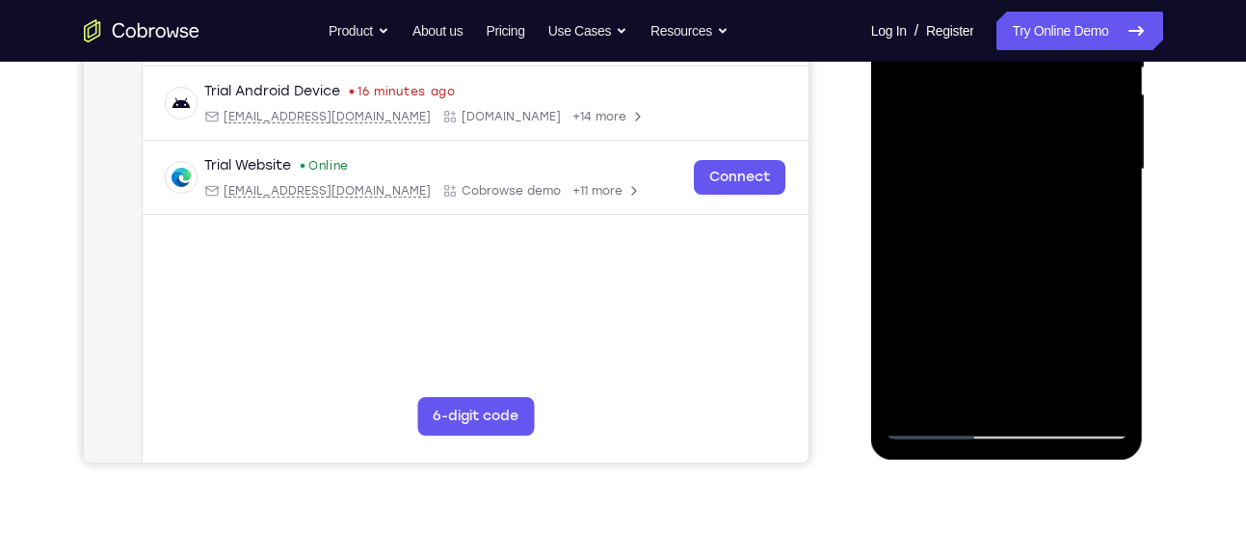
drag, startPoint x: 1011, startPoint y: 335, endPoint x: 1019, endPoint y: 87, distance: 248.8
click at [1019, 87] on div at bounding box center [1007, 170] width 243 height 540
drag, startPoint x: 1037, startPoint y: 290, endPoint x: 1040, endPoint y: 186, distance: 104.2
click at [1040, 186] on div at bounding box center [1007, 170] width 243 height 540
click at [1122, 243] on div at bounding box center [1007, 170] width 243 height 540
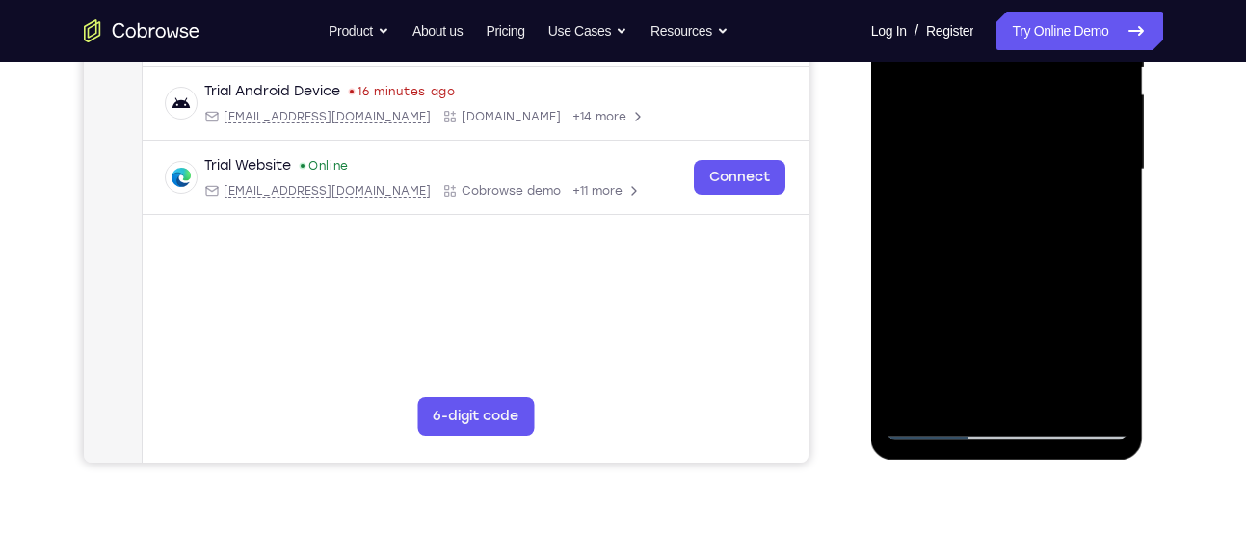
drag, startPoint x: 1053, startPoint y: 289, endPoint x: 1053, endPoint y: 239, distance: 50.1
click at [1053, 239] on div at bounding box center [1007, 170] width 243 height 540
click at [1112, 360] on div at bounding box center [1007, 170] width 243 height 540
click at [1120, 200] on div at bounding box center [1007, 170] width 243 height 540
click at [1115, 191] on div at bounding box center [1007, 170] width 243 height 540
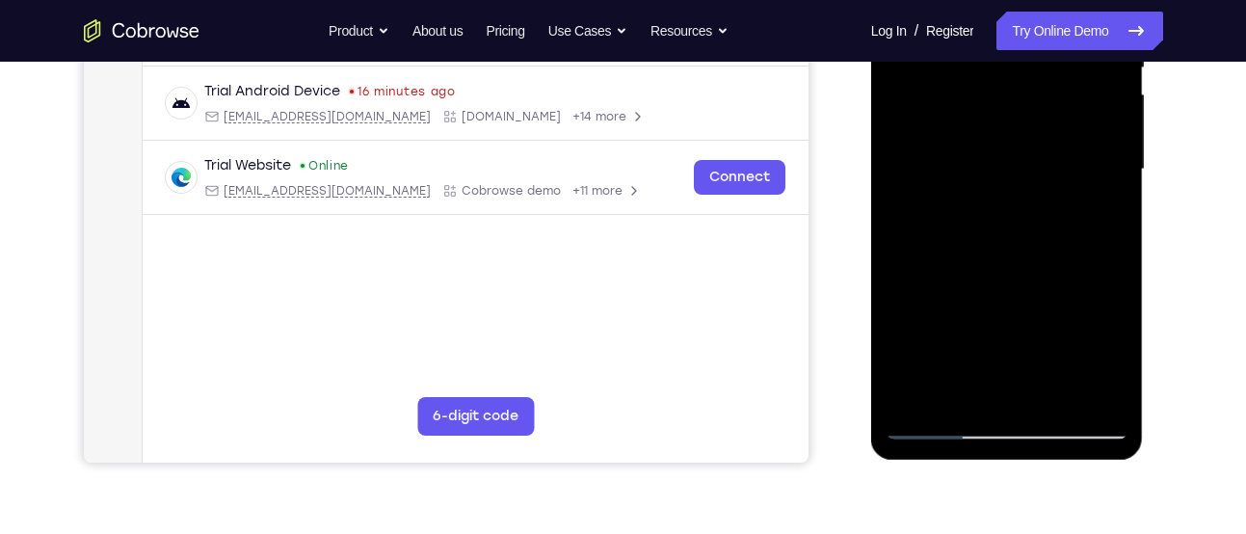
click at [1116, 198] on div at bounding box center [1007, 170] width 243 height 540
click at [1105, 200] on div at bounding box center [1007, 170] width 243 height 540
click at [900, 193] on div at bounding box center [1007, 170] width 243 height 540
click at [1113, 196] on div at bounding box center [1007, 170] width 243 height 540
click at [1117, 198] on div at bounding box center [1007, 170] width 243 height 540
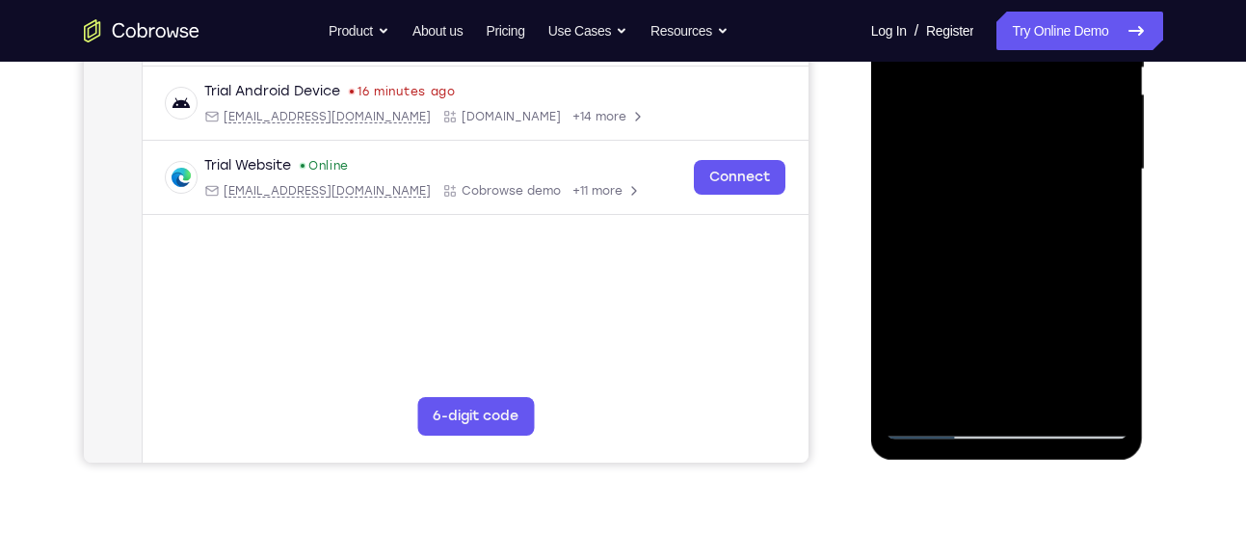
click at [1115, 197] on div at bounding box center [1007, 170] width 243 height 540
click at [1114, 197] on div at bounding box center [1007, 170] width 243 height 540
drag, startPoint x: 1019, startPoint y: 264, endPoint x: 1023, endPoint y: 75, distance: 189.0
click at [1023, 75] on div at bounding box center [1007, 170] width 243 height 540
drag, startPoint x: 1012, startPoint y: 316, endPoint x: 1011, endPoint y: 104, distance: 212.1
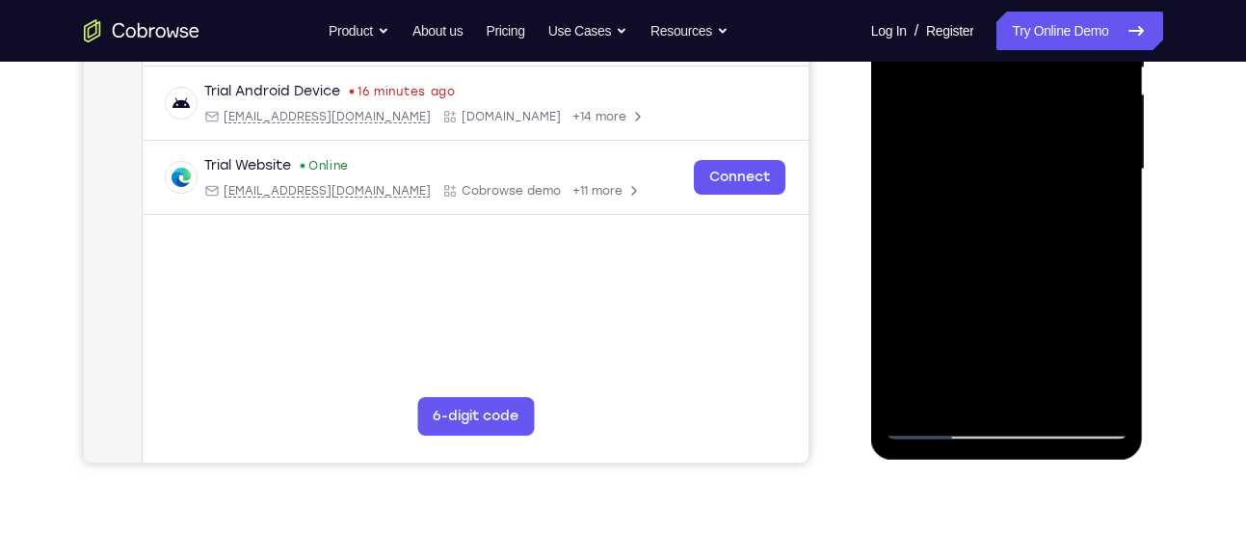
click at [1011, 104] on div at bounding box center [1007, 170] width 243 height 540
drag, startPoint x: 1009, startPoint y: 278, endPoint x: 1008, endPoint y: 67, distance: 211.1
click at [1008, 67] on div at bounding box center [1007, 170] width 243 height 540
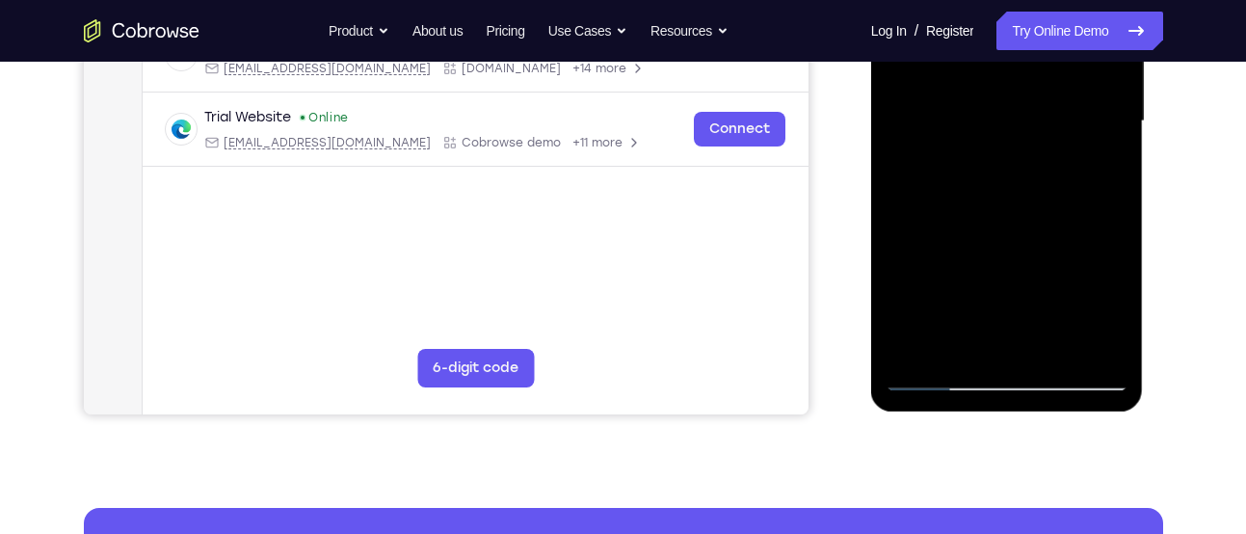
scroll to position [479, 0]
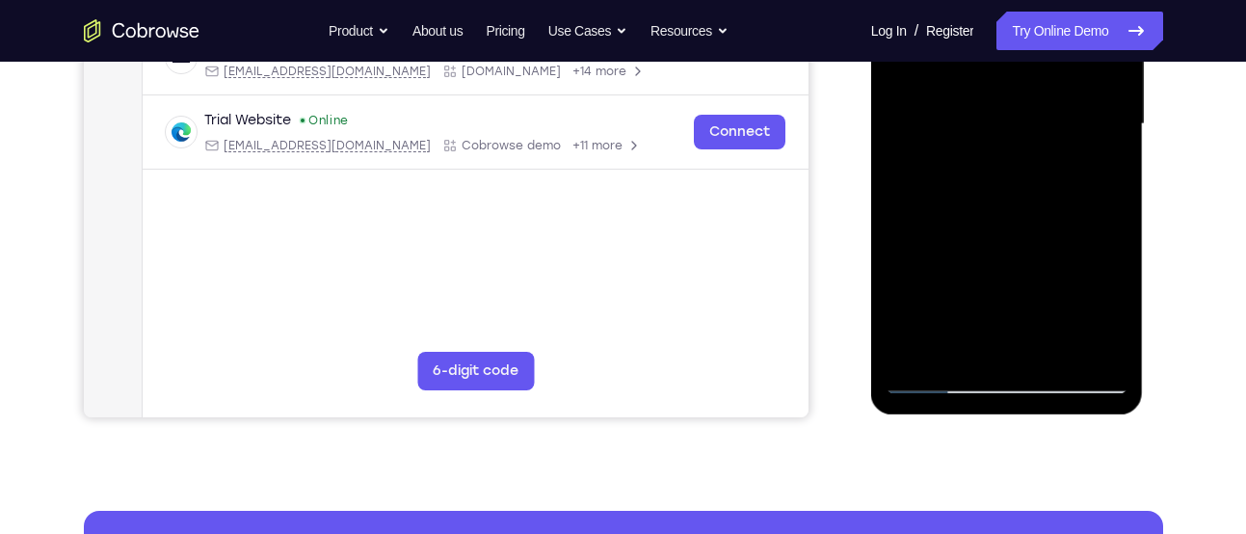
drag, startPoint x: 1003, startPoint y: 242, endPoint x: 1007, endPoint y: 113, distance: 129.3
click at [1007, 113] on div at bounding box center [1007, 124] width 243 height 540
drag, startPoint x: 996, startPoint y: 184, endPoint x: 1001, endPoint y: 107, distance: 77.3
click at [1001, 107] on div at bounding box center [1007, 124] width 243 height 540
drag, startPoint x: 1005, startPoint y: 284, endPoint x: 1011, endPoint y: 246, distance: 39.0
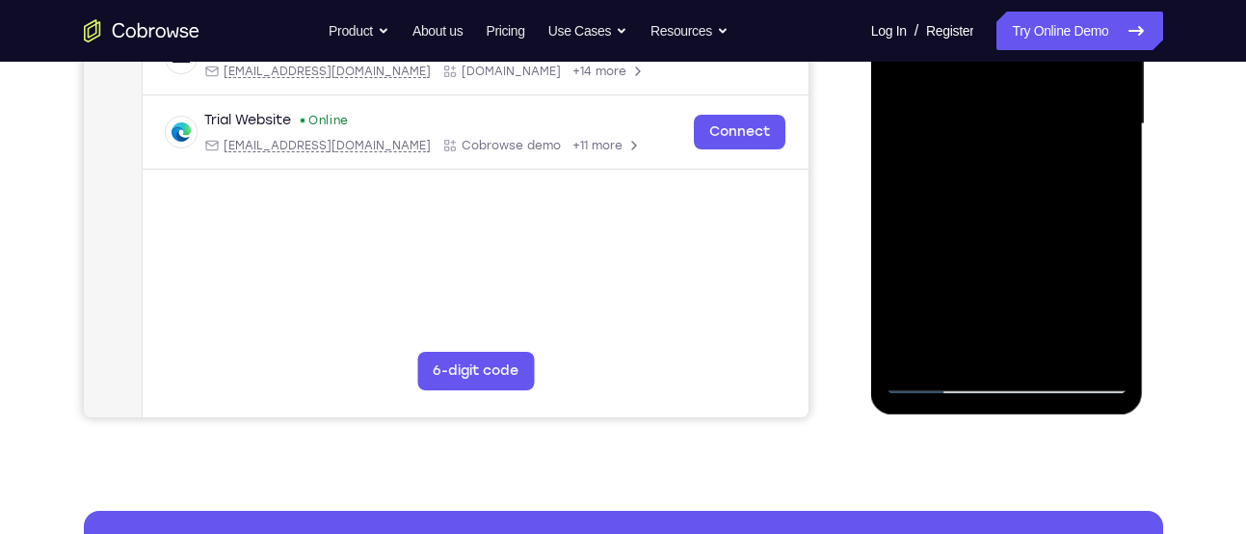
click at [1011, 246] on div at bounding box center [1007, 124] width 243 height 540
drag, startPoint x: 980, startPoint y: 298, endPoint x: 1001, endPoint y: 130, distance: 169.0
click at [1001, 130] on div at bounding box center [1007, 124] width 243 height 540
drag, startPoint x: 979, startPoint y: 280, endPoint x: 991, endPoint y: 145, distance: 135.5
click at [991, 145] on div at bounding box center [1007, 124] width 243 height 540
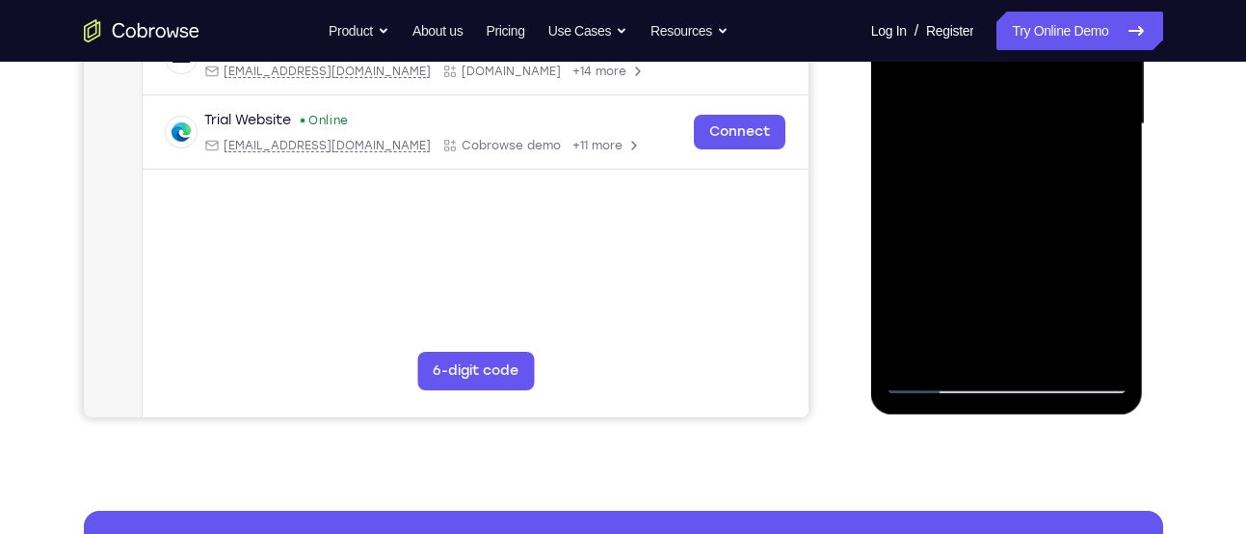
drag, startPoint x: 994, startPoint y: 228, endPoint x: 1004, endPoint y: 57, distance: 171.0
click at [1004, 57] on div at bounding box center [1007, 124] width 243 height 540
drag, startPoint x: 992, startPoint y: 184, endPoint x: 1003, endPoint y: 22, distance: 162.3
click at [1003, 22] on div at bounding box center [1007, 124] width 243 height 540
drag, startPoint x: 988, startPoint y: 139, endPoint x: 996, endPoint y: 17, distance: 121.7
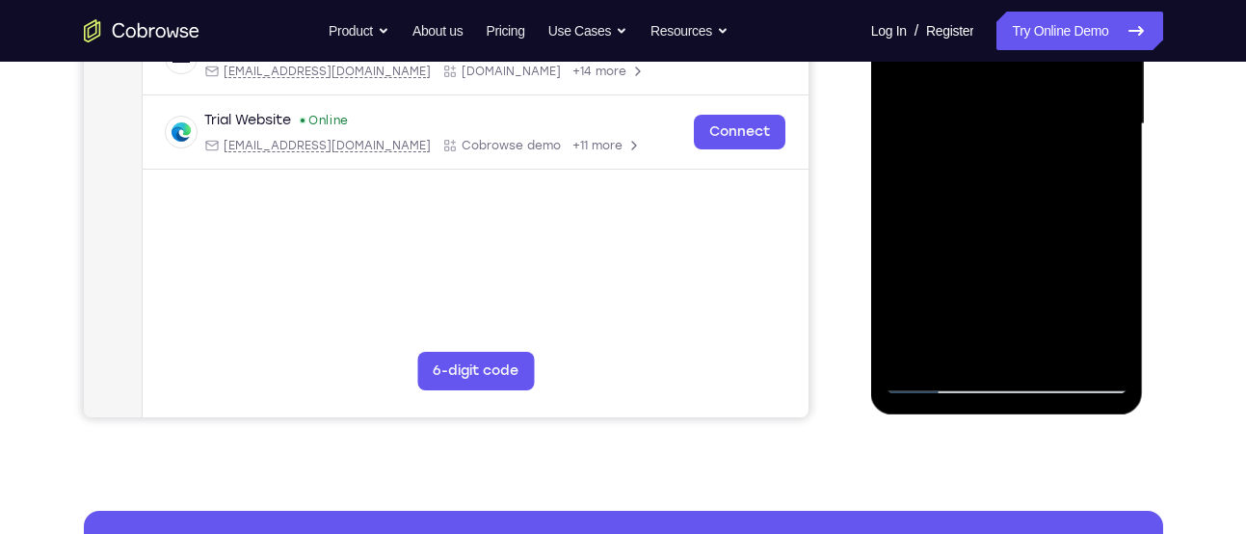
click at [996, 17] on div at bounding box center [1007, 124] width 243 height 540
drag, startPoint x: 996, startPoint y: 159, endPoint x: 1000, endPoint y: 52, distance: 107.1
click at [1000, 52] on div at bounding box center [1007, 124] width 243 height 540
drag, startPoint x: 991, startPoint y: 222, endPoint x: 1004, endPoint y: 58, distance: 164.4
click at [1004, 58] on div at bounding box center [1007, 124] width 243 height 540
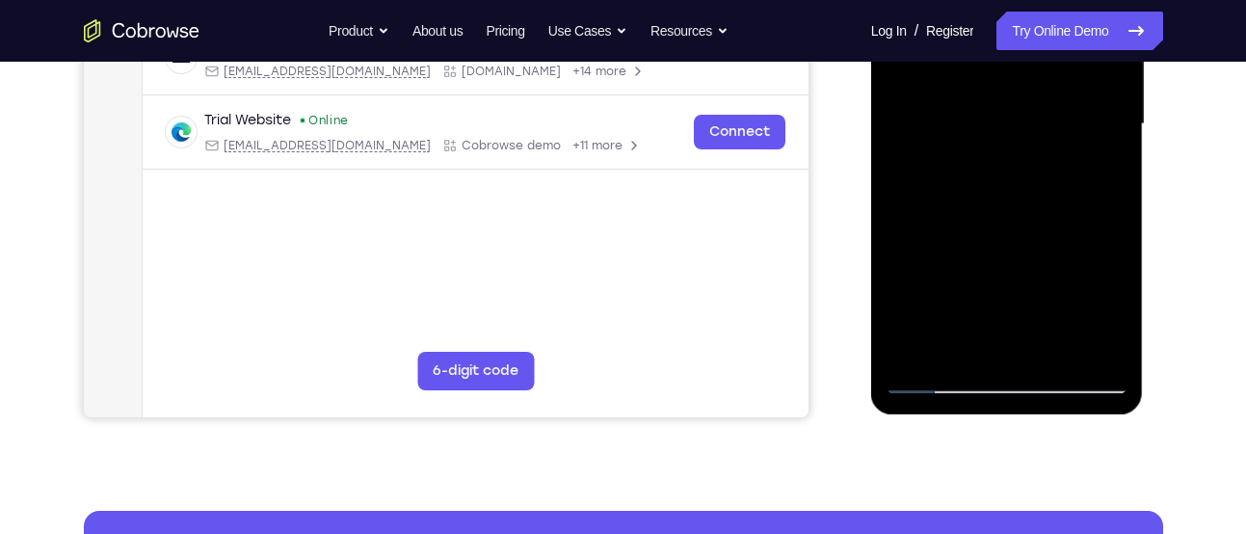
drag, startPoint x: 996, startPoint y: 205, endPoint x: 1014, endPoint y: 30, distance: 176.4
click at [1014, 30] on div at bounding box center [1007, 124] width 243 height 540
drag, startPoint x: 1018, startPoint y: 275, endPoint x: 1028, endPoint y: 192, distance: 83.5
click at [1028, 192] on div at bounding box center [1007, 124] width 243 height 540
drag, startPoint x: 1039, startPoint y: 162, endPoint x: 1041, endPoint y: 53, distance: 108.9
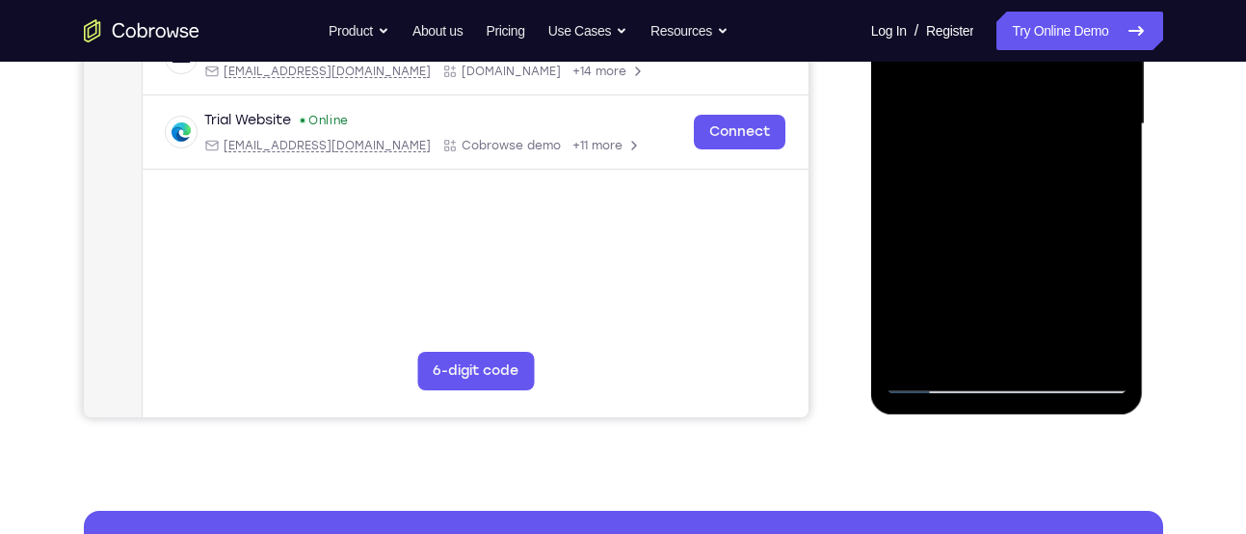
click at [1041, 53] on div at bounding box center [1007, 124] width 243 height 540
drag, startPoint x: 1033, startPoint y: 242, endPoint x: 1040, endPoint y: 35, distance: 207.4
click at [1040, 35] on div at bounding box center [1007, 124] width 243 height 540
drag, startPoint x: 1012, startPoint y: 276, endPoint x: 1013, endPoint y: -1, distance: 276.7
click at [1013, 0] on div at bounding box center [1007, 124] width 243 height 540
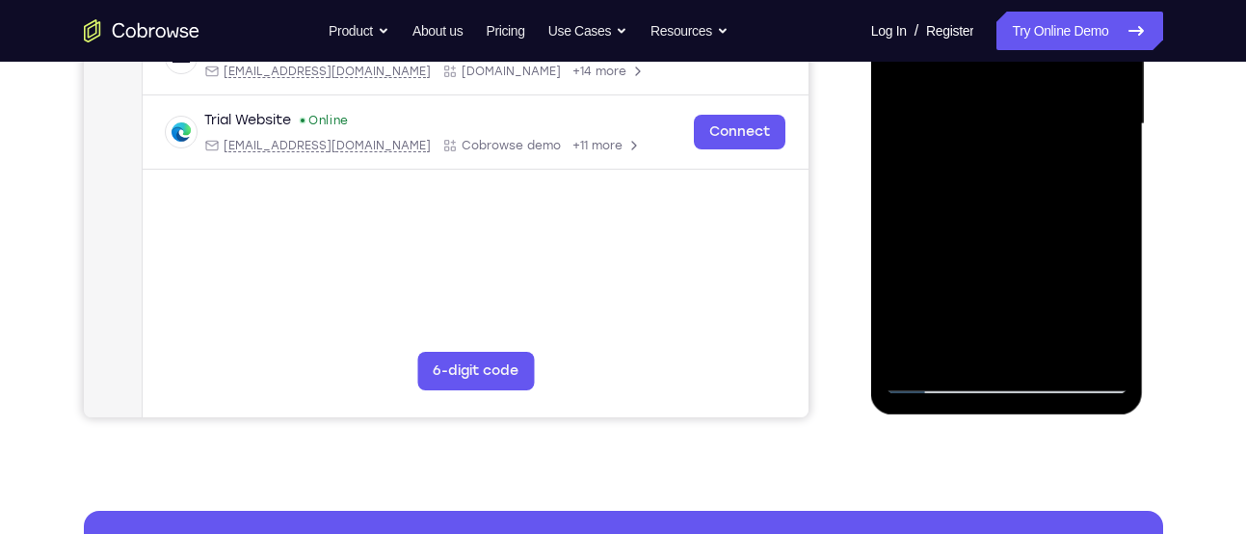
drag, startPoint x: 973, startPoint y: 301, endPoint x: 979, endPoint y: 175, distance: 125.5
click at [979, 175] on div at bounding box center [1007, 124] width 243 height 540
drag, startPoint x: 1026, startPoint y: 274, endPoint x: 1035, endPoint y: 218, distance: 56.7
click at [1035, 218] on div at bounding box center [1007, 124] width 243 height 540
click at [1116, 117] on div at bounding box center [1007, 124] width 243 height 540
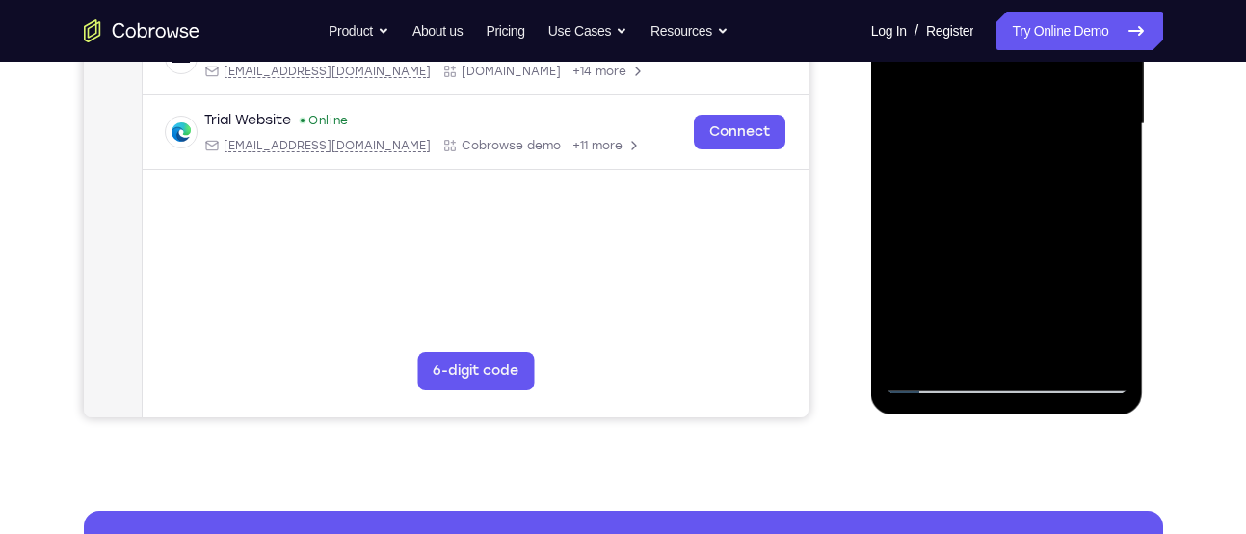
drag, startPoint x: 1032, startPoint y: 144, endPoint x: 1038, endPoint y: 180, distance: 37.1
click at [1038, 180] on div at bounding box center [1007, 124] width 243 height 540
click at [1112, 146] on div at bounding box center [1007, 124] width 243 height 540
drag, startPoint x: 1044, startPoint y: 140, endPoint x: 1052, endPoint y: 9, distance: 131.3
click at [1052, 9] on div at bounding box center [1007, 124] width 243 height 540
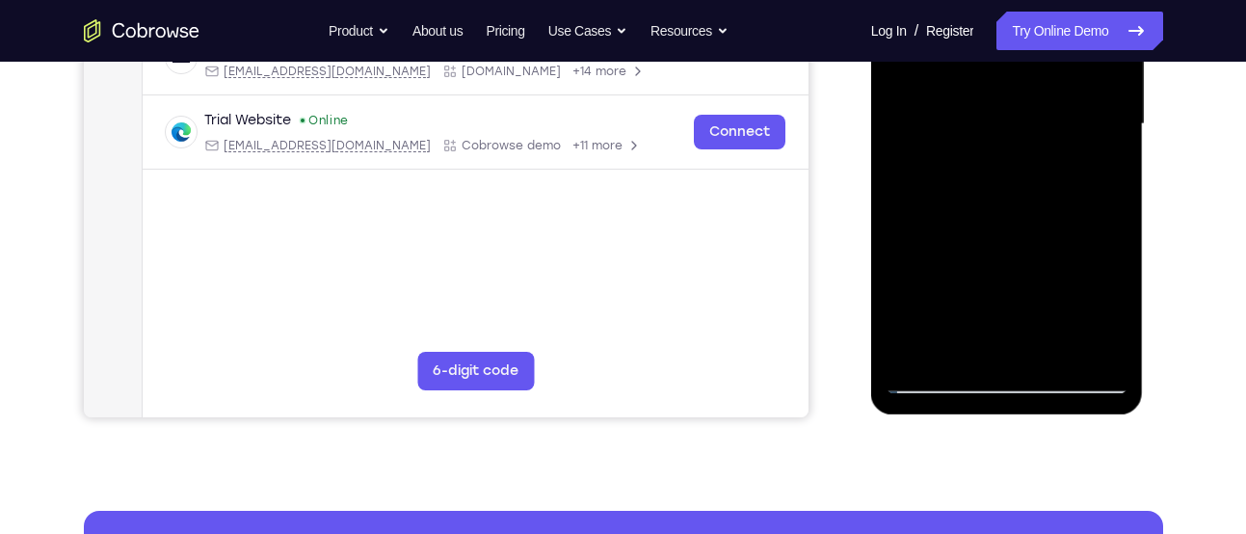
drag, startPoint x: 1066, startPoint y: 226, endPoint x: 1091, endPoint y: 19, distance: 207.8
click at [1091, 19] on div at bounding box center [1007, 124] width 243 height 540
drag, startPoint x: 997, startPoint y: 213, endPoint x: 1022, endPoint y: 62, distance: 153.4
click at [1022, 62] on div at bounding box center [1007, 124] width 243 height 540
drag, startPoint x: 994, startPoint y: 229, endPoint x: 1015, endPoint y: 82, distance: 149.0
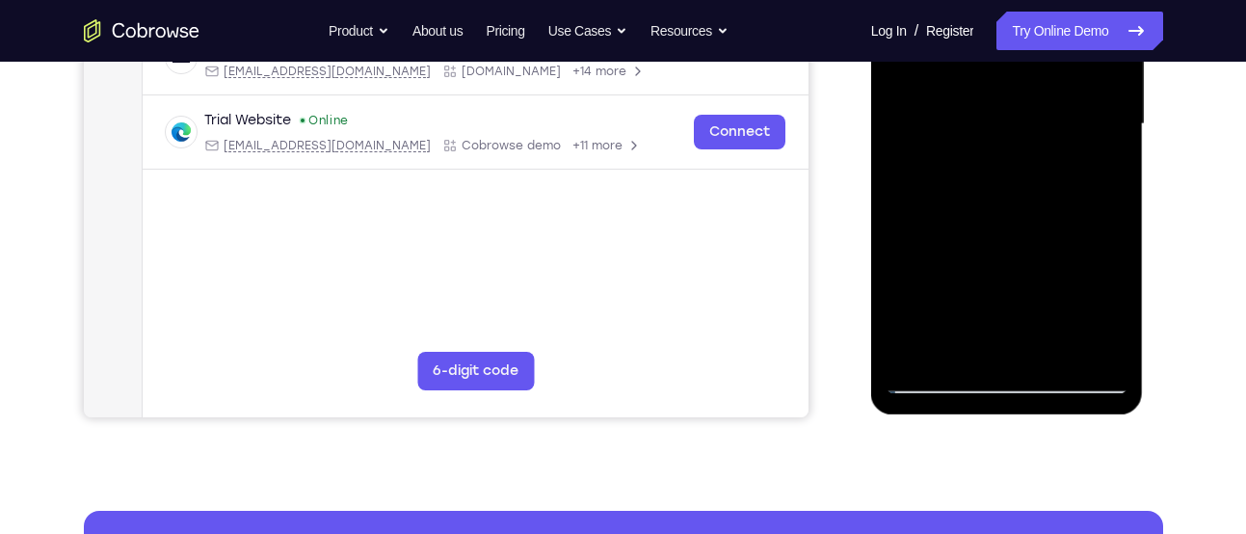
click at [1015, 82] on div at bounding box center [1007, 124] width 243 height 540
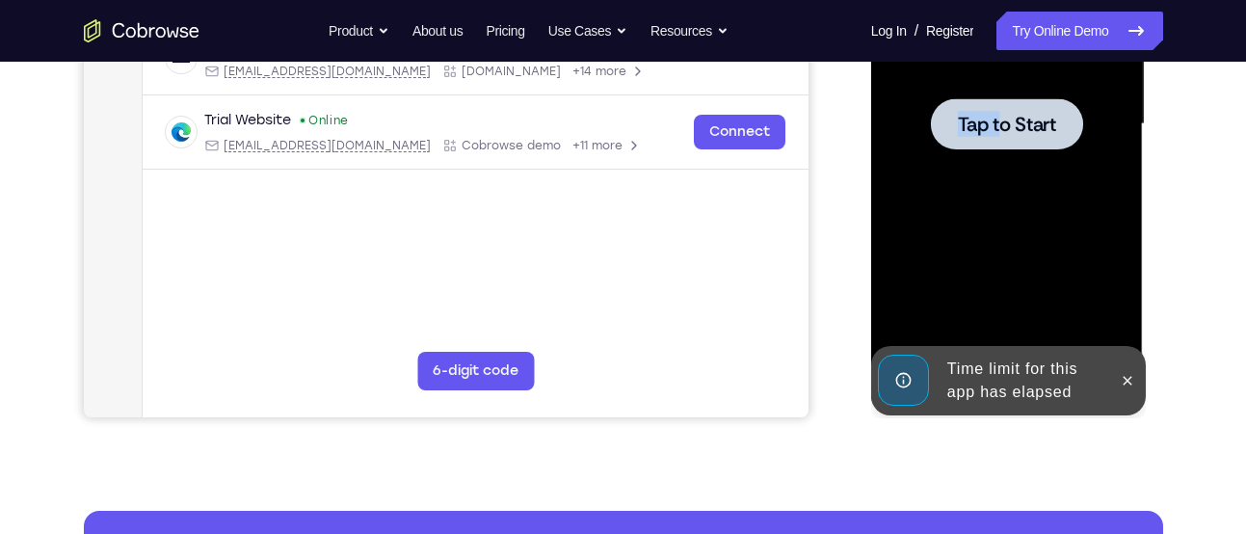
drag, startPoint x: 979, startPoint y: 203, endPoint x: 1004, endPoint y: 125, distance: 81.7
click at [1004, 125] on div "Tap to Start" at bounding box center [1007, 124] width 243 height 540
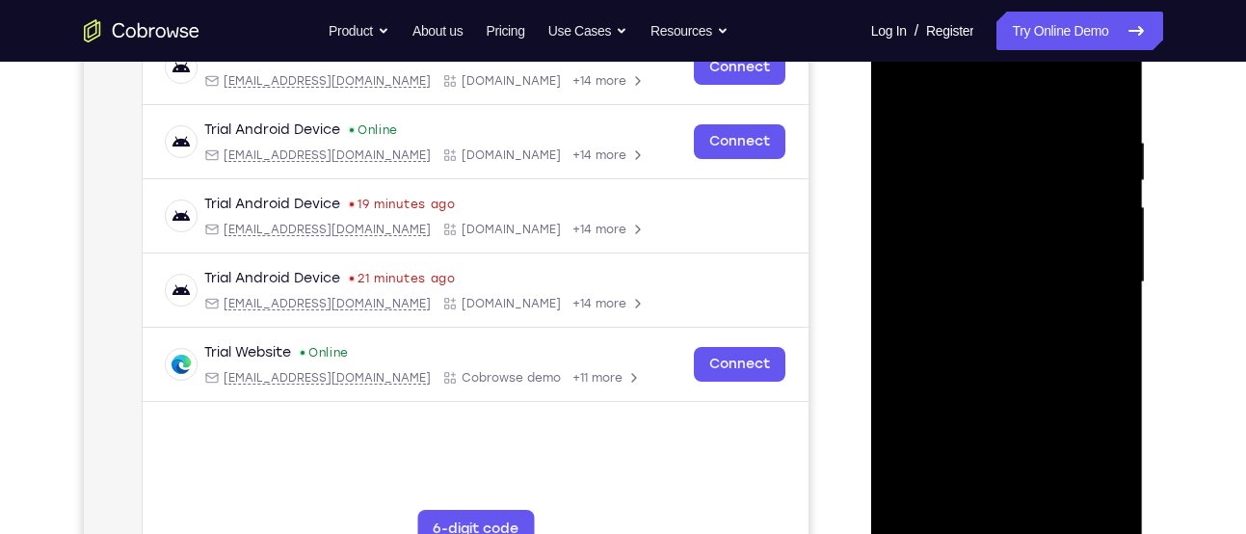
scroll to position [320, 0]
